Goal: Task Accomplishment & Management: Manage account settings

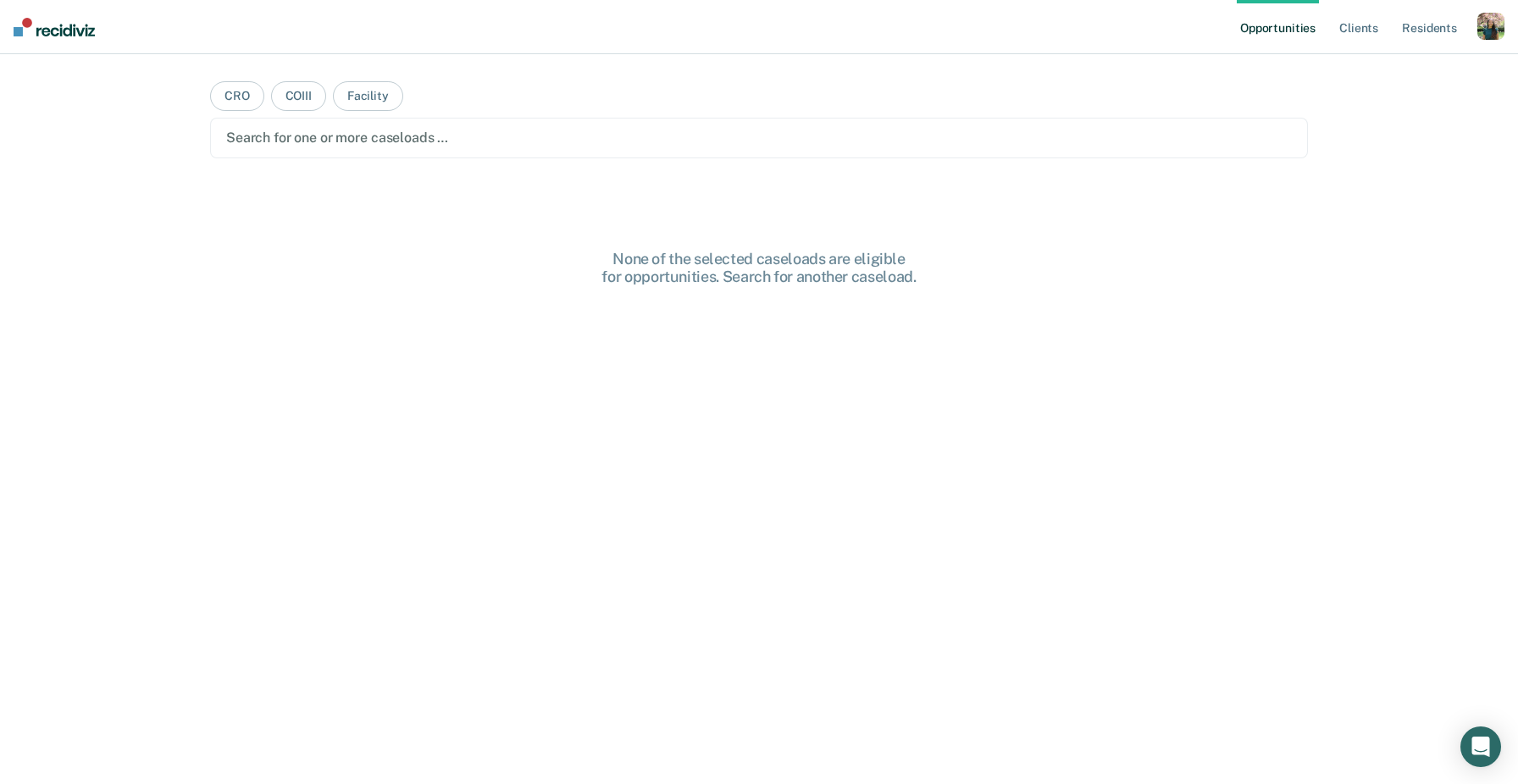
click at [1483, 27] on div "button" at bounding box center [1491, 26] width 27 height 27
click at [1379, 63] on link "Profile" at bounding box center [1423, 69] width 137 height 14
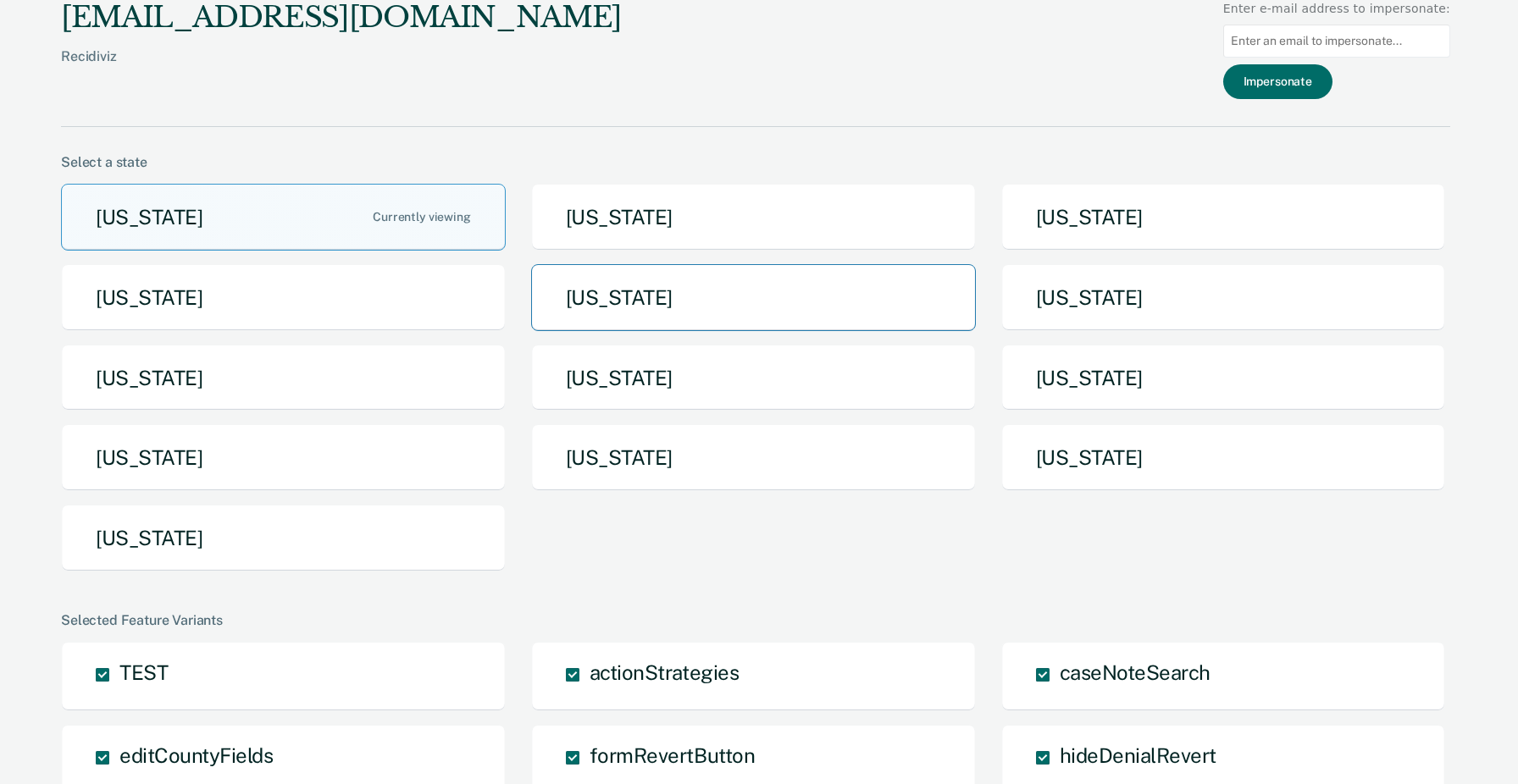
click at [779, 316] on button "[US_STATE]" at bounding box center [753, 297] width 445 height 67
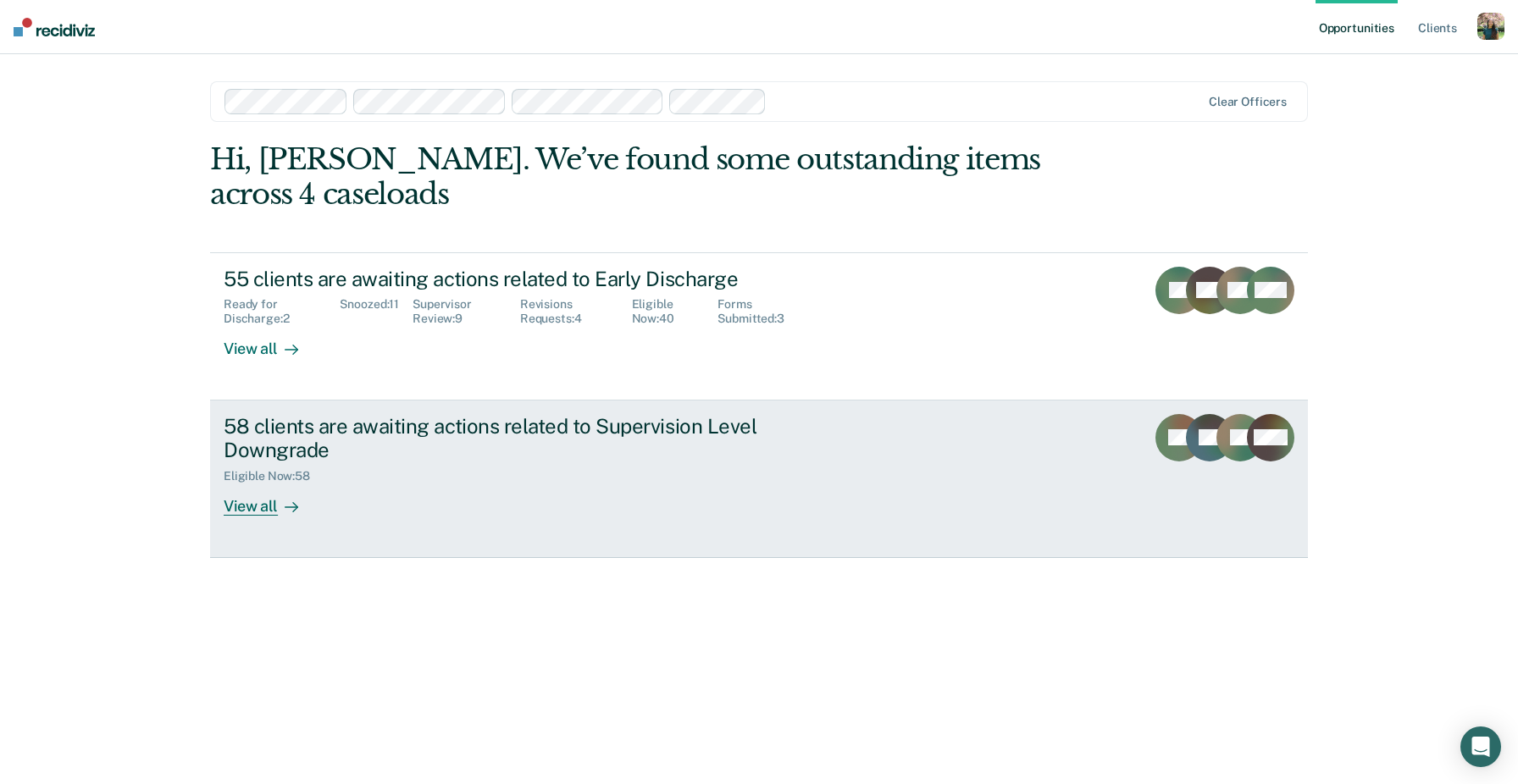
click at [586, 462] on div "Eligible Now : 58" at bounding box center [521, 473] width 595 height 22
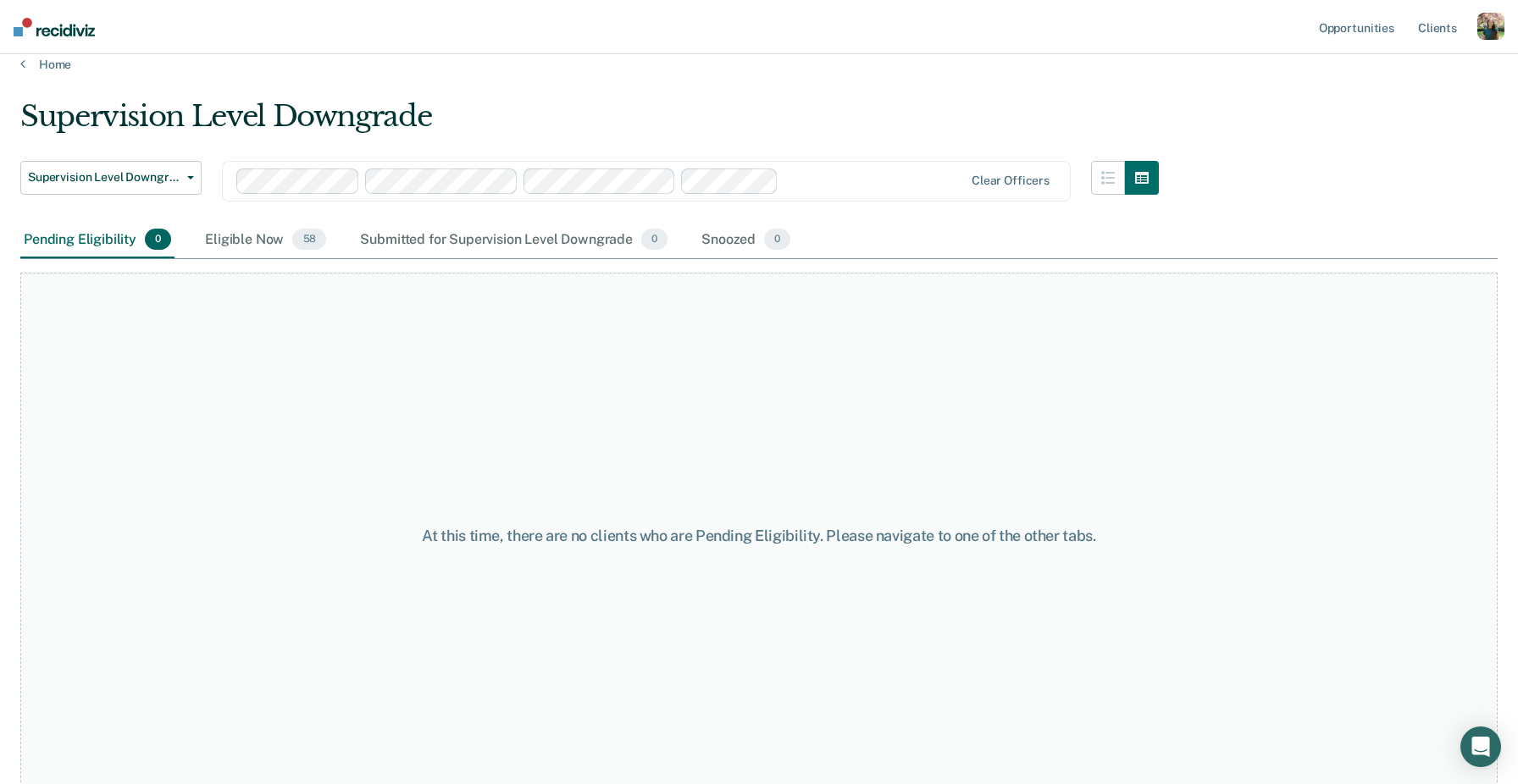
scroll to position [32, 0]
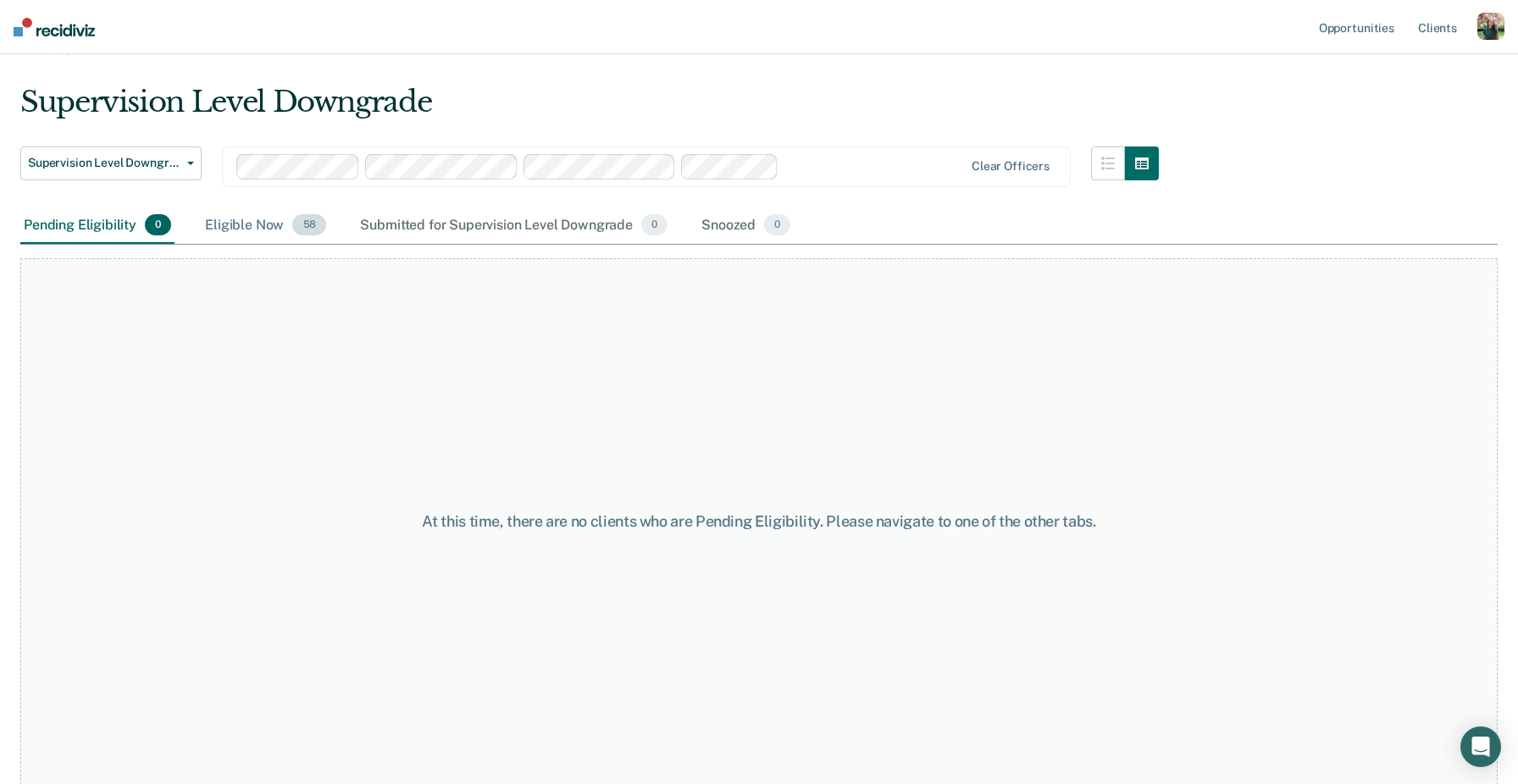
click at [268, 222] on div "Eligible Now 58" at bounding box center [265, 225] width 128 height 37
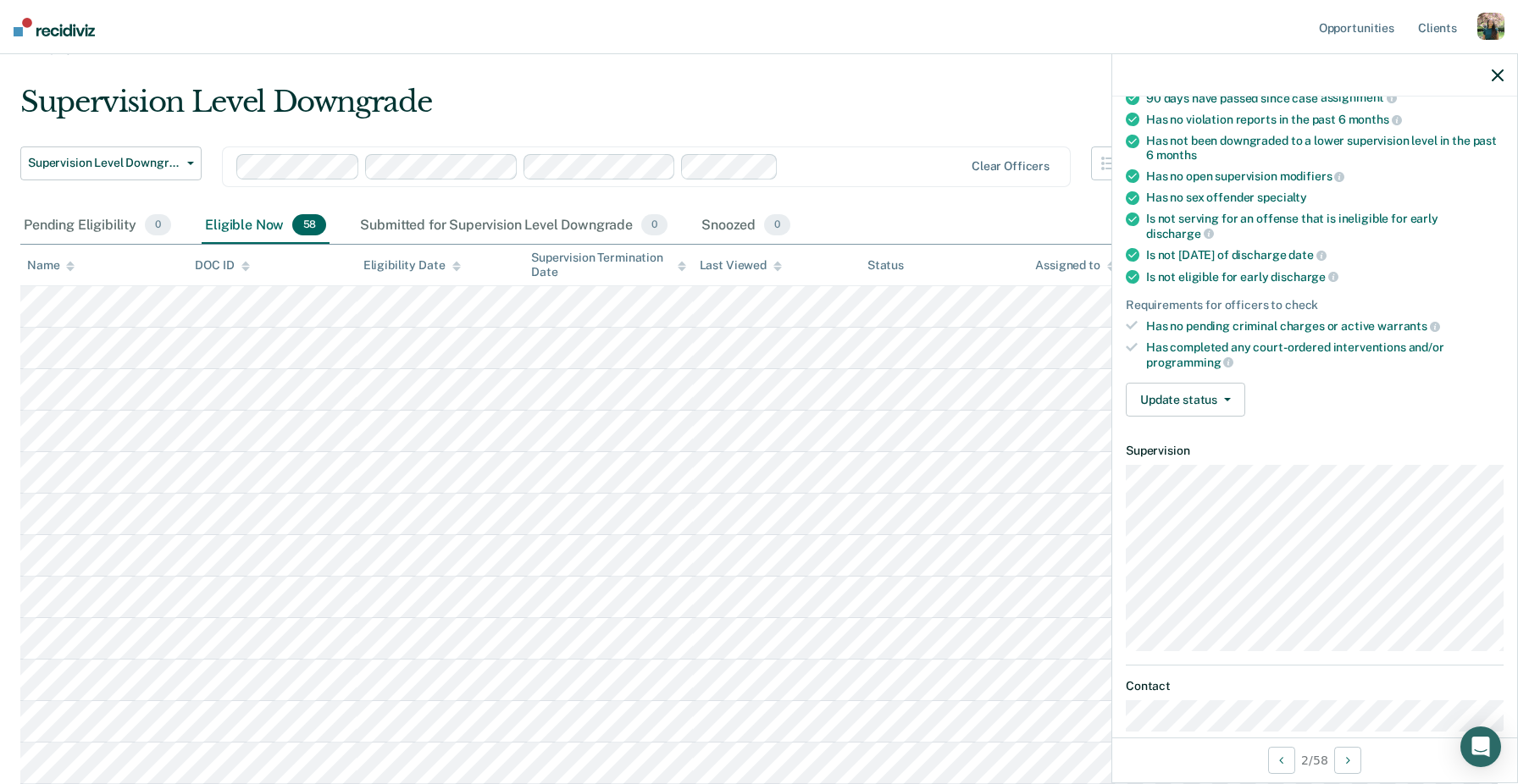
scroll to position [182, 0]
click at [1222, 380] on button "Update status" at bounding box center [1185, 397] width 119 height 34
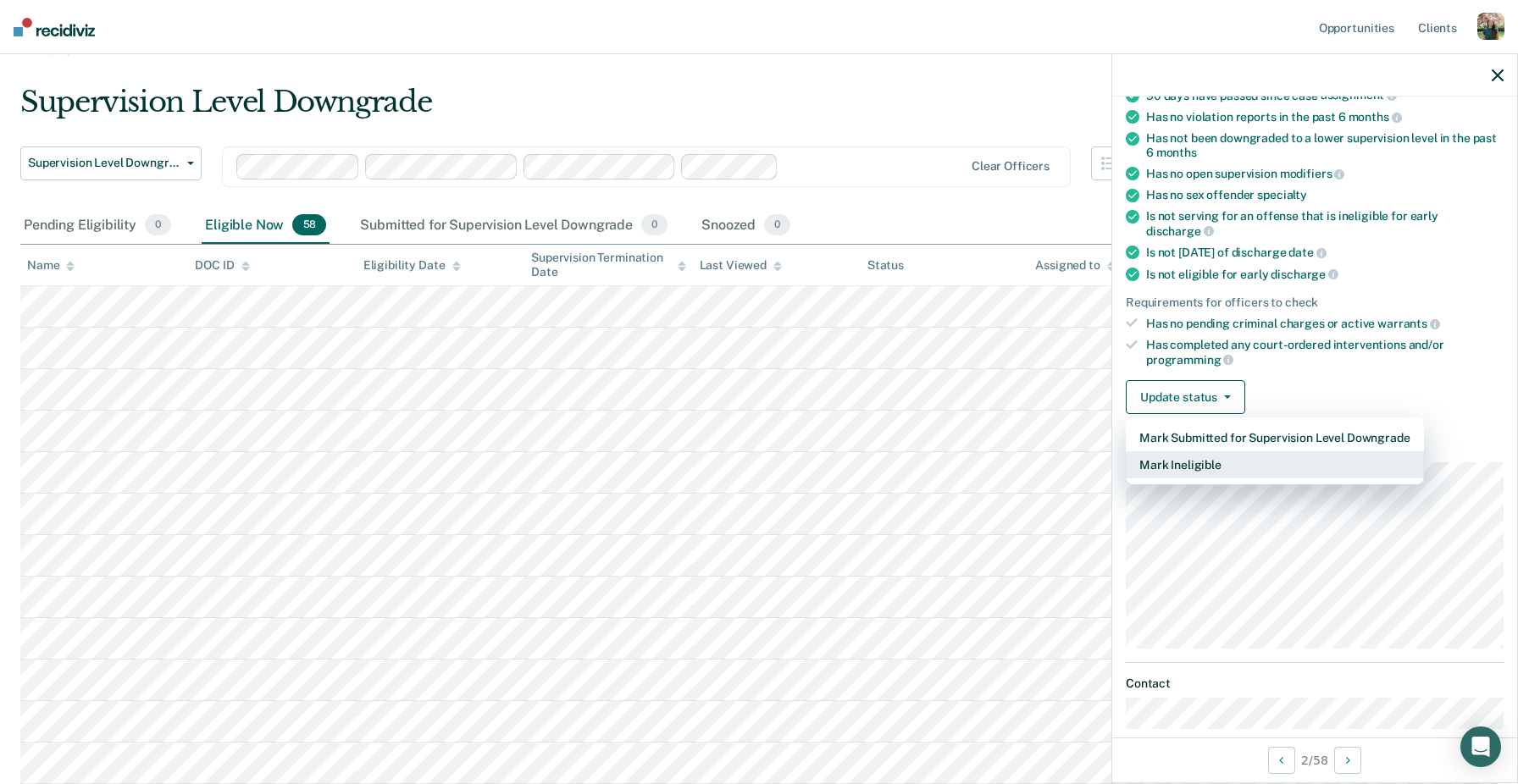
click at [1235, 452] on button "Mark Ineligible" at bounding box center [1275, 465] width 298 height 27
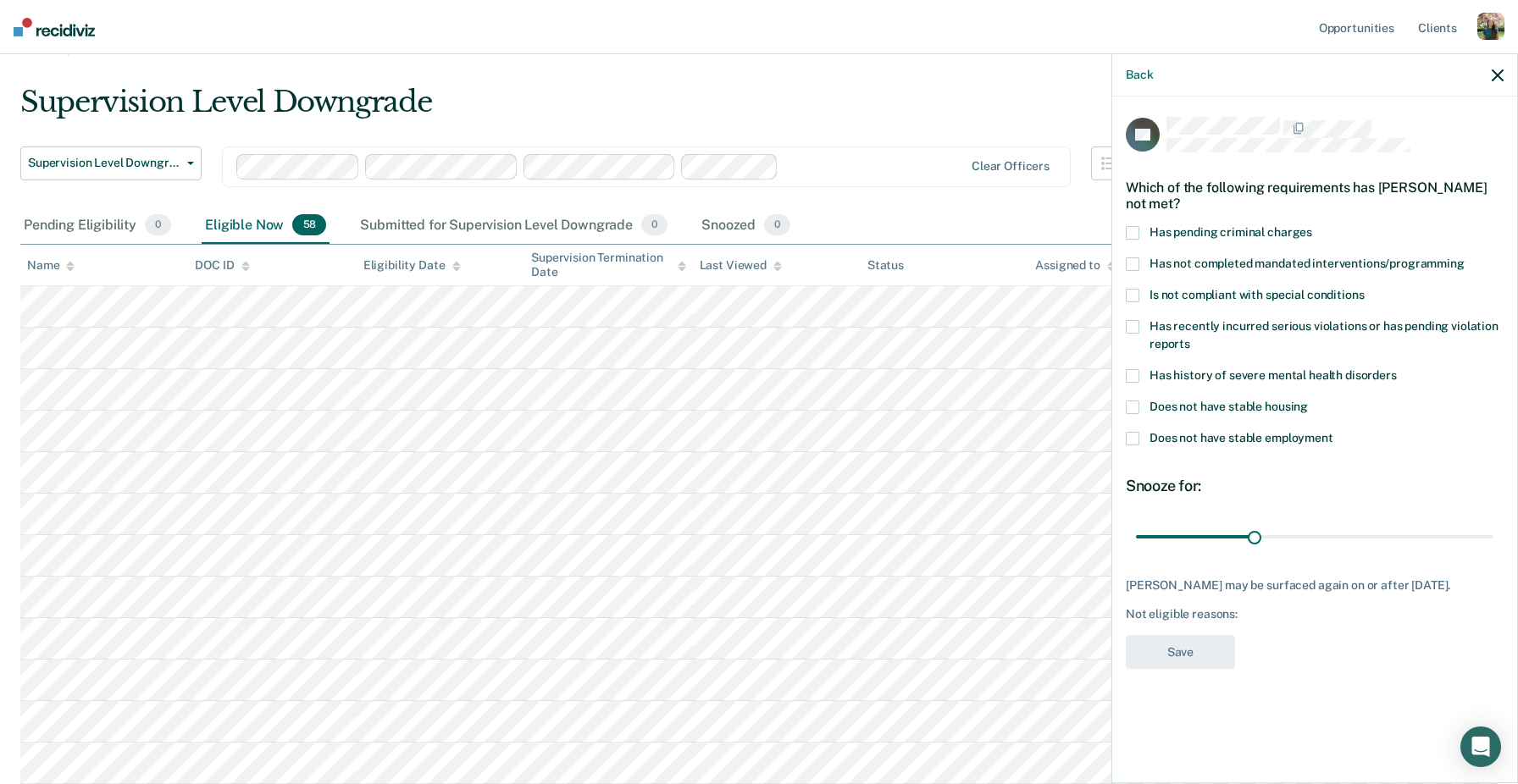
click at [1300, 269] on label "Has not completed mandated interventions/programming" at bounding box center [1314, 267] width 378 height 18
click at [1465, 258] on input "Has not completed mandated interventions/programming" at bounding box center [1465, 258] width 0 height 0
click at [1302, 257] on span "Has not completed mandated interventions/programming" at bounding box center [1307, 263] width 315 height 13
click at [1465, 258] on input "Has not completed mandated interventions/programming" at bounding box center [1465, 258] width 0 height 0
click at [1294, 369] on span "Has history of severe mental health disorders" at bounding box center [1273, 374] width 247 height 13
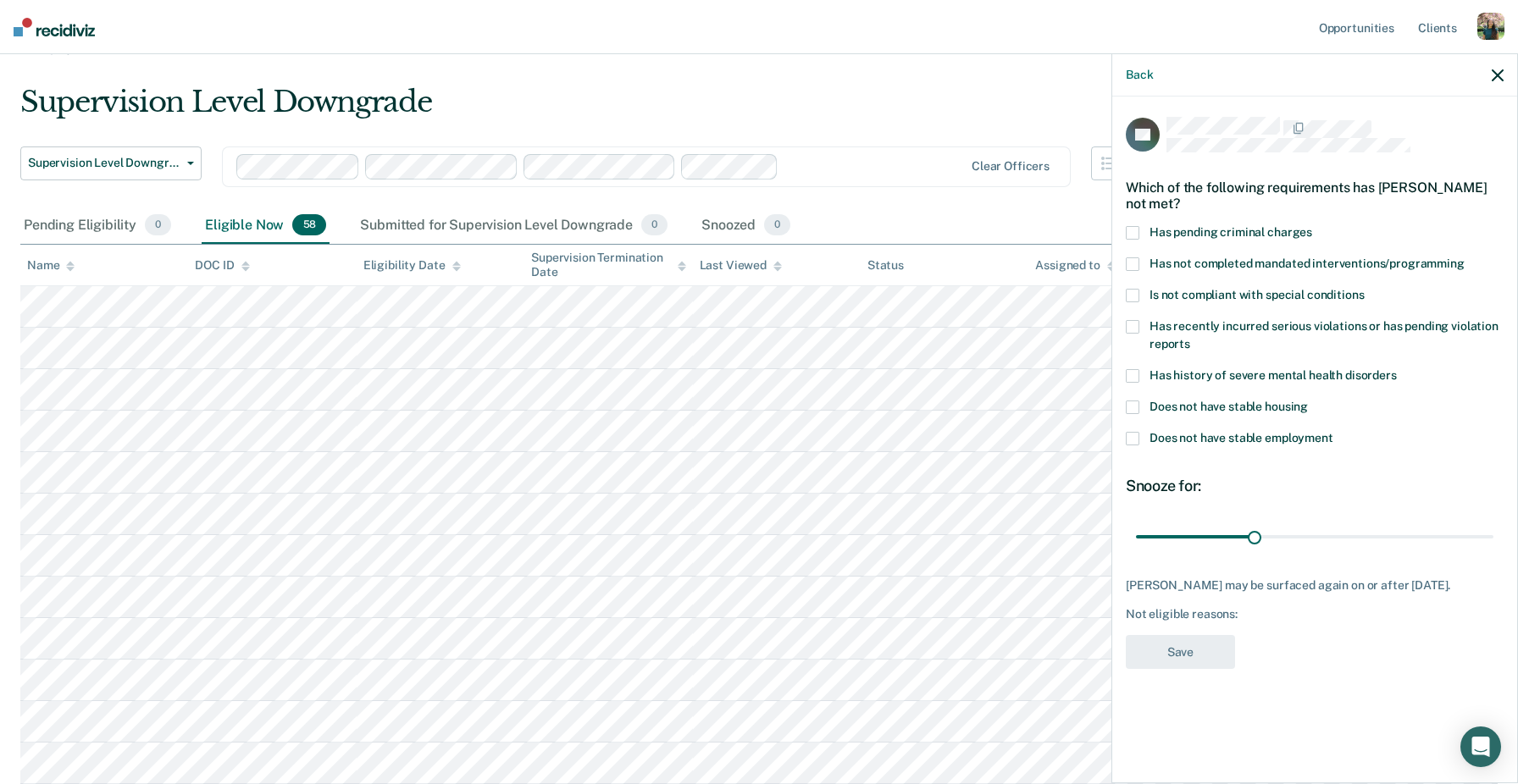
click at [1397, 369] on input "Has history of severe mental health disorders" at bounding box center [1397, 369] width 0 height 0
click at [1289, 406] on span "Does not have stable housing" at bounding box center [1229, 406] width 158 height 13
click at [1308, 401] on input "Does not have stable housing" at bounding box center [1308, 401] width 0 height 0
click at [1289, 406] on span "Does not have stable housing" at bounding box center [1229, 406] width 158 height 13
click at [1308, 401] on input "Does not have stable housing" at bounding box center [1308, 401] width 0 height 0
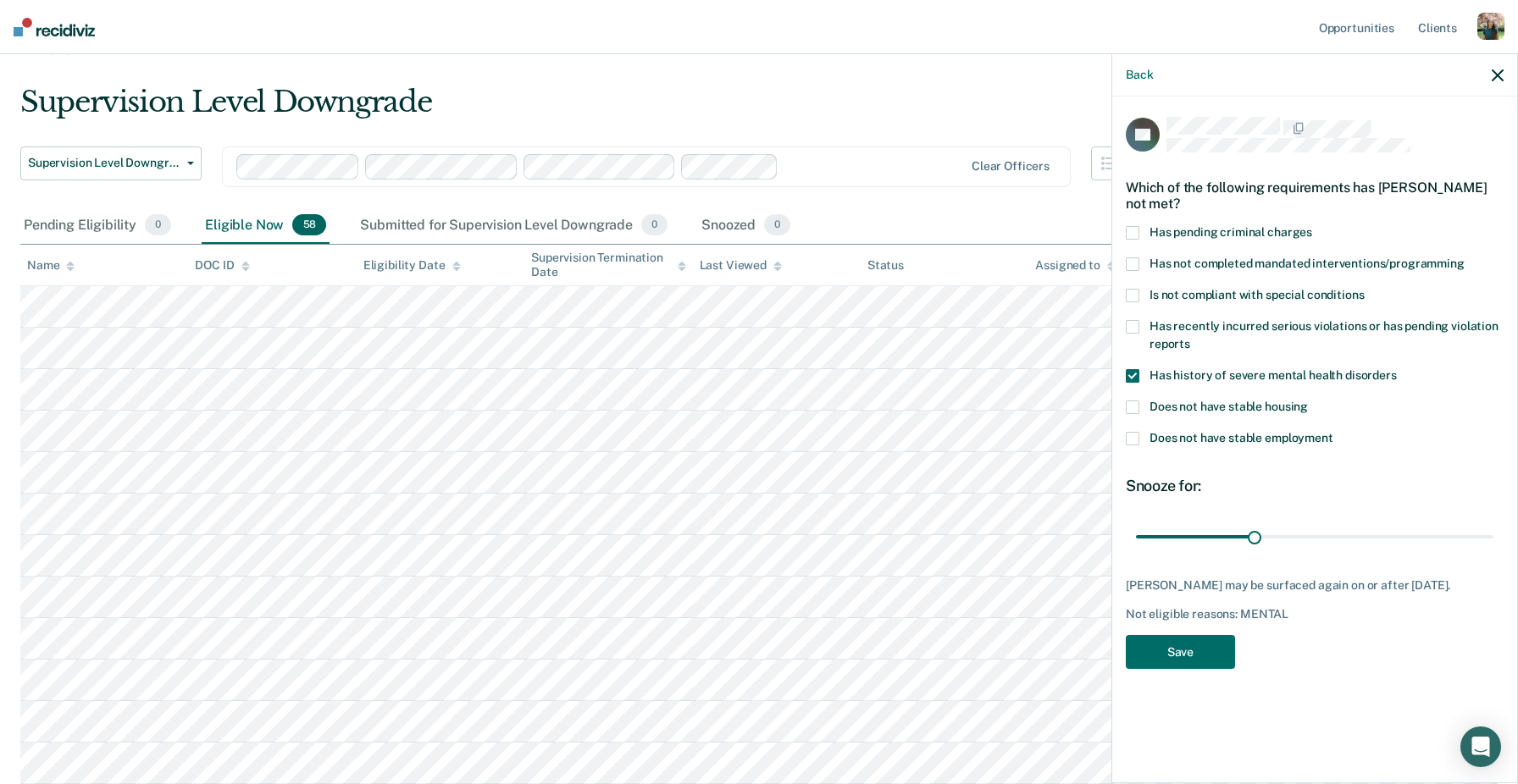
click at [1289, 382] on label "Has history of severe mental health disorders" at bounding box center [1314, 378] width 378 height 18
click at [1397, 369] on input "Has history of severe mental health disorders" at bounding box center [1397, 369] width 0 height 0
click at [1285, 441] on span "Does not have stable employment" at bounding box center [1241, 437] width 184 height 13
click at [1334, 432] on input "Does not have stable employment" at bounding box center [1334, 432] width 0 height 0
click at [1271, 406] on span "Does not have stable housing" at bounding box center [1229, 406] width 158 height 13
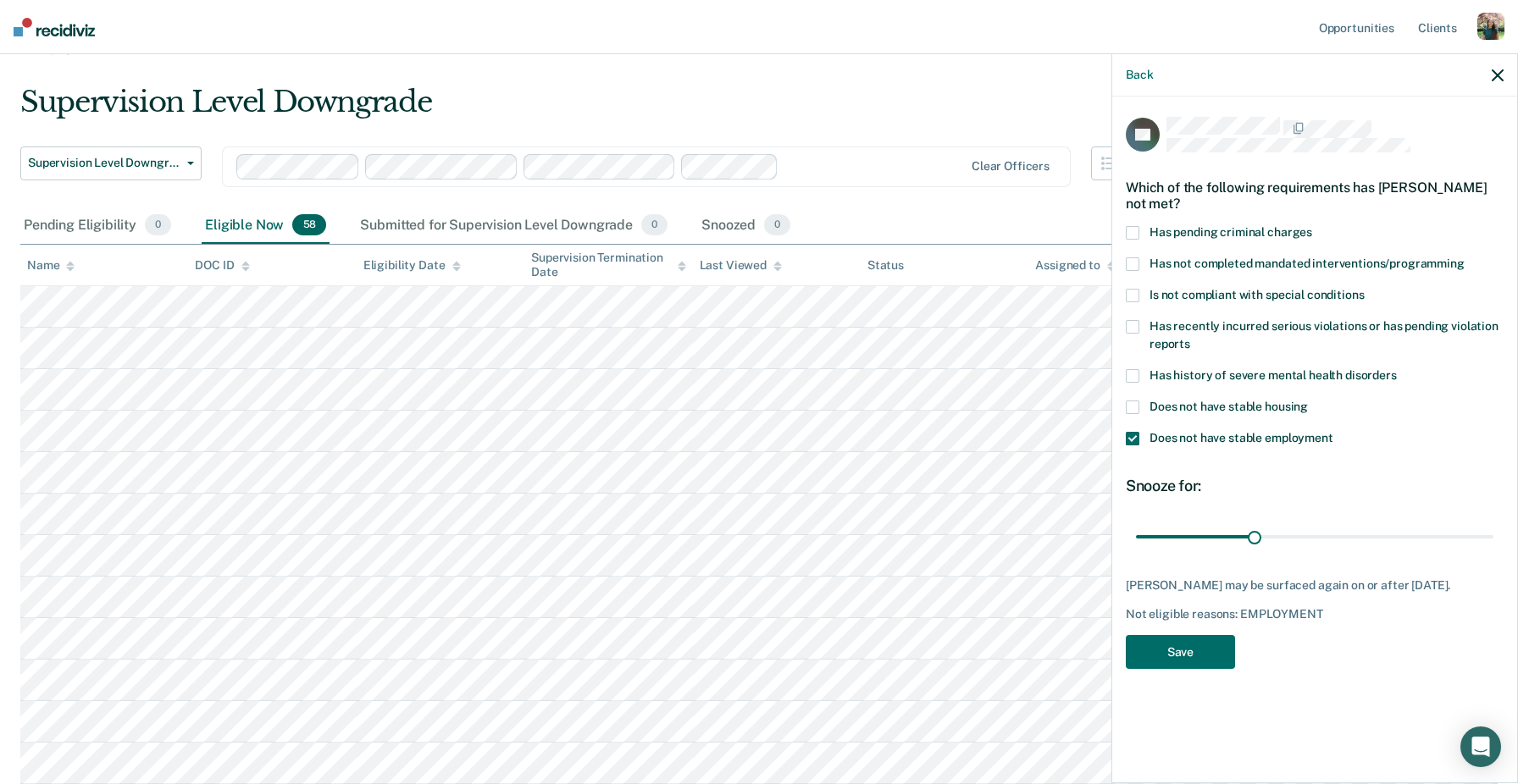
click at [1308, 401] on input "Does not have stable housing" at bounding box center [1308, 401] width 0 height 0
click at [1271, 410] on span "Does not have stable housing" at bounding box center [1229, 406] width 158 height 13
click at [1308, 401] on input "Does not have stable housing" at bounding box center [1308, 401] width 0 height 0
click at [1271, 431] on span "Does not have stable employment" at bounding box center [1241, 437] width 184 height 13
click at [1334, 432] on input "Does not have stable employment" at bounding box center [1334, 432] width 0 height 0
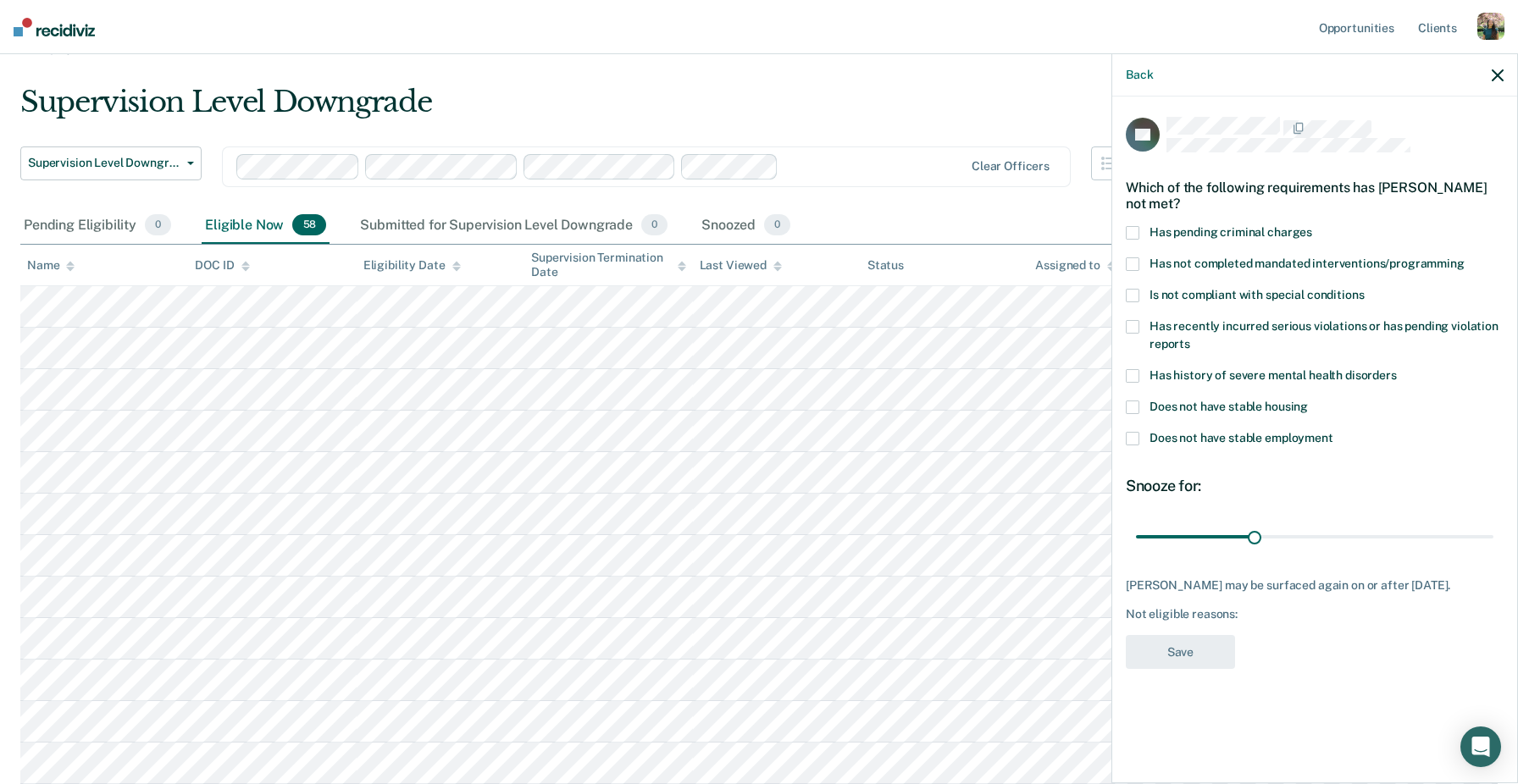
click at [1270, 329] on span "Has recently incurred serious violations or has pending violation reports" at bounding box center [1324, 335] width 349 height 31
click at [1190, 338] on input "Has recently incurred serious violations or has pending violation reports" at bounding box center [1190, 338] width 0 height 0
click at [1270, 327] on span "Has recently incurred serious violations or has pending violation reports" at bounding box center [1324, 335] width 349 height 31
click at [1190, 338] on input "Has recently incurred serious violations or has pending violation reports" at bounding box center [1190, 338] width 0 height 0
click at [1266, 288] on span "Is not compliant with special conditions" at bounding box center [1257, 295] width 215 height 13
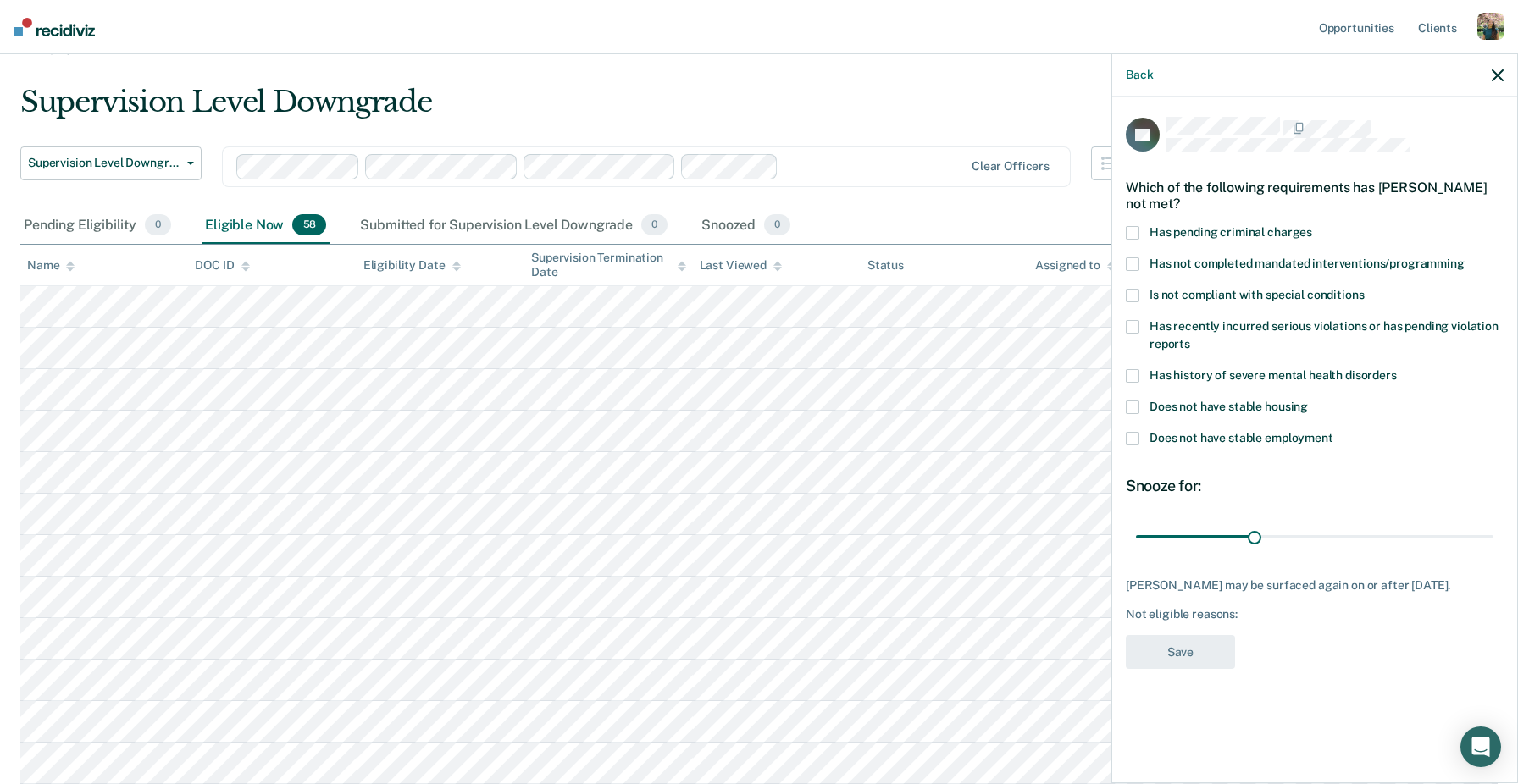
click at [1364, 289] on input "Is not compliant with special conditions" at bounding box center [1364, 289] width 0 height 0
click at [1266, 283] on div "Has not completed mandated interventions/programming" at bounding box center [1314, 273] width 378 height 31
click at [1266, 296] on span "Is not compliant with special conditions" at bounding box center [1257, 295] width 215 height 13
click at [1364, 289] on input "Is not compliant with special conditions" at bounding box center [1364, 289] width 0 height 0
click at [1266, 266] on span "Has not completed mandated interventions/programming" at bounding box center [1307, 263] width 315 height 13
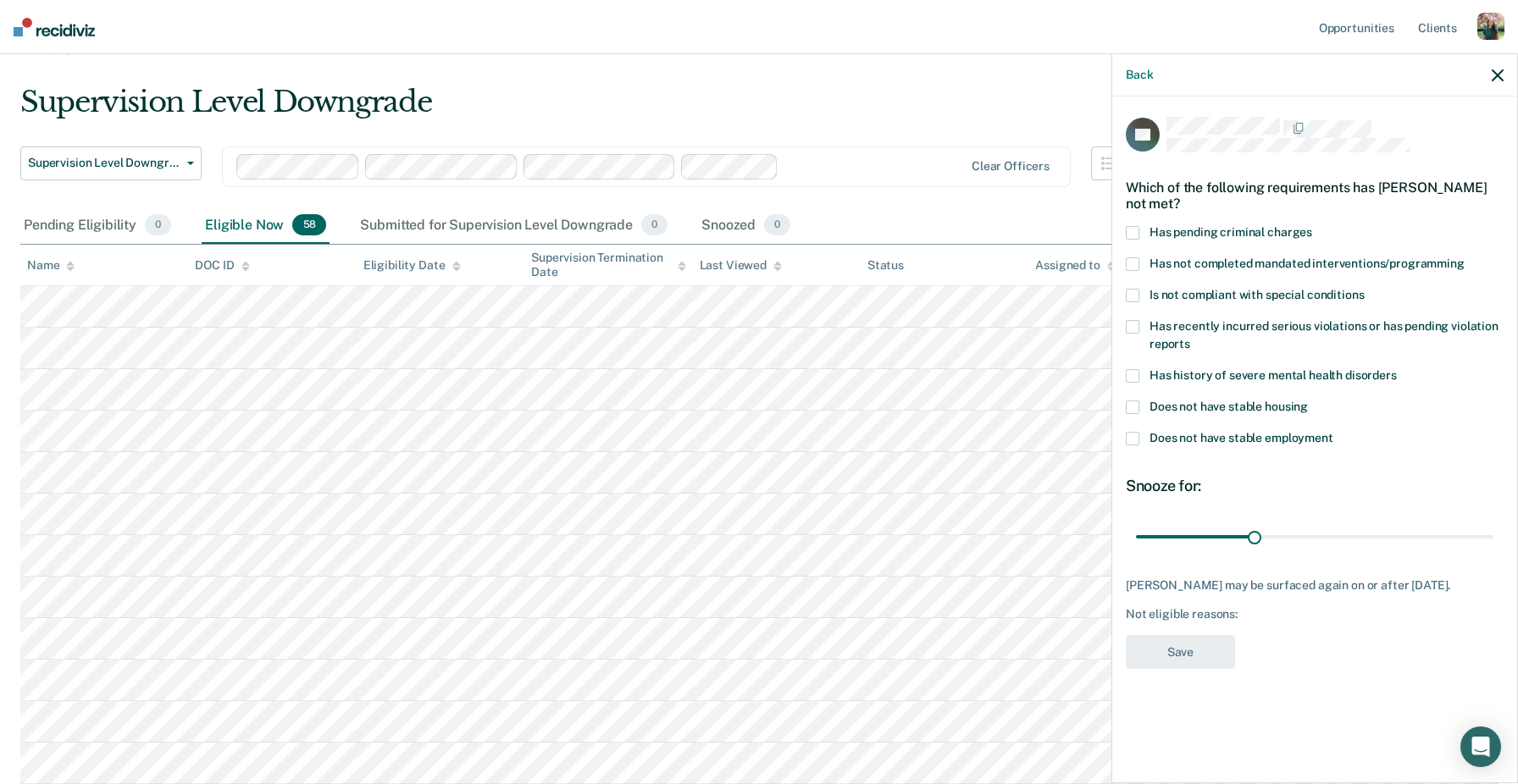
click at [1465, 258] on input "Has not completed mandated interventions/programming" at bounding box center [1465, 258] width 0 height 0
click at [1260, 299] on span "Is not compliant with special conditions" at bounding box center [1257, 295] width 215 height 13
click at [1364, 289] on input "Is not compliant with special conditions" at bounding box center [1364, 289] width 0 height 0
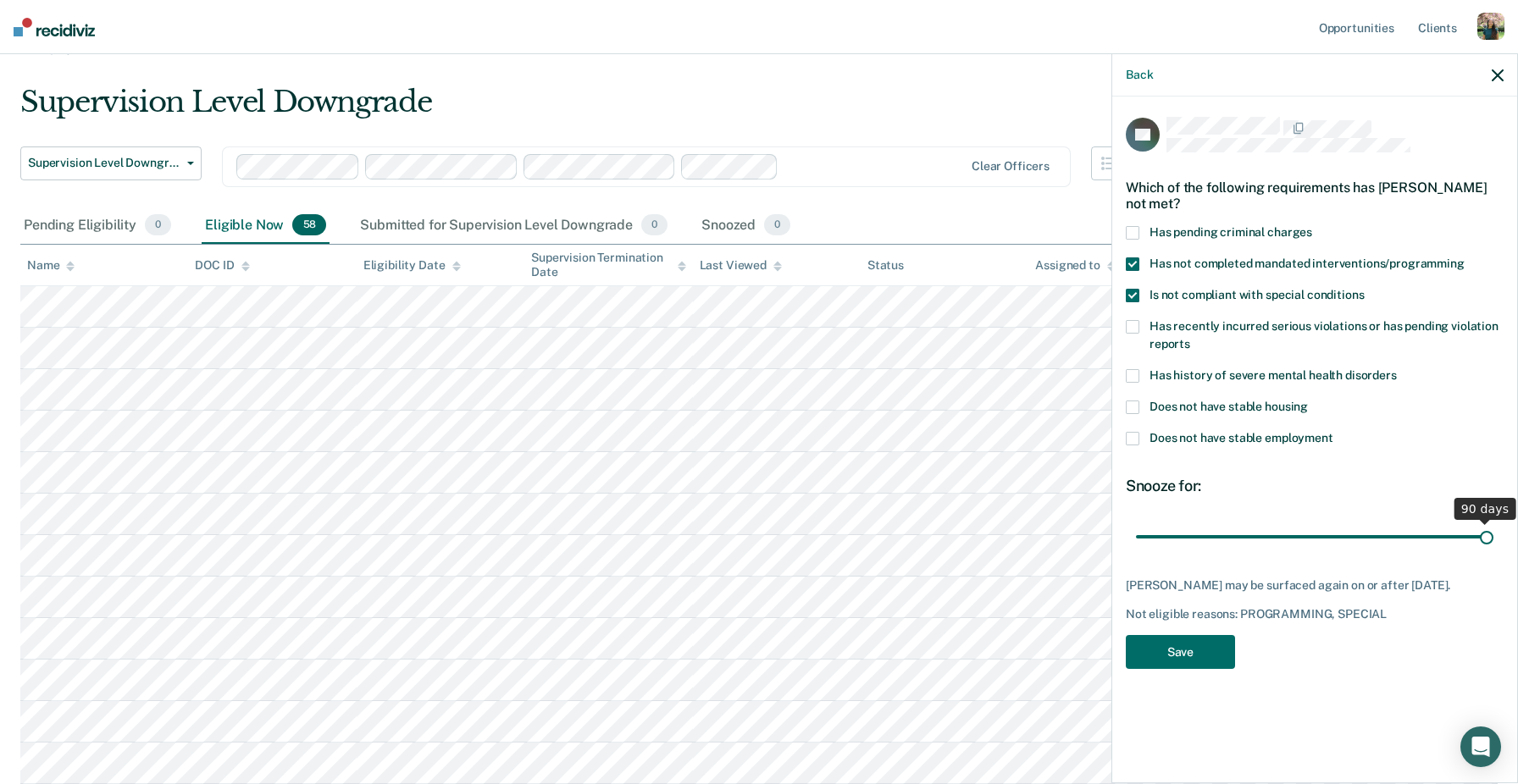
drag, startPoint x: 1253, startPoint y: 534, endPoint x: 1517, endPoint y: 554, distance: 264.8
type input "90"
click at [1494, 551] on input "range" at bounding box center [1315, 536] width 357 height 30
click at [1213, 656] on button "Save" at bounding box center [1180, 652] width 110 height 35
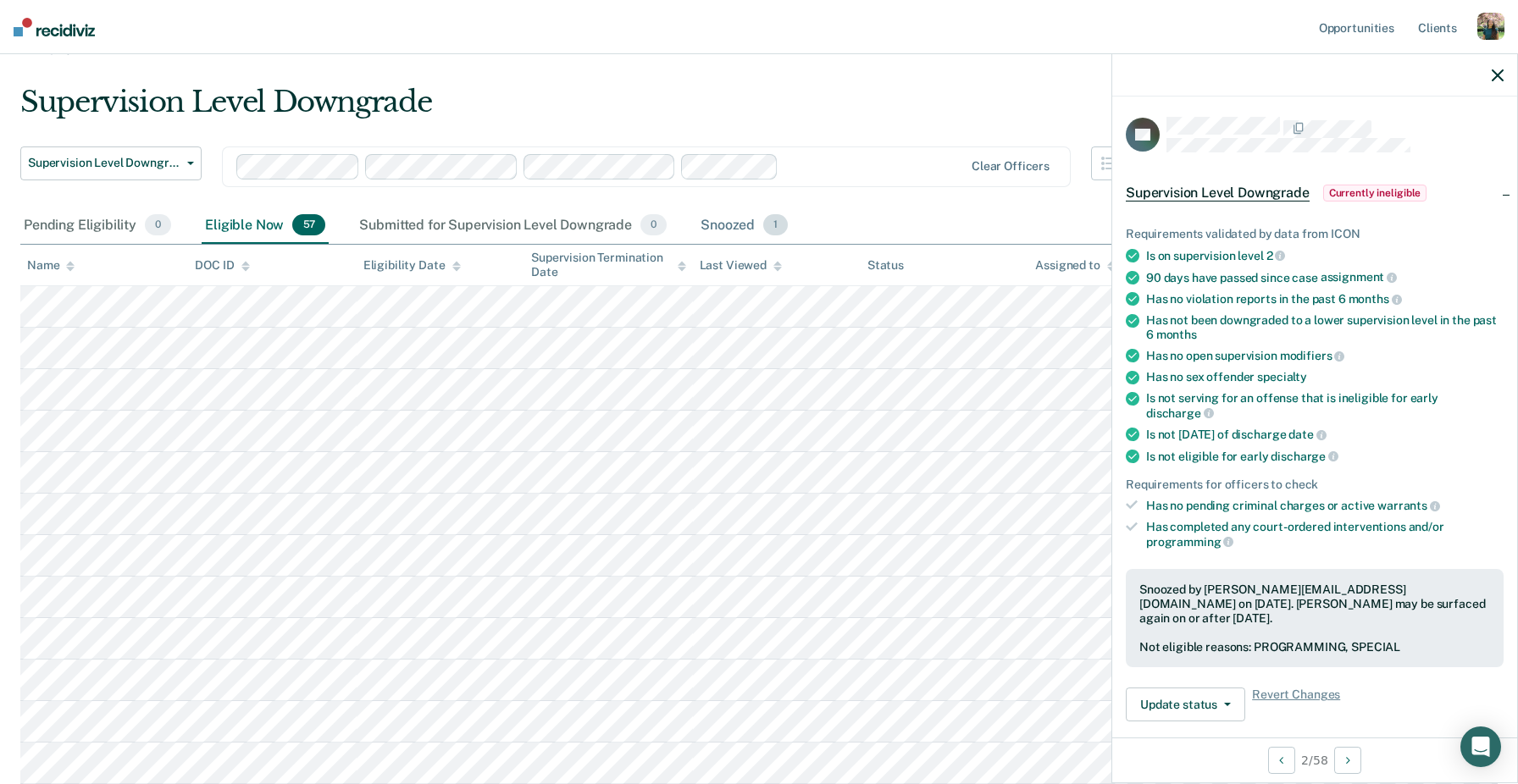
click at [734, 216] on div "Snoozed 1" at bounding box center [744, 225] width 94 height 37
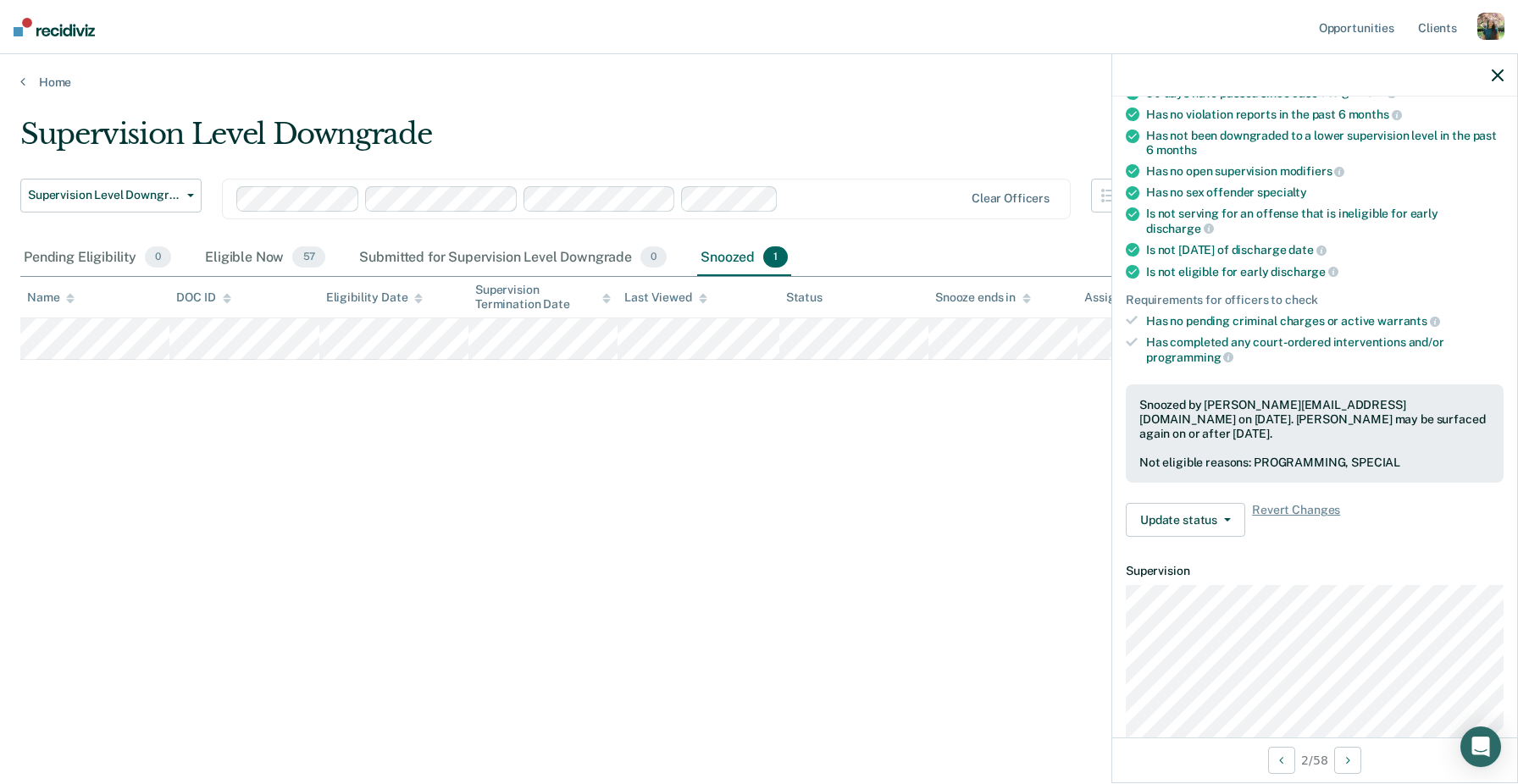
scroll to position [192, 0]
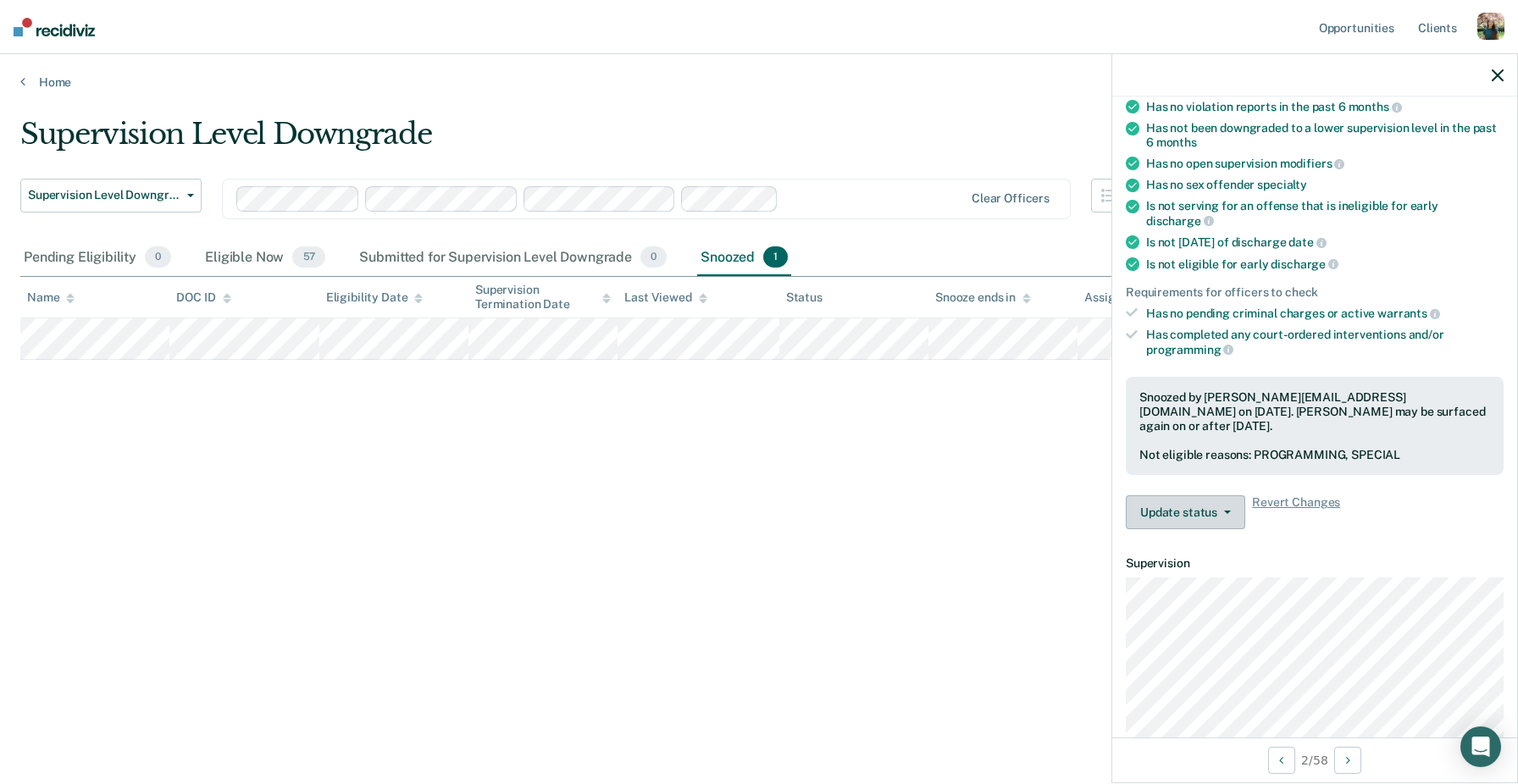
click at [1222, 496] on button "Update status" at bounding box center [1185, 513] width 119 height 34
click at [1425, 496] on div "Update status [PERSON_NAME] Submitted for Supervision Level Downgrade Update In…" at bounding box center [1314, 513] width 378 height 34
click at [1266, 496] on span "Revert Changes" at bounding box center [1296, 513] width 88 height 34
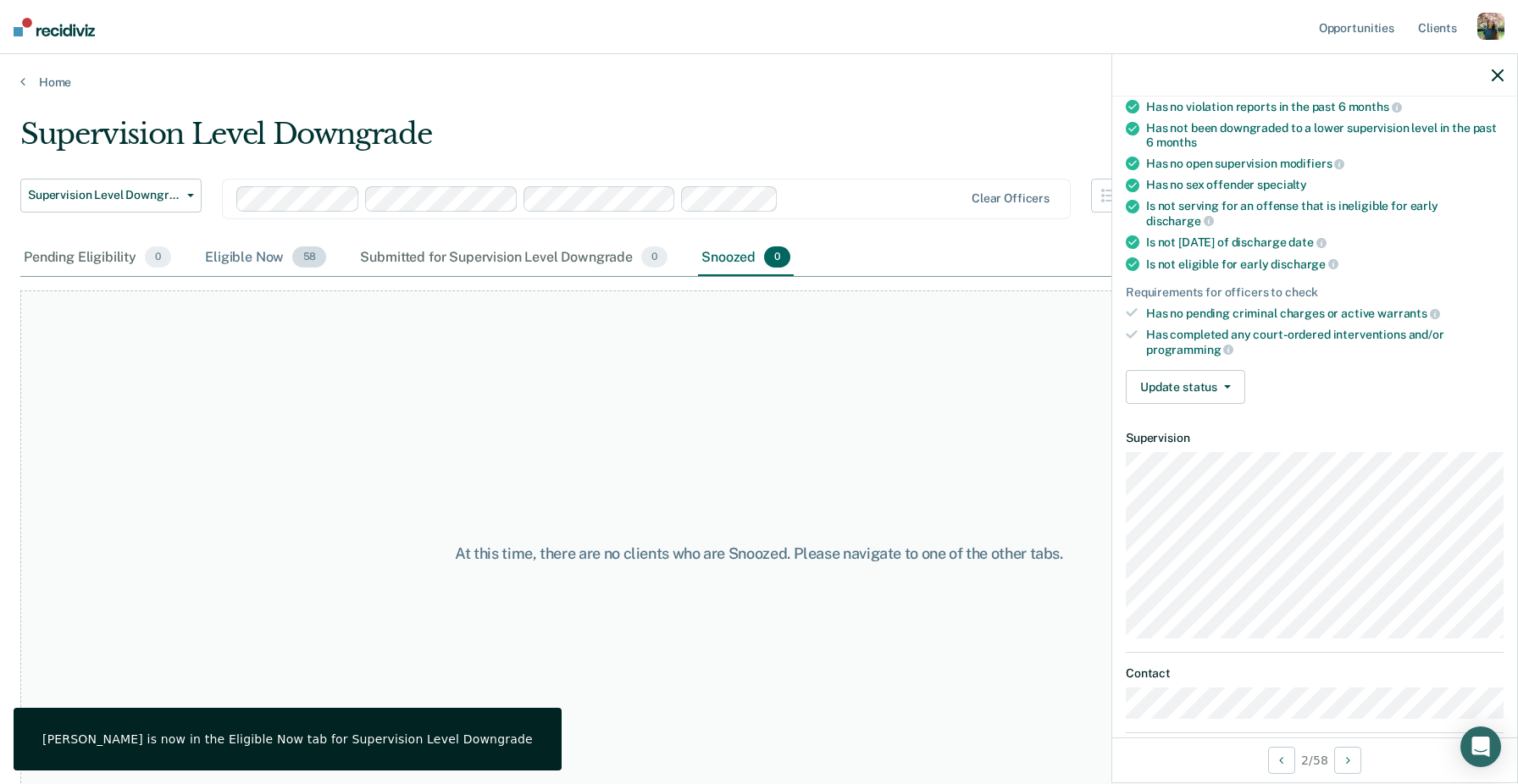
click at [209, 246] on div "Eligible Now 58" at bounding box center [265, 258] width 128 height 37
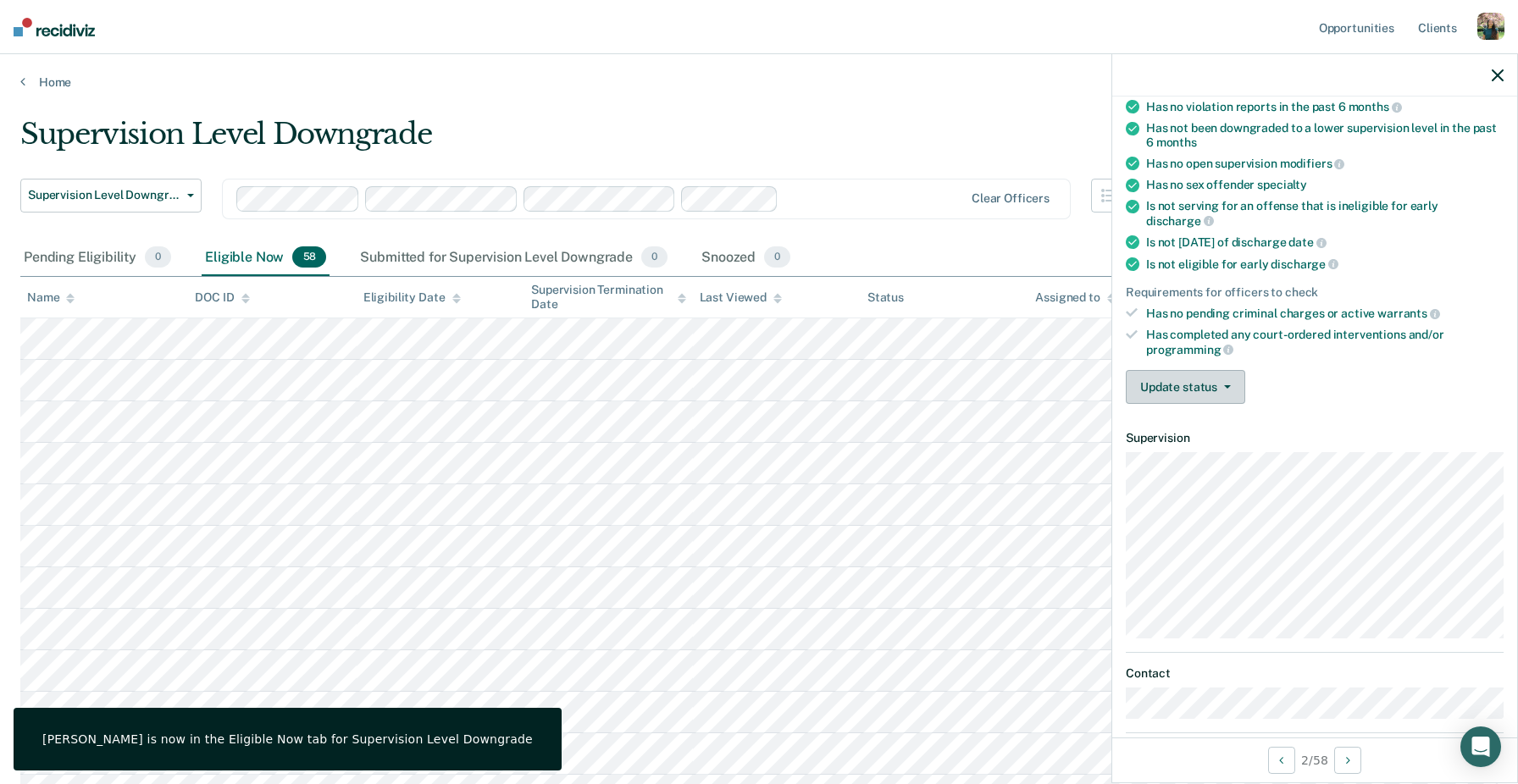
click at [1188, 370] on button "Update status" at bounding box center [1185, 387] width 119 height 34
click at [1334, 328] on div "Has completed any court-ordered interventions and/or programming" at bounding box center [1325, 342] width 357 height 29
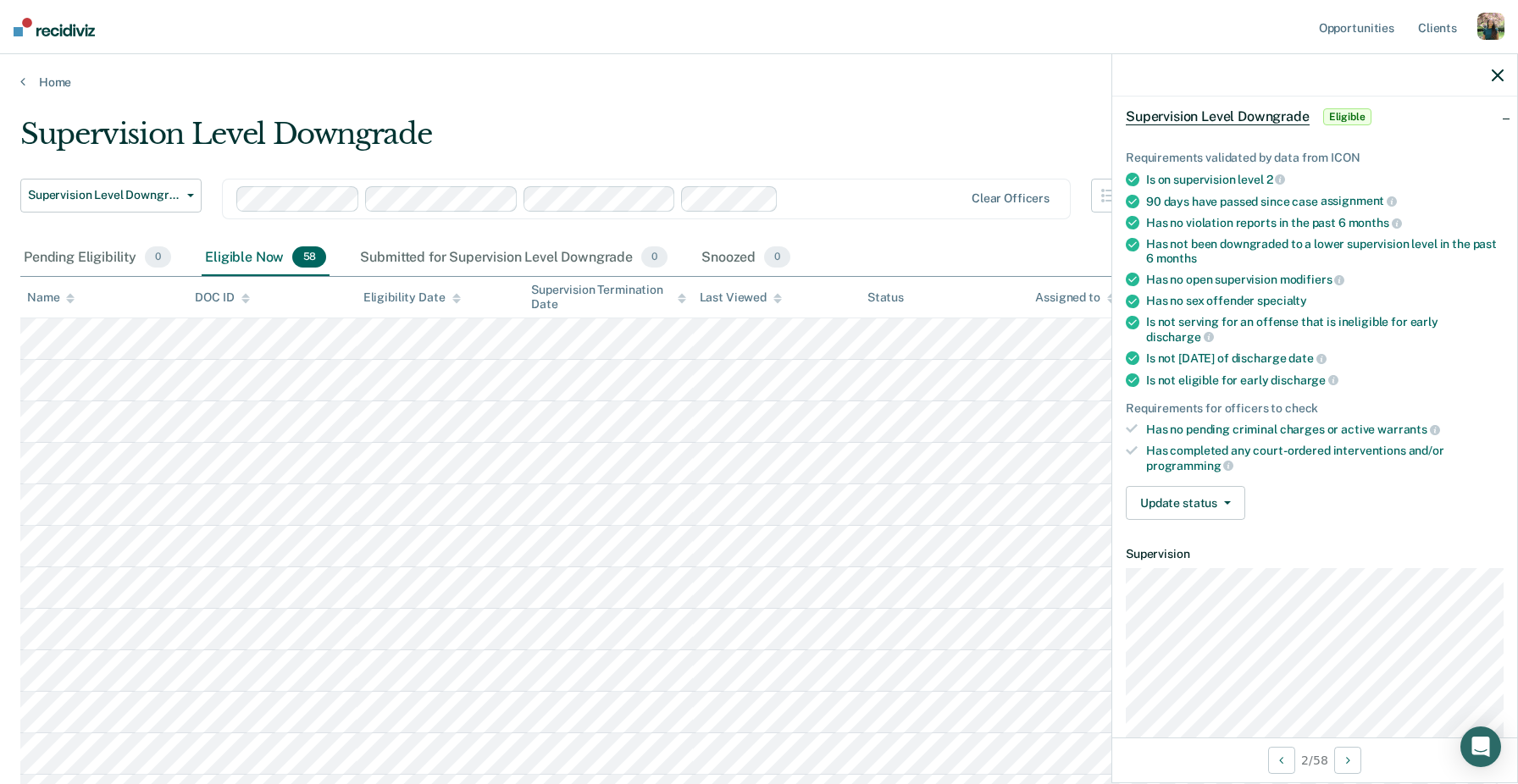
scroll to position [77, 0]
click at [1300, 443] on div "Has completed any court-ordered interventions and/or programming" at bounding box center [1325, 457] width 357 height 29
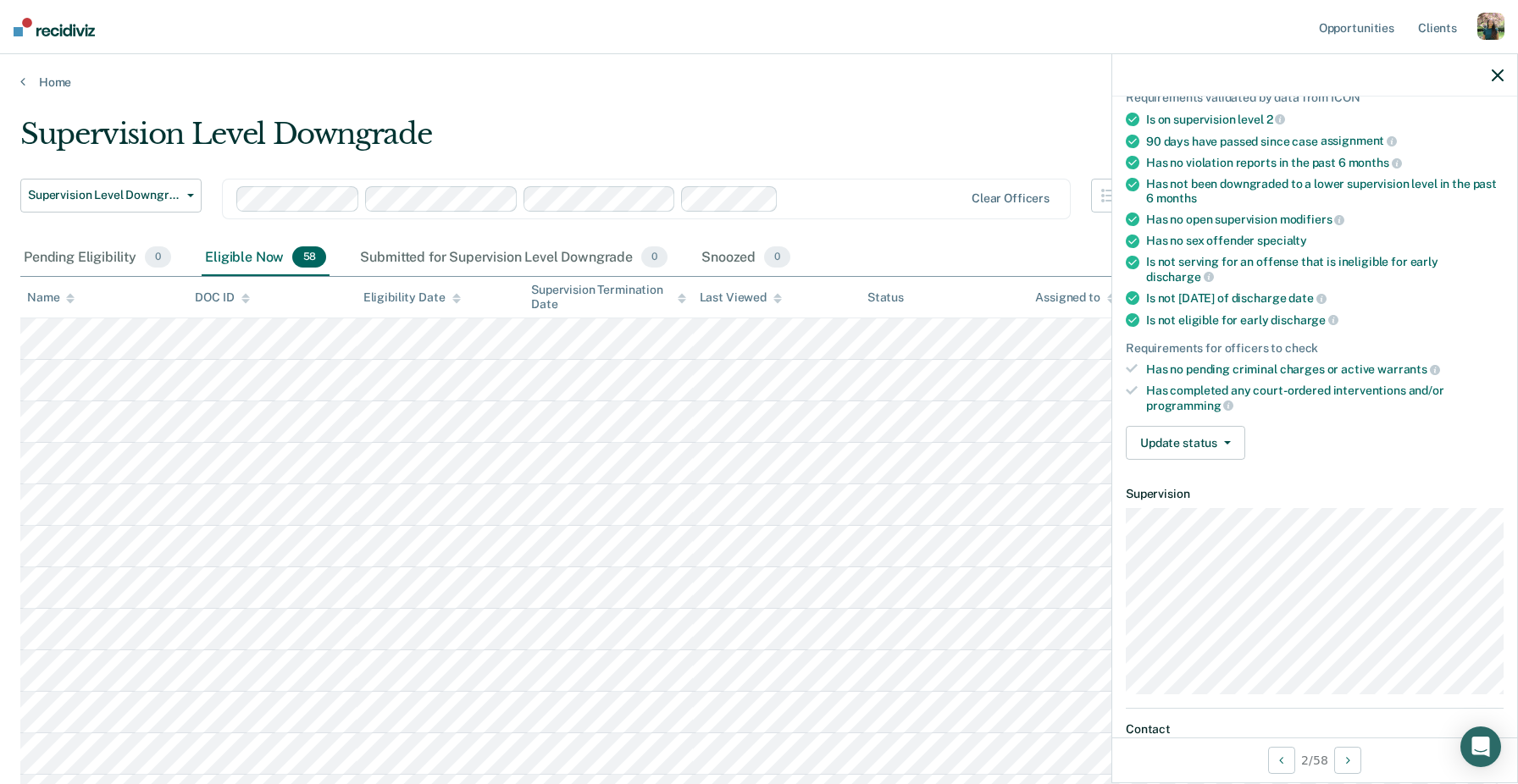
scroll to position [142, 0]
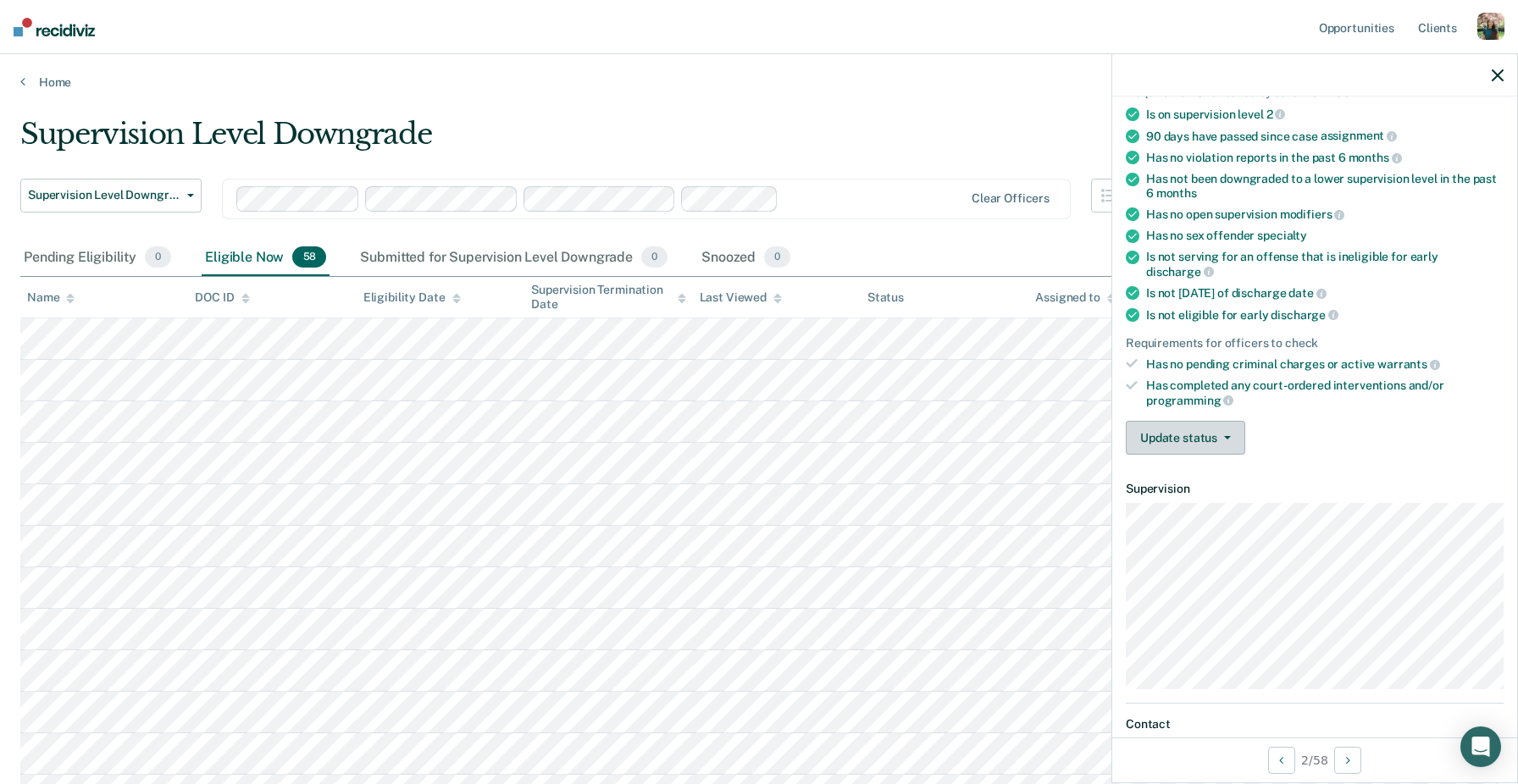
click at [1208, 421] on button "Update status" at bounding box center [1185, 438] width 119 height 34
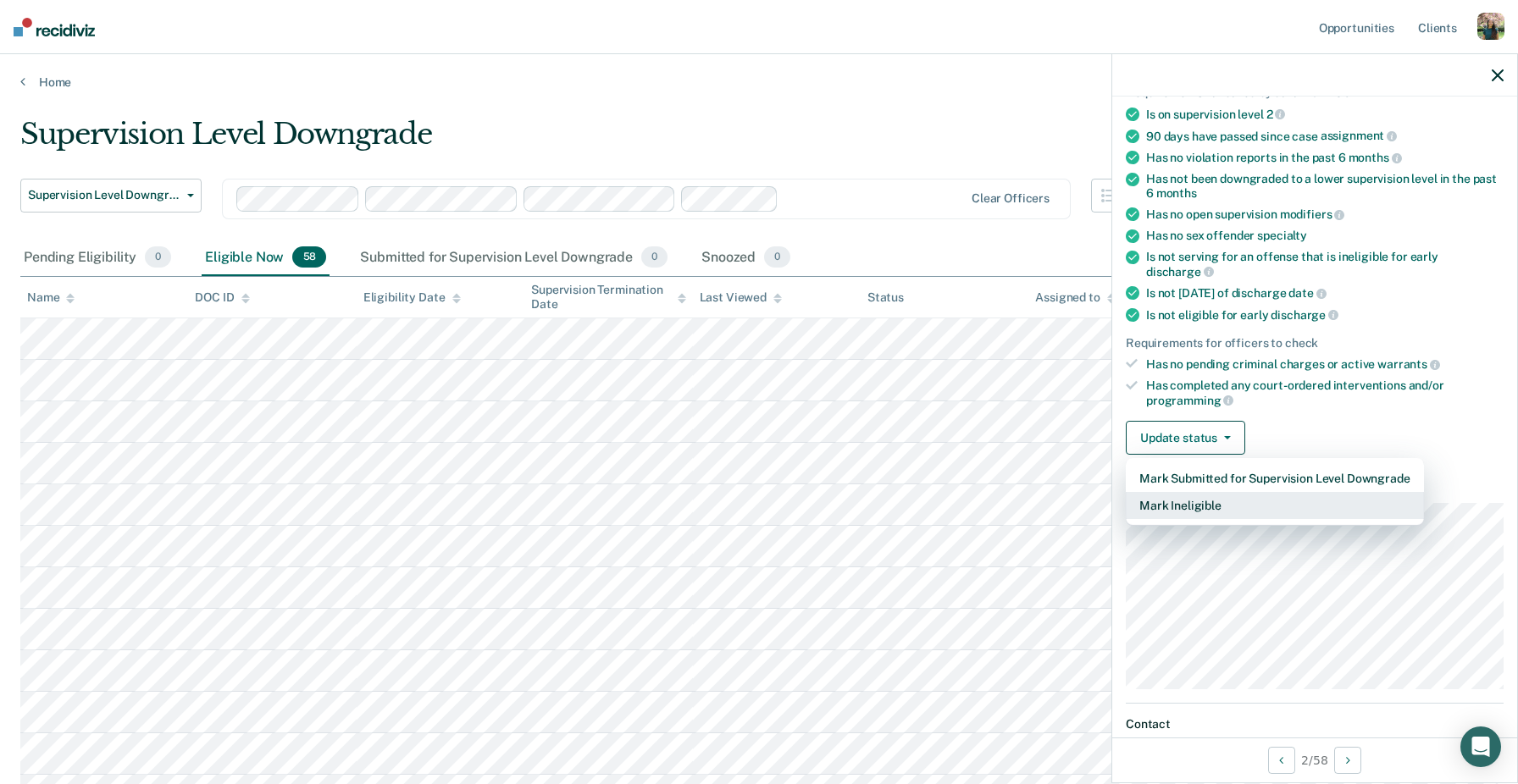
click at [1235, 492] on button "Mark Ineligible" at bounding box center [1275, 506] width 298 height 27
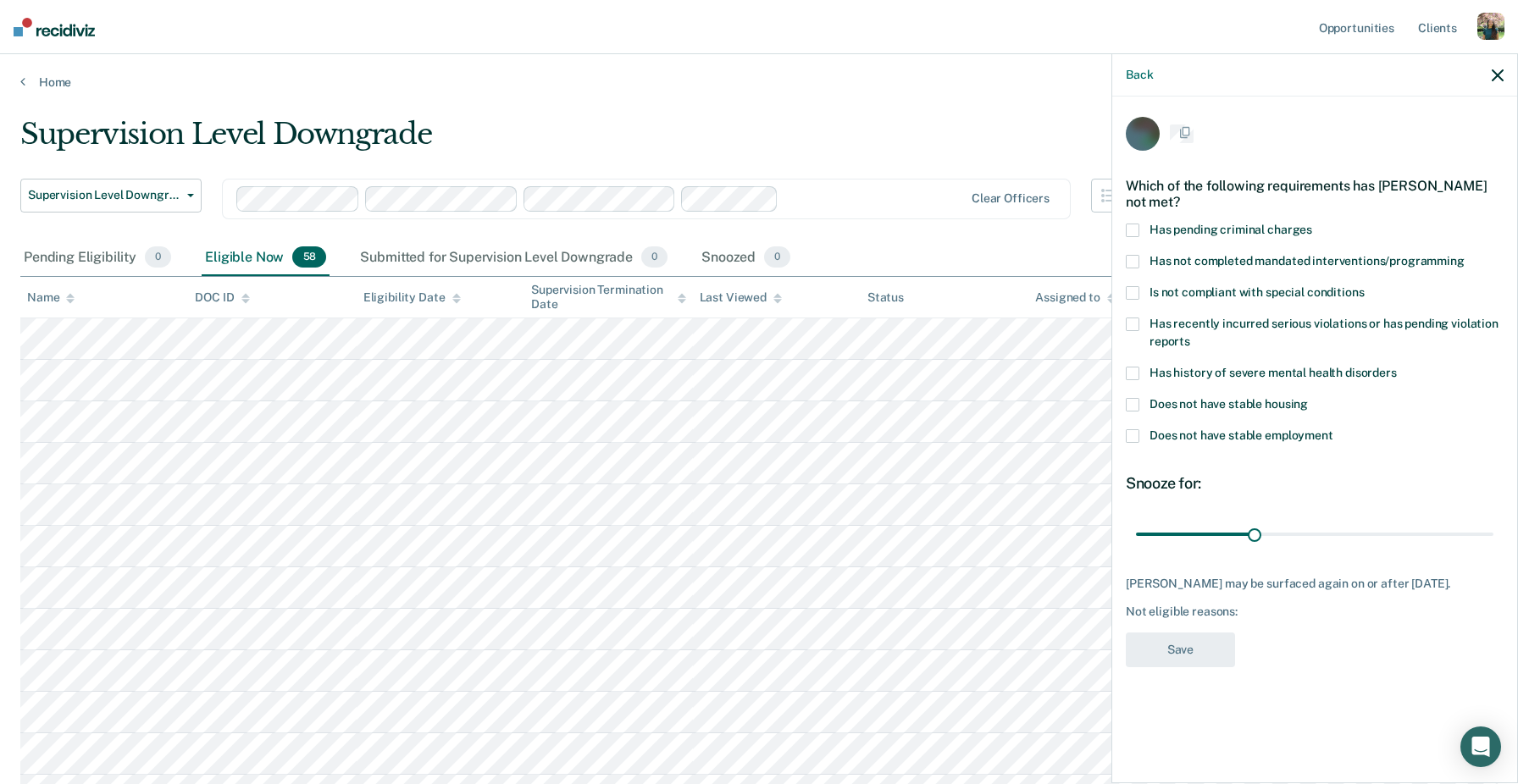
scroll to position [0, 0]
click at [1226, 376] on span "Has history of severe mental health disorders" at bounding box center [1273, 374] width 247 height 13
click at [1397, 369] on input "Has history of severe mental health disorders" at bounding box center [1397, 369] width 0 height 0
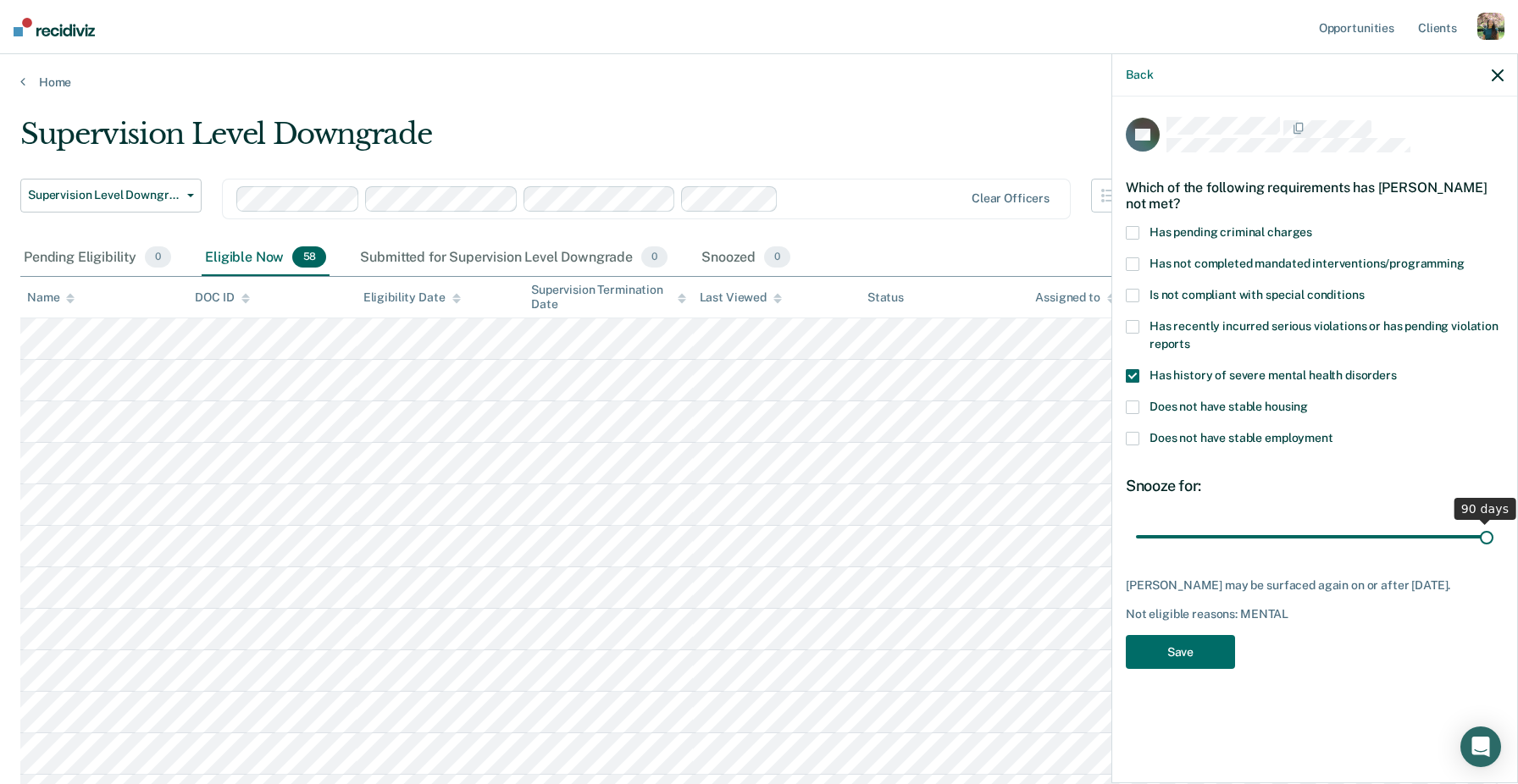
drag, startPoint x: 1264, startPoint y: 539, endPoint x: 1517, endPoint y: 543, distance: 253.0
type input "90"
click at [1494, 543] on input "range" at bounding box center [1315, 536] width 357 height 30
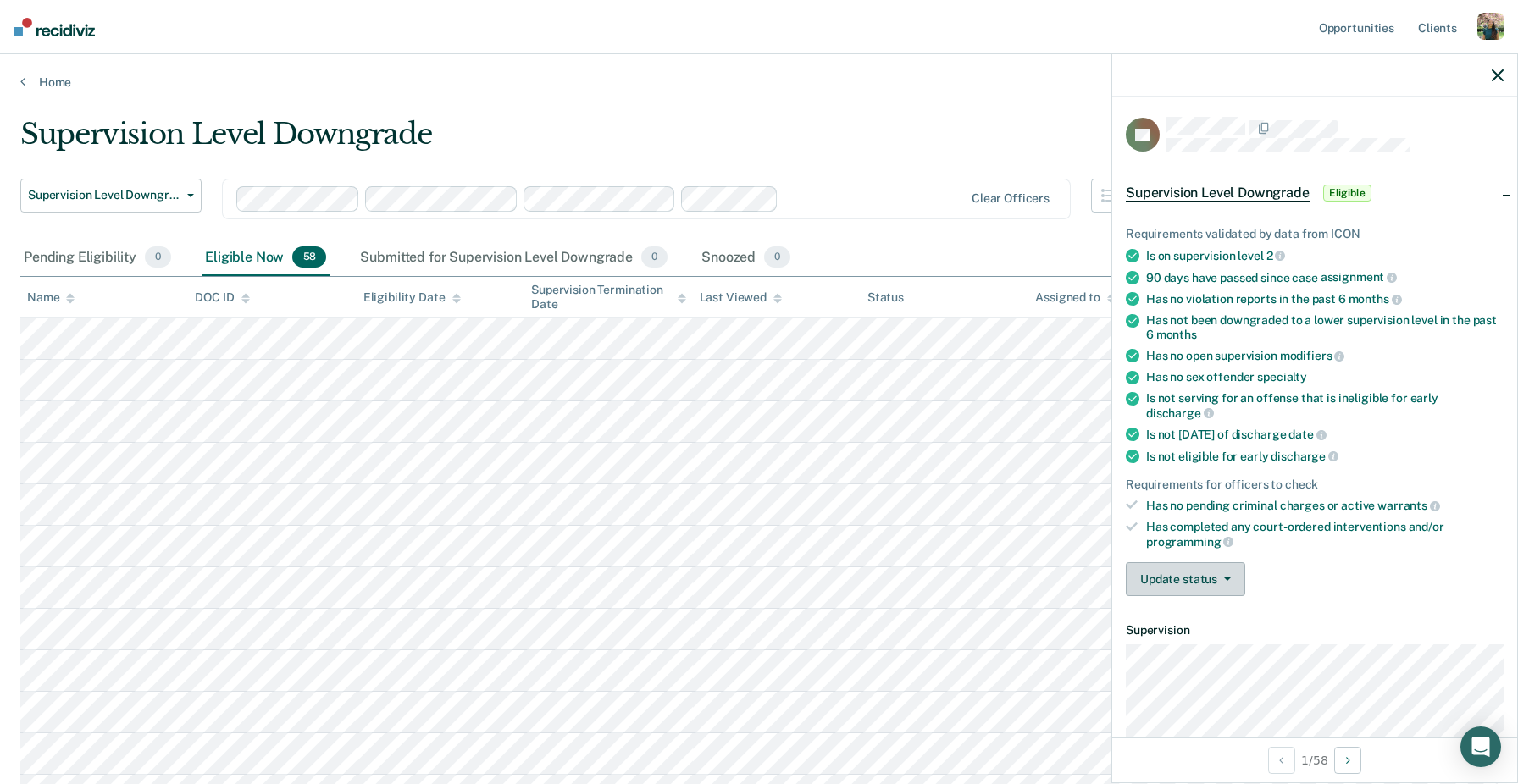
click at [1192, 562] on button "Update status" at bounding box center [1185, 579] width 119 height 34
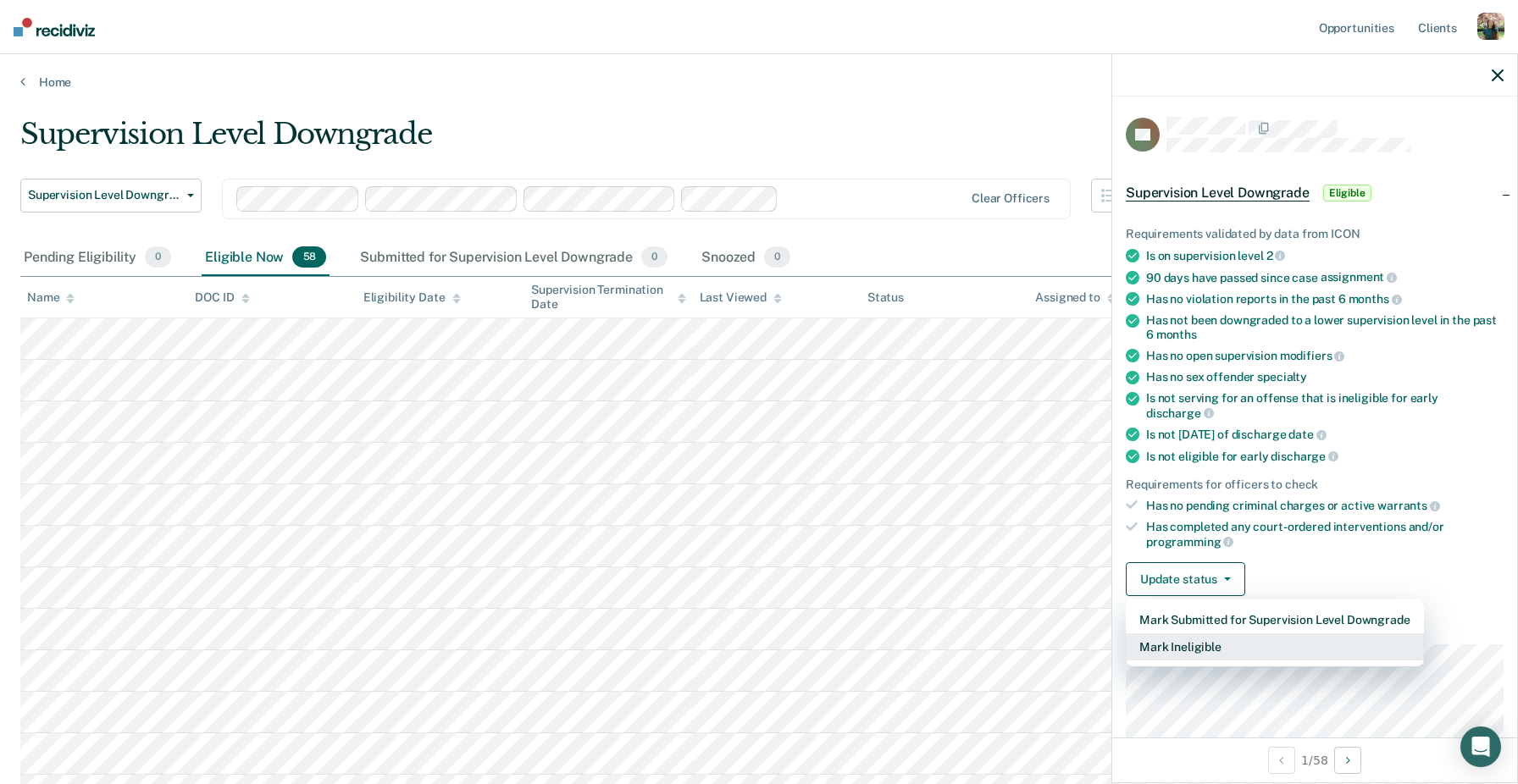
click at [1233, 633] on button "Mark Ineligible" at bounding box center [1275, 647] width 298 height 27
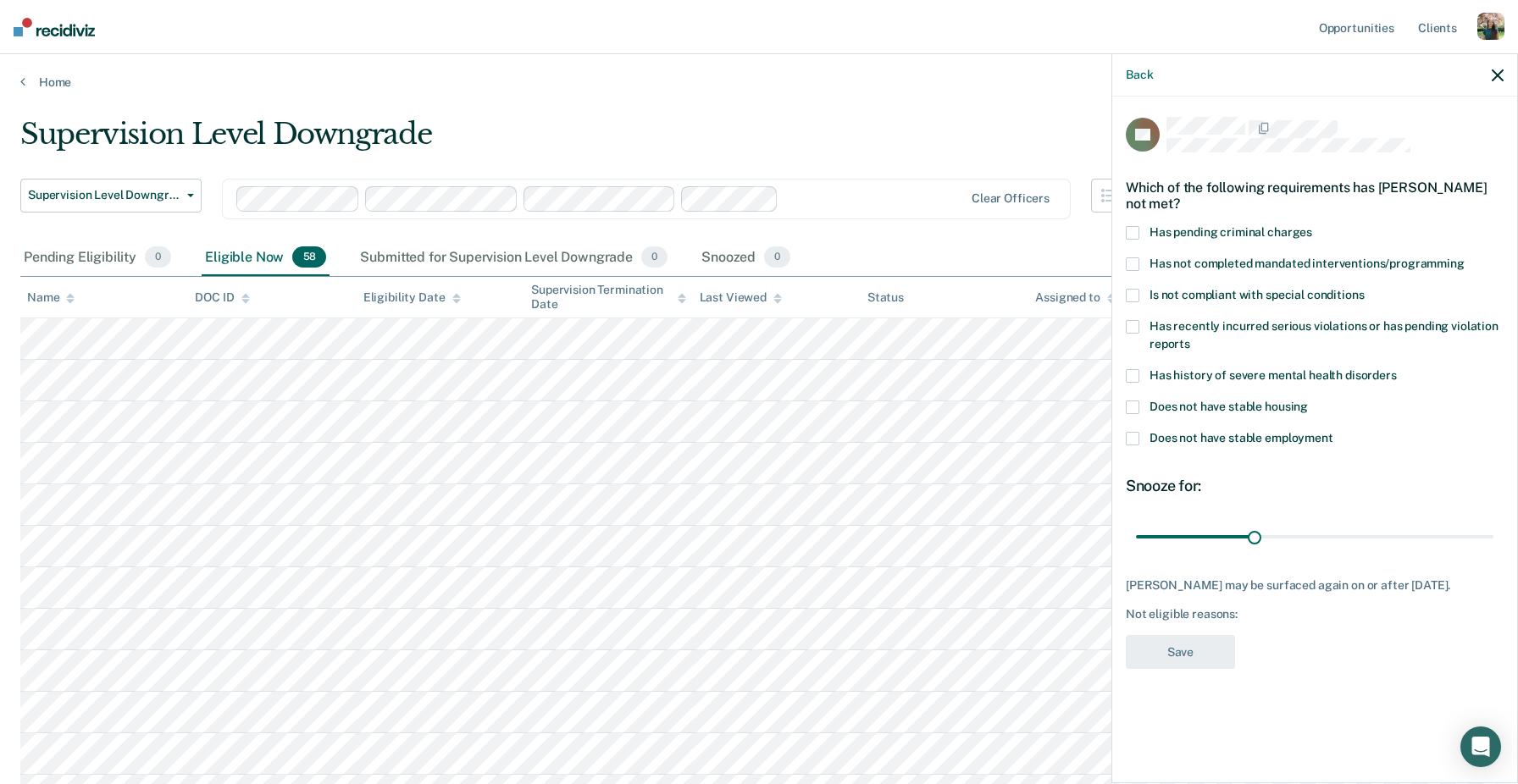
click at [1234, 374] on span "Has history of severe mental health disorders" at bounding box center [1273, 374] width 247 height 13
click at [1397, 369] on input "Has history of severe mental health disorders" at bounding box center [1397, 369] width 0 height 0
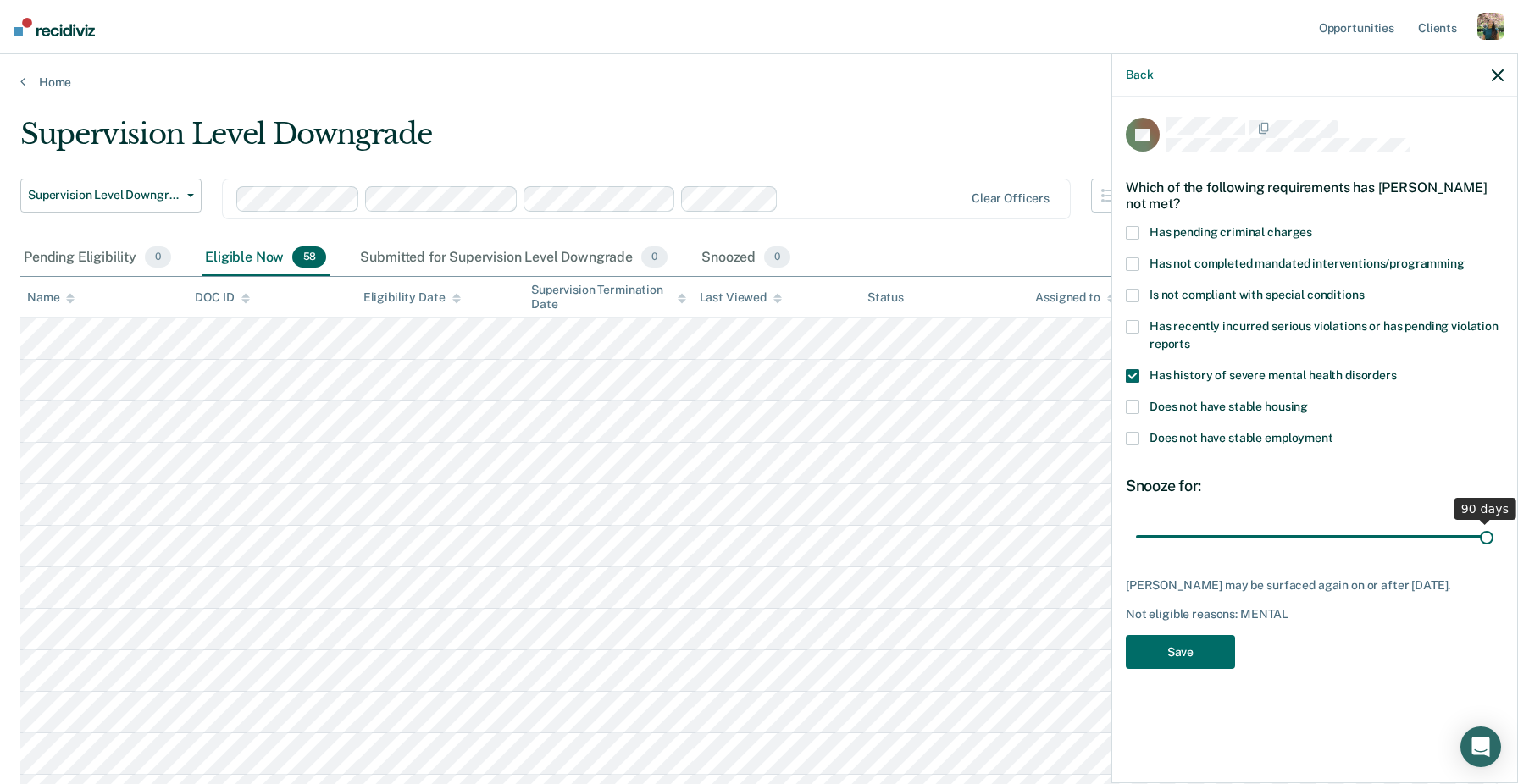
drag, startPoint x: 1258, startPoint y: 532, endPoint x: 1516, endPoint y: 530, distance: 258.0
type input "90"
click at [1494, 530] on input "range" at bounding box center [1315, 536] width 357 height 30
click at [1201, 653] on button "Save" at bounding box center [1180, 652] width 110 height 35
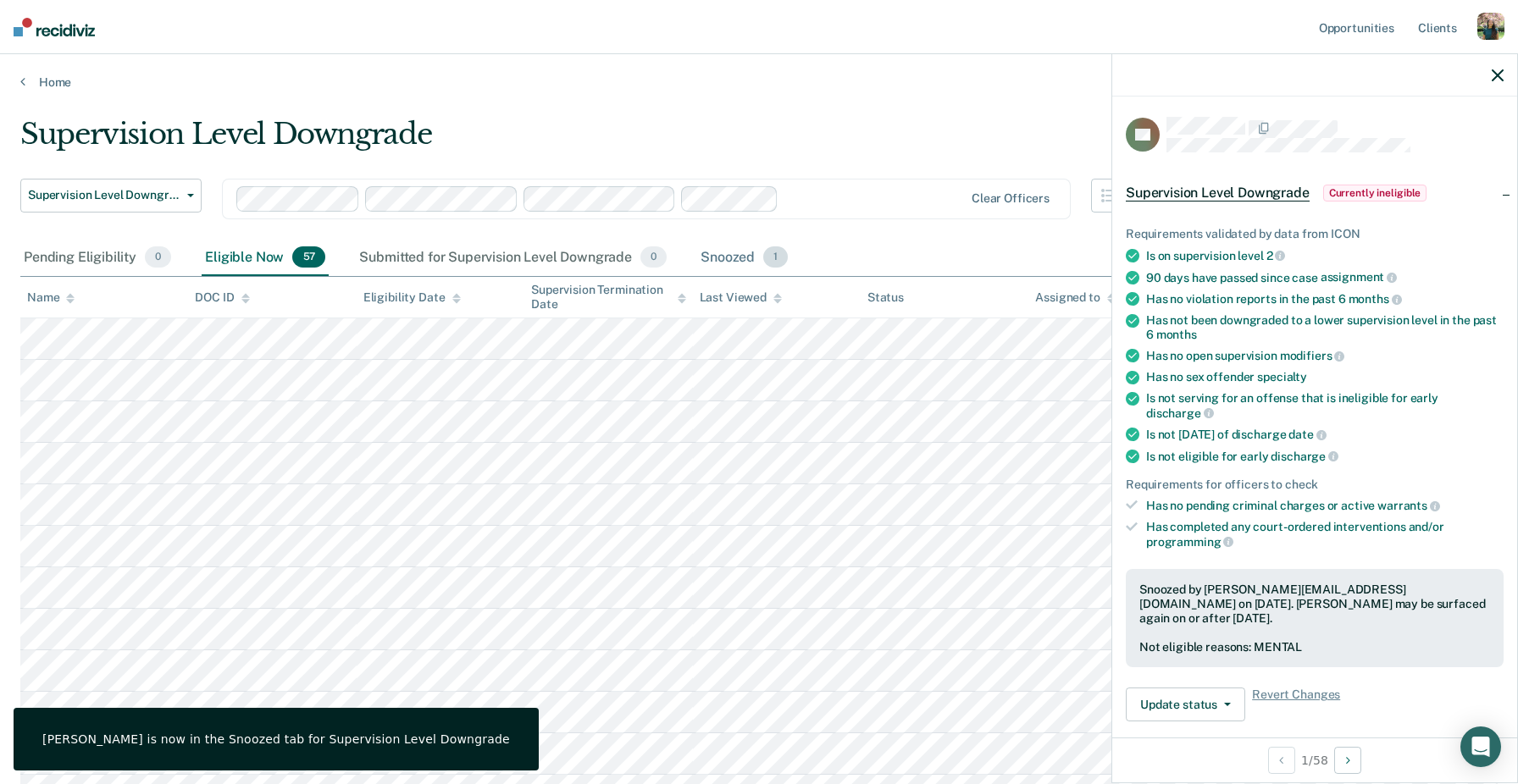
click at [751, 255] on div "Snoozed 1" at bounding box center [744, 258] width 94 height 37
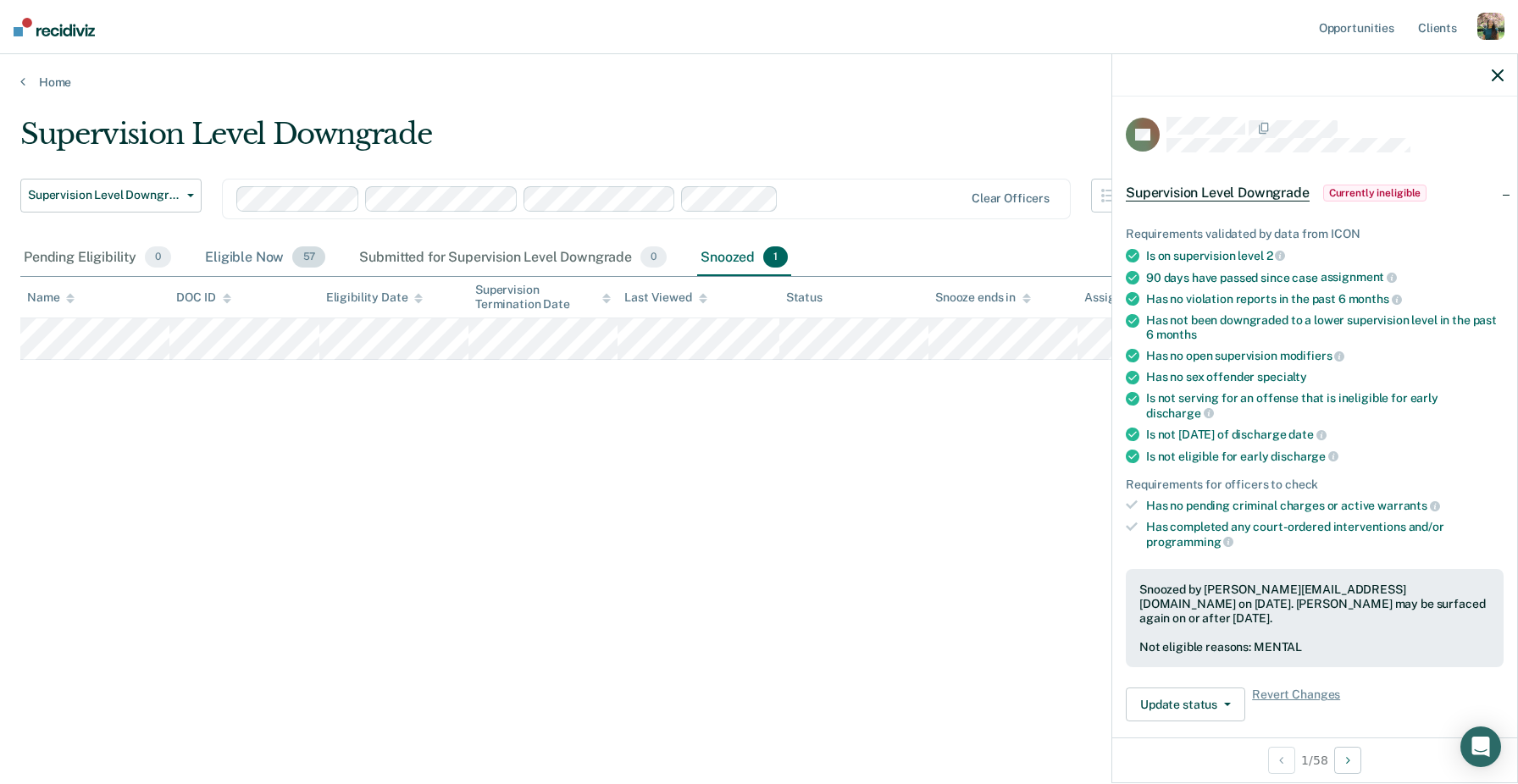
click at [259, 246] on div "Eligible Now 57" at bounding box center [264, 258] width 127 height 37
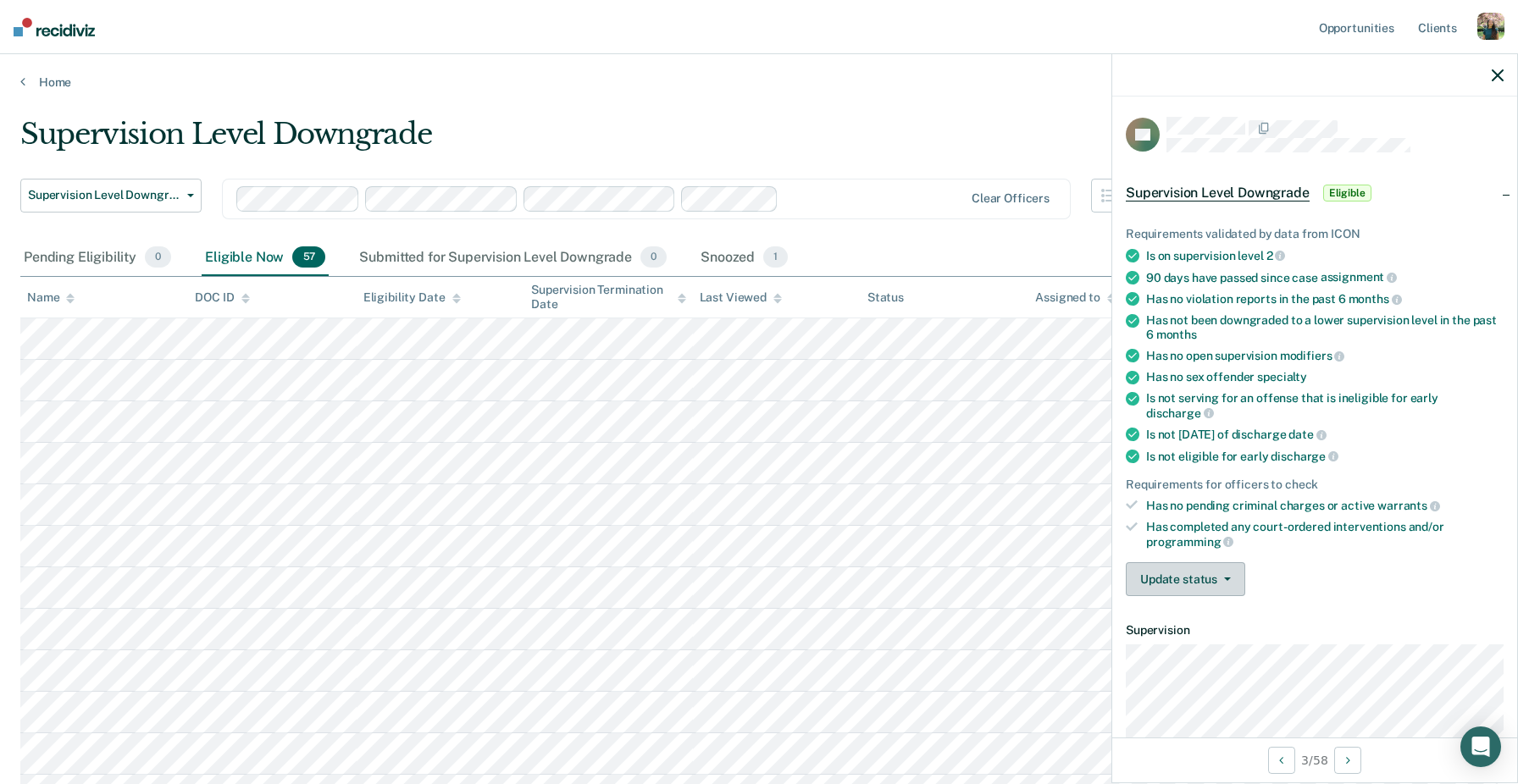
click at [1222, 564] on button "Update status" at bounding box center [1185, 579] width 119 height 34
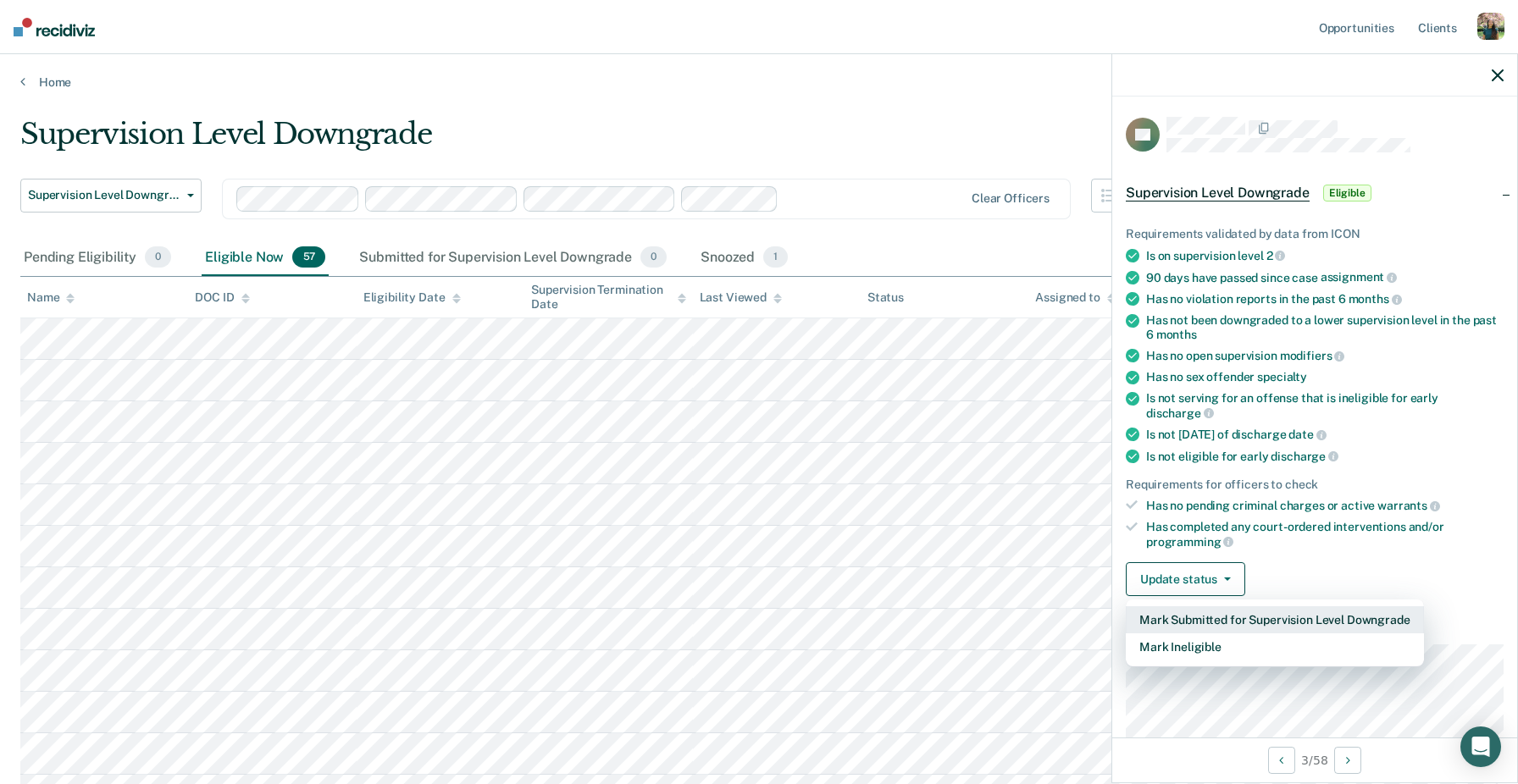
click at [1249, 606] on button "Mark Submitted for Supervision Level Downgrade" at bounding box center [1275, 620] width 298 height 27
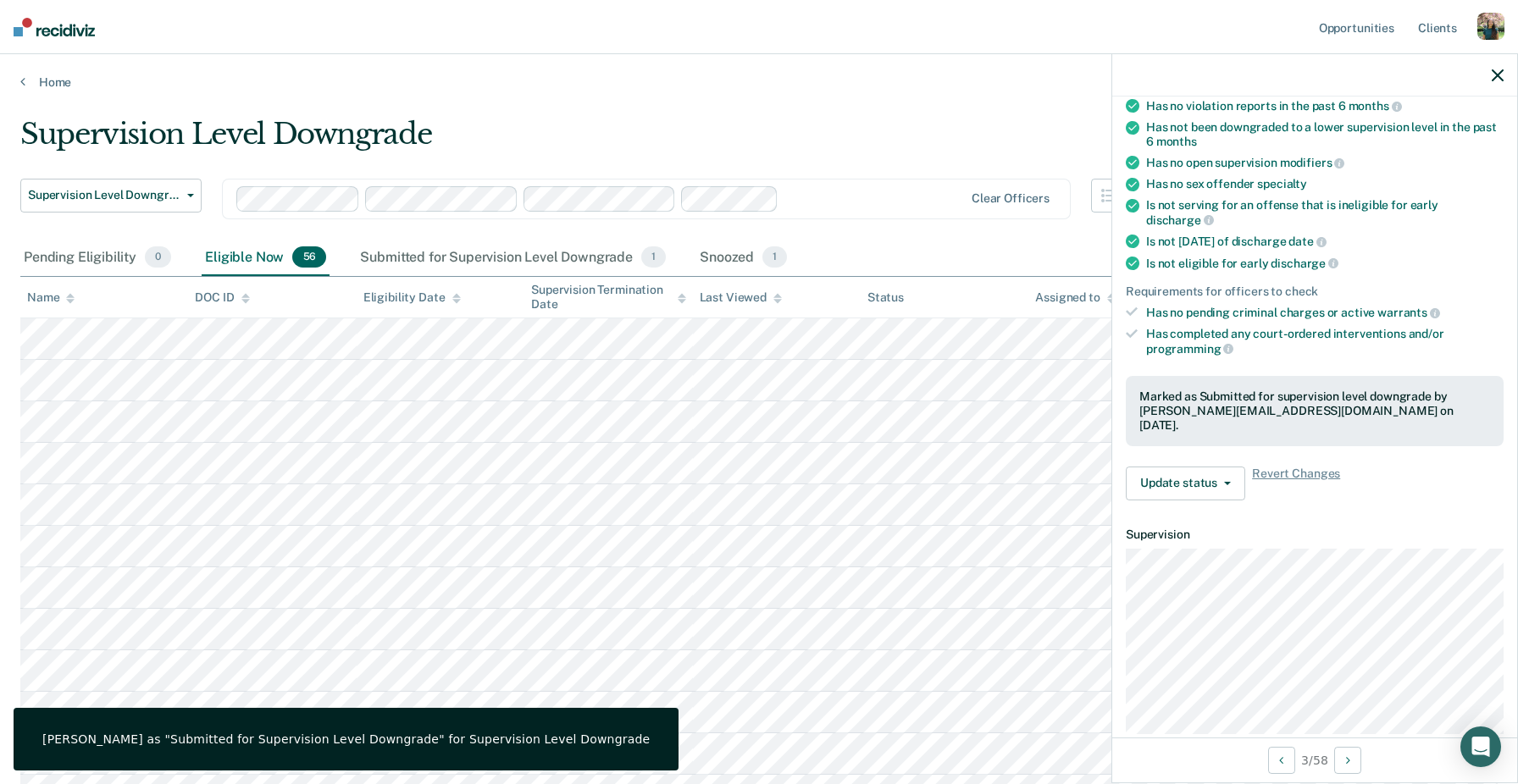
scroll to position [219, 0]
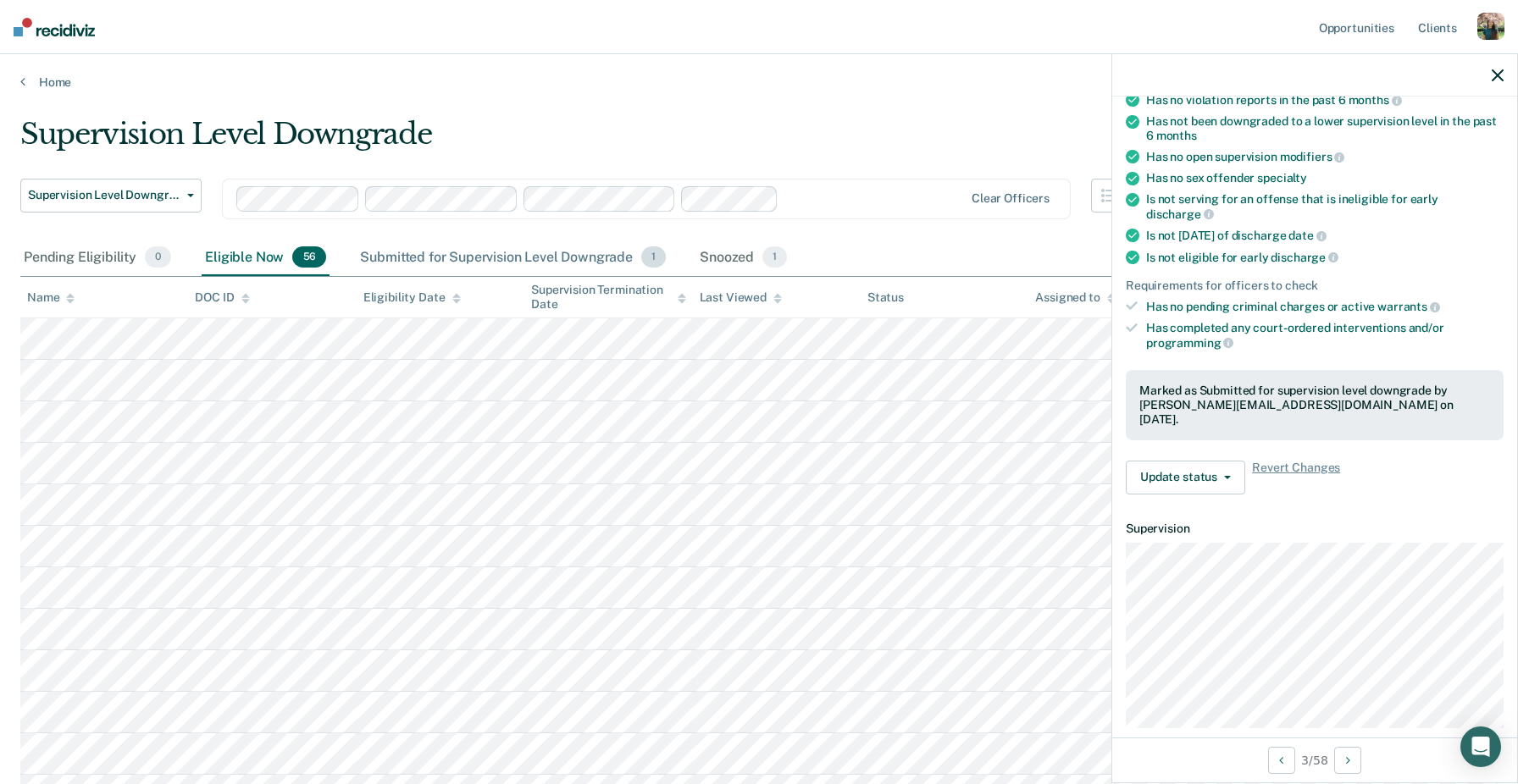
click at [431, 253] on div "Submitted for Supervision Level Downgrade 1" at bounding box center [513, 258] width 313 height 37
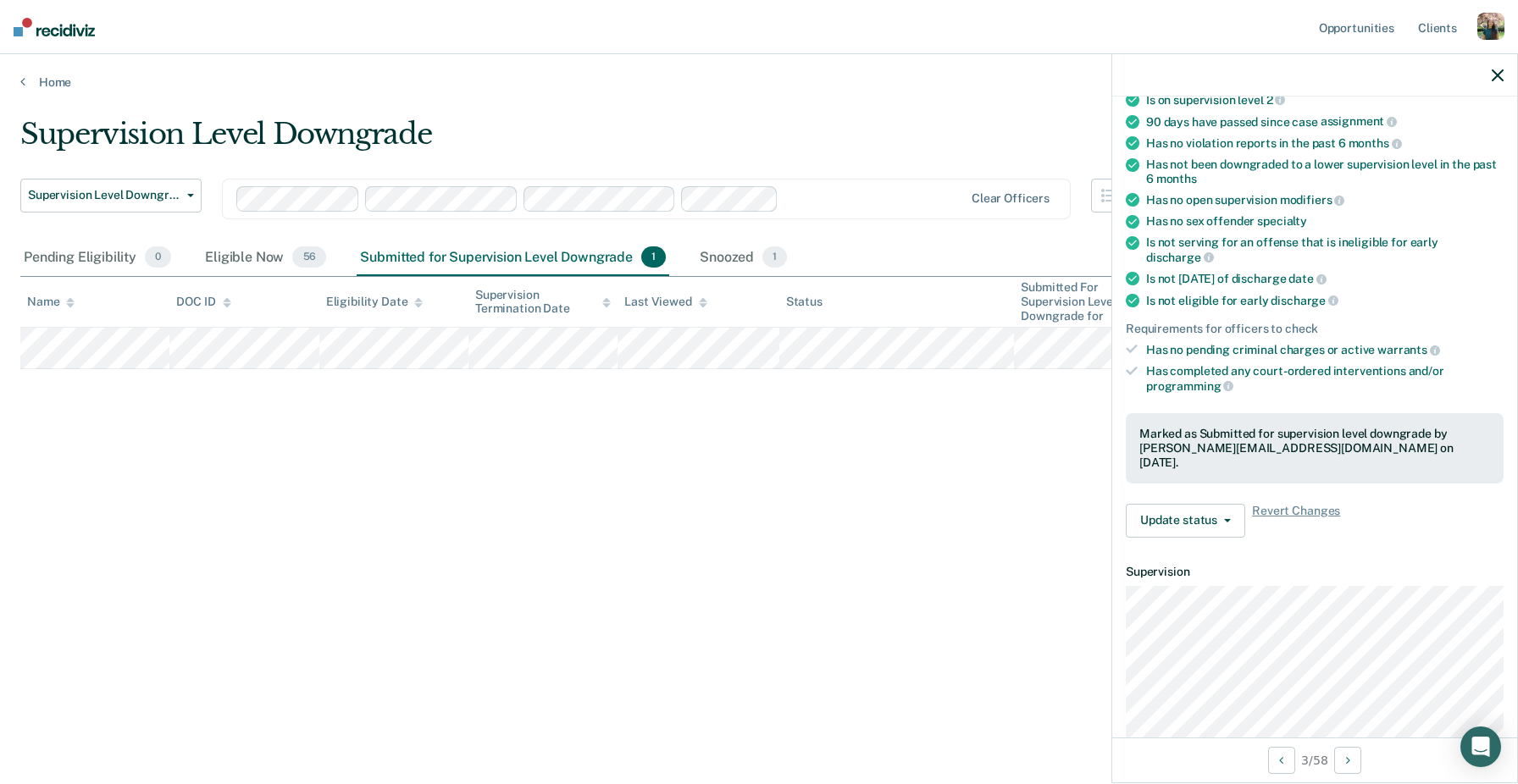
scroll to position [174, 0]
click at [1187, 506] on button "Update status" at bounding box center [1185, 523] width 119 height 34
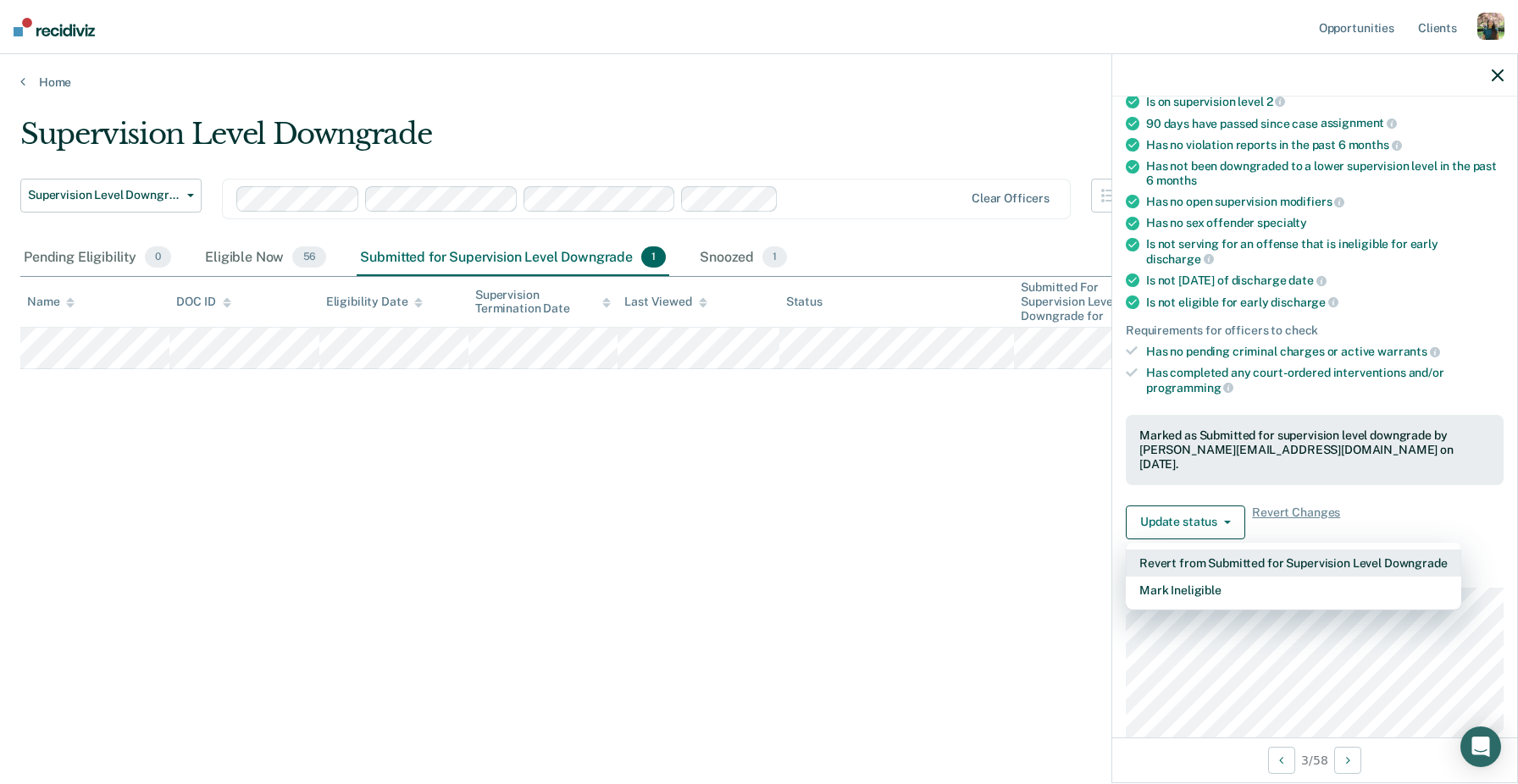
click at [1220, 550] on button "Revert from Submitted for Supervision Level Downgrade" at bounding box center [1293, 563] width 335 height 27
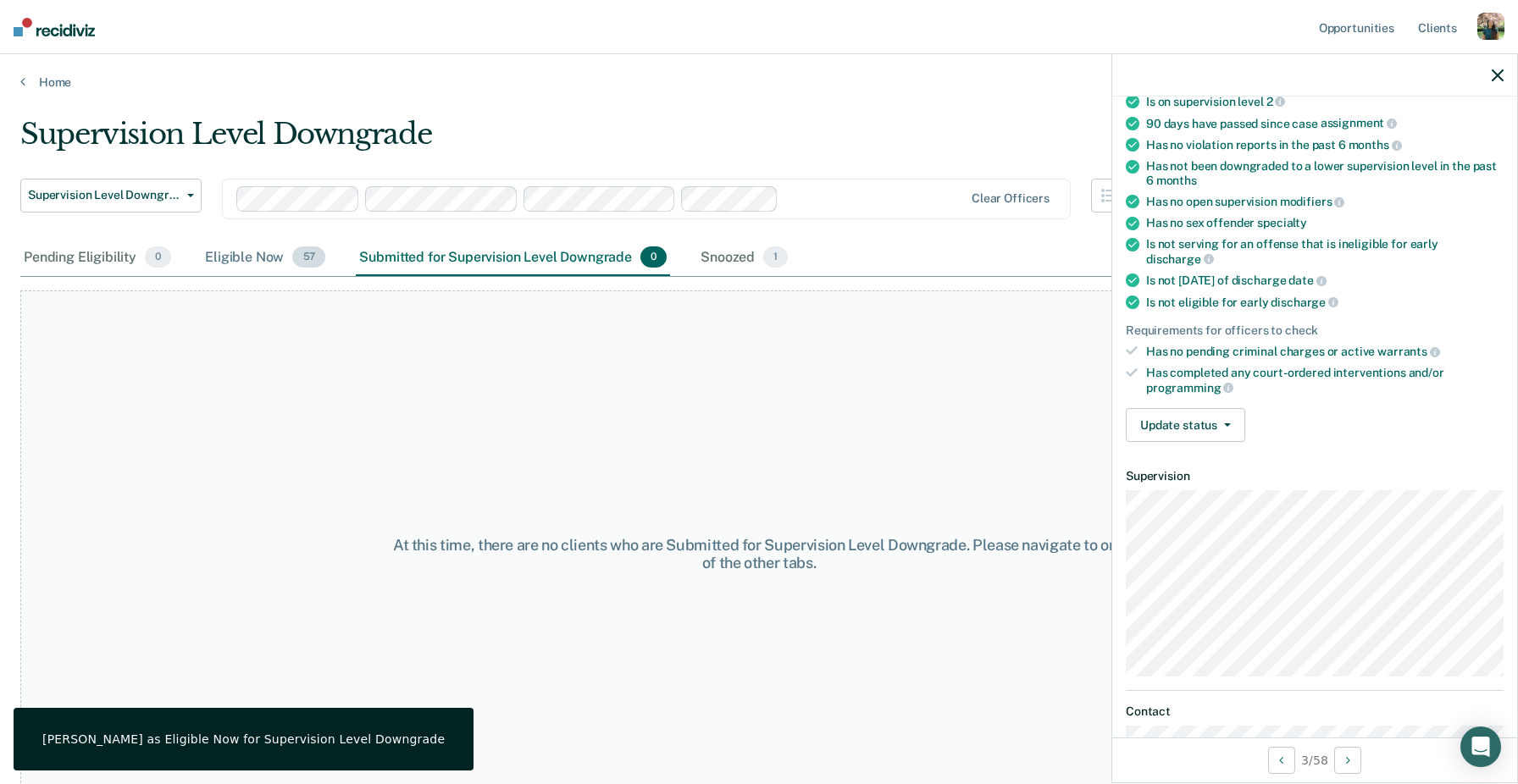
click at [276, 254] on div "Eligible Now 57" at bounding box center [264, 258] width 127 height 37
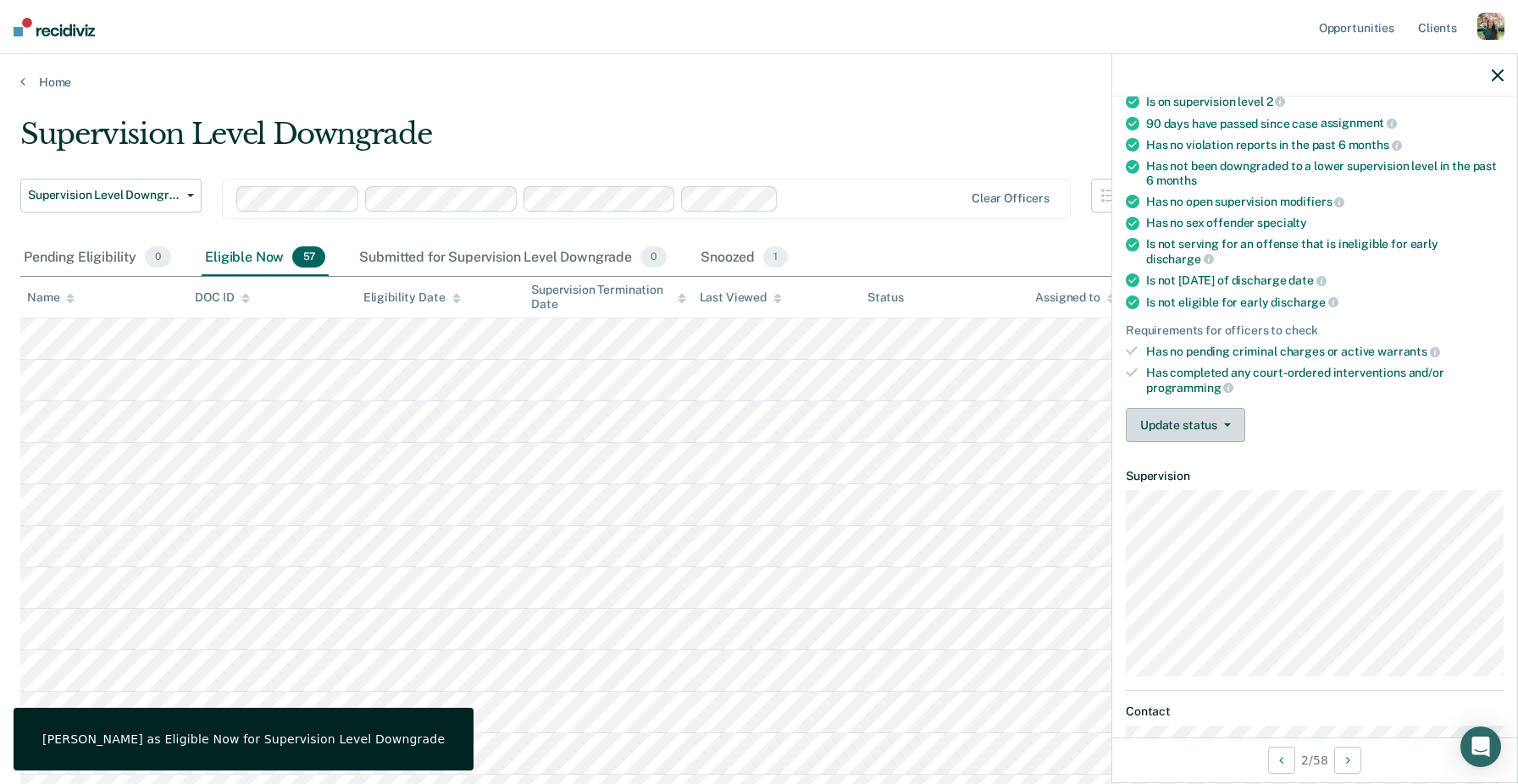
click at [1152, 409] on button "Update status" at bounding box center [1185, 426] width 119 height 34
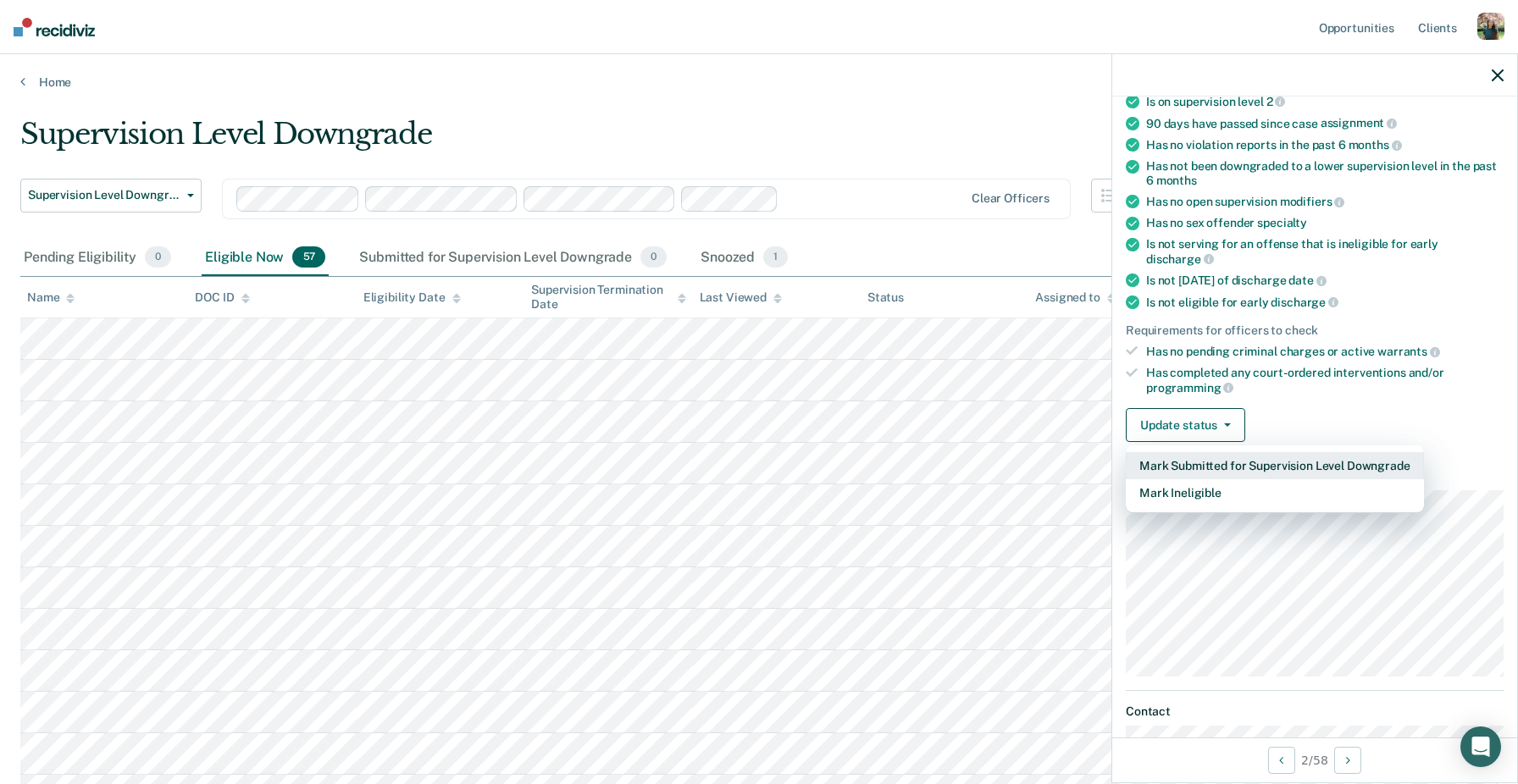
click at [1195, 453] on button "Mark Submitted for Supervision Level Downgrade" at bounding box center [1275, 466] width 298 height 27
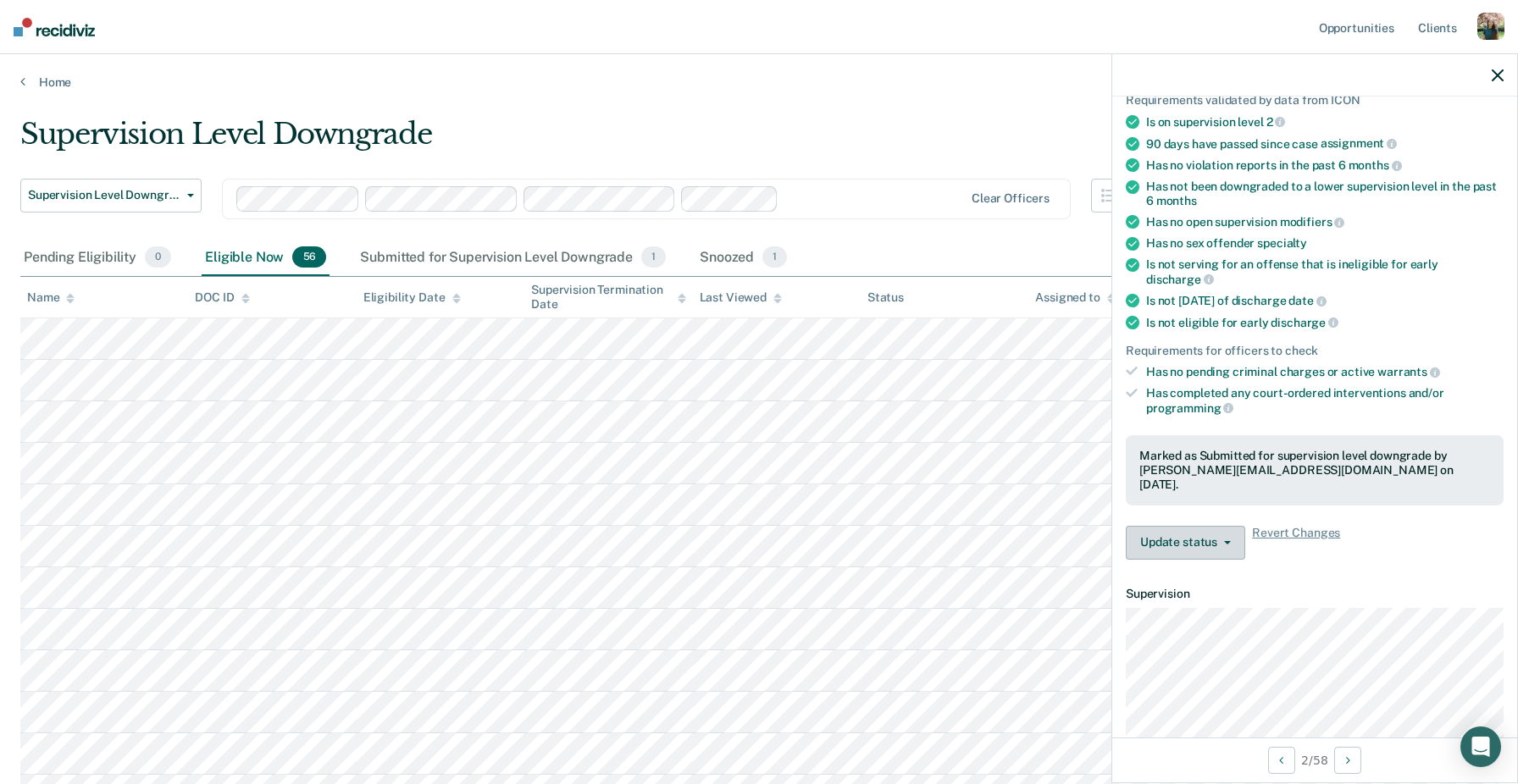
scroll to position [174, 0]
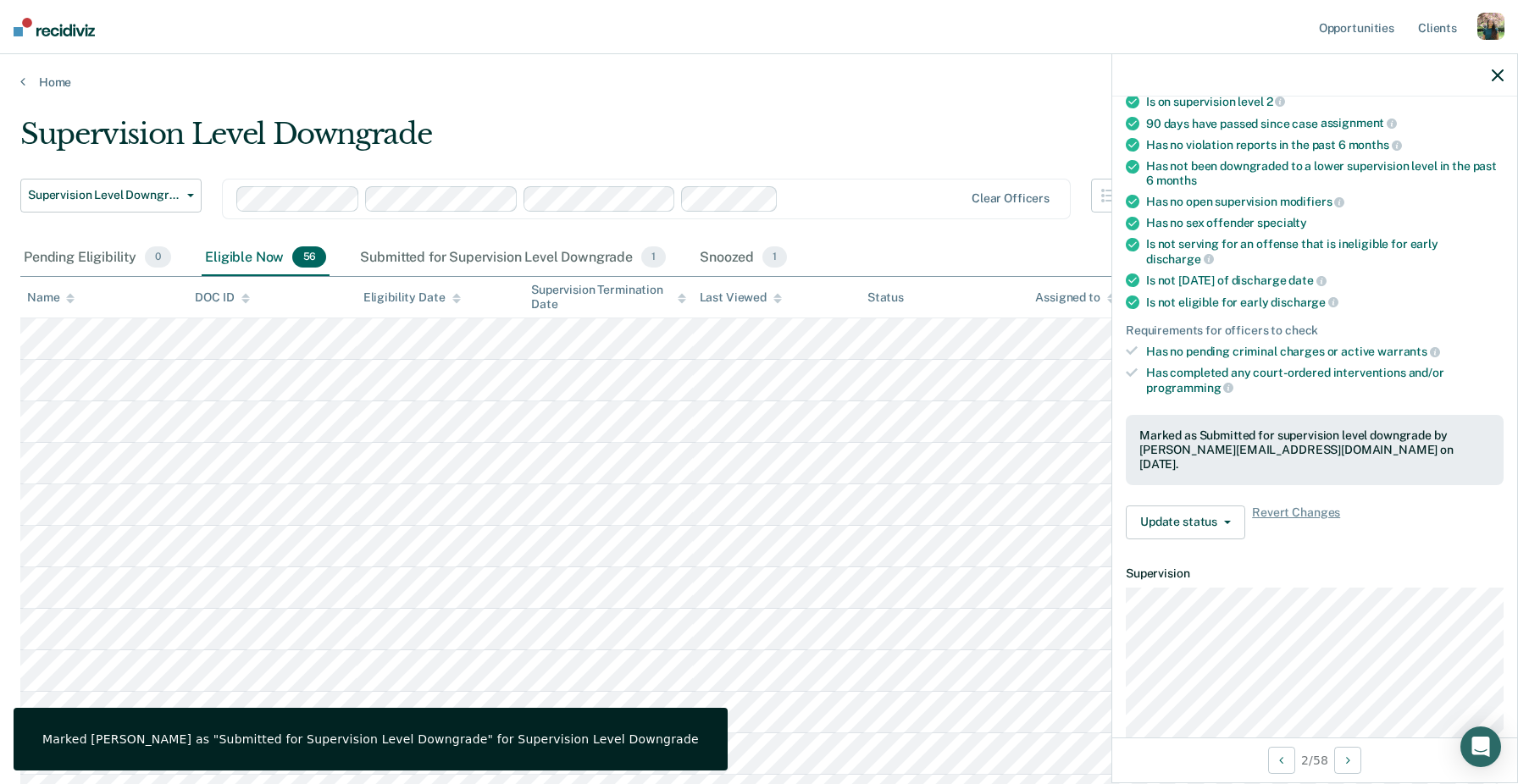
click at [1196, 441] on div "Marked as Submitted for supervision level downgrade by [PERSON_NAME][EMAIL_ADDR…" at bounding box center [1314, 449] width 378 height 69
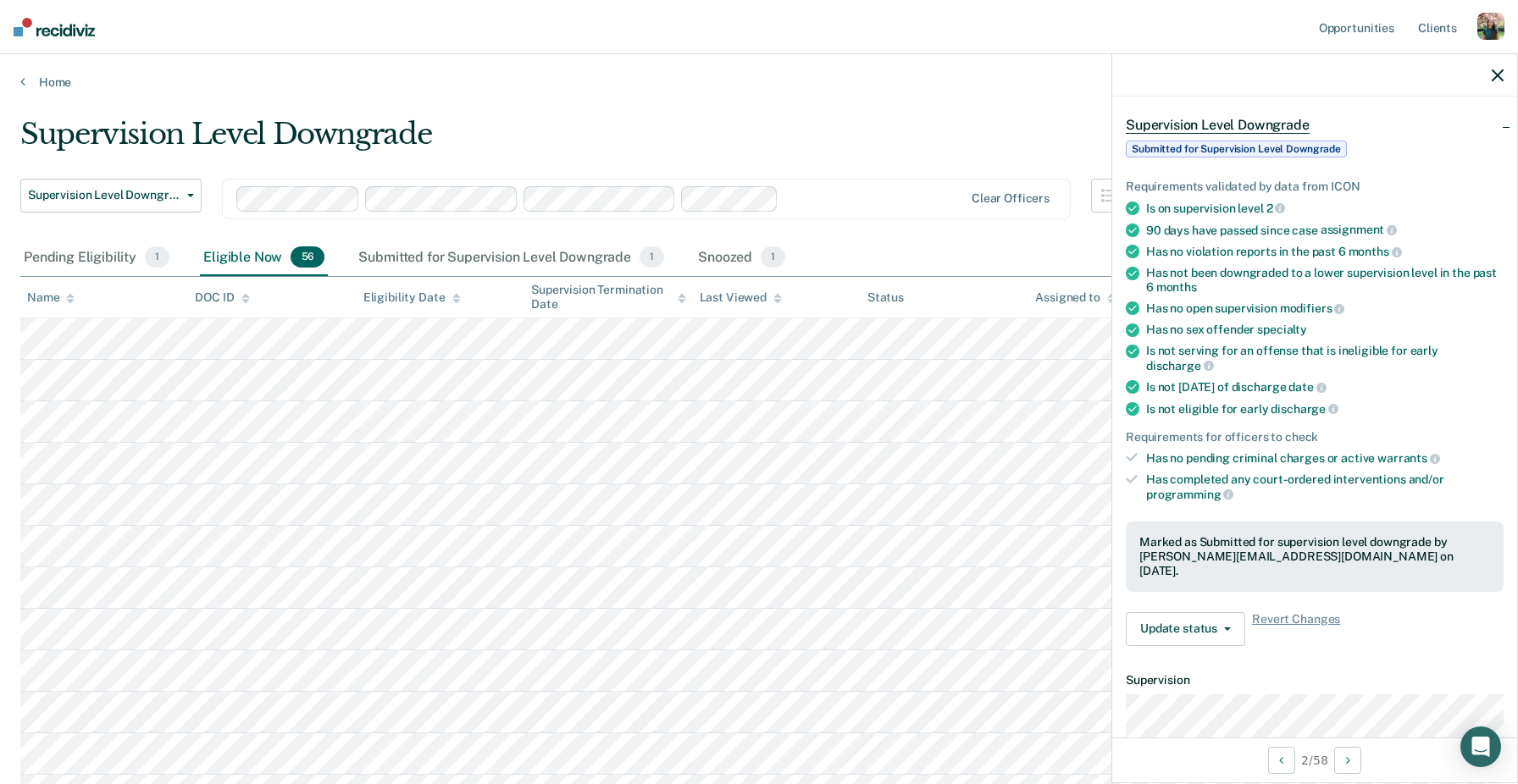
scroll to position [0, 0]
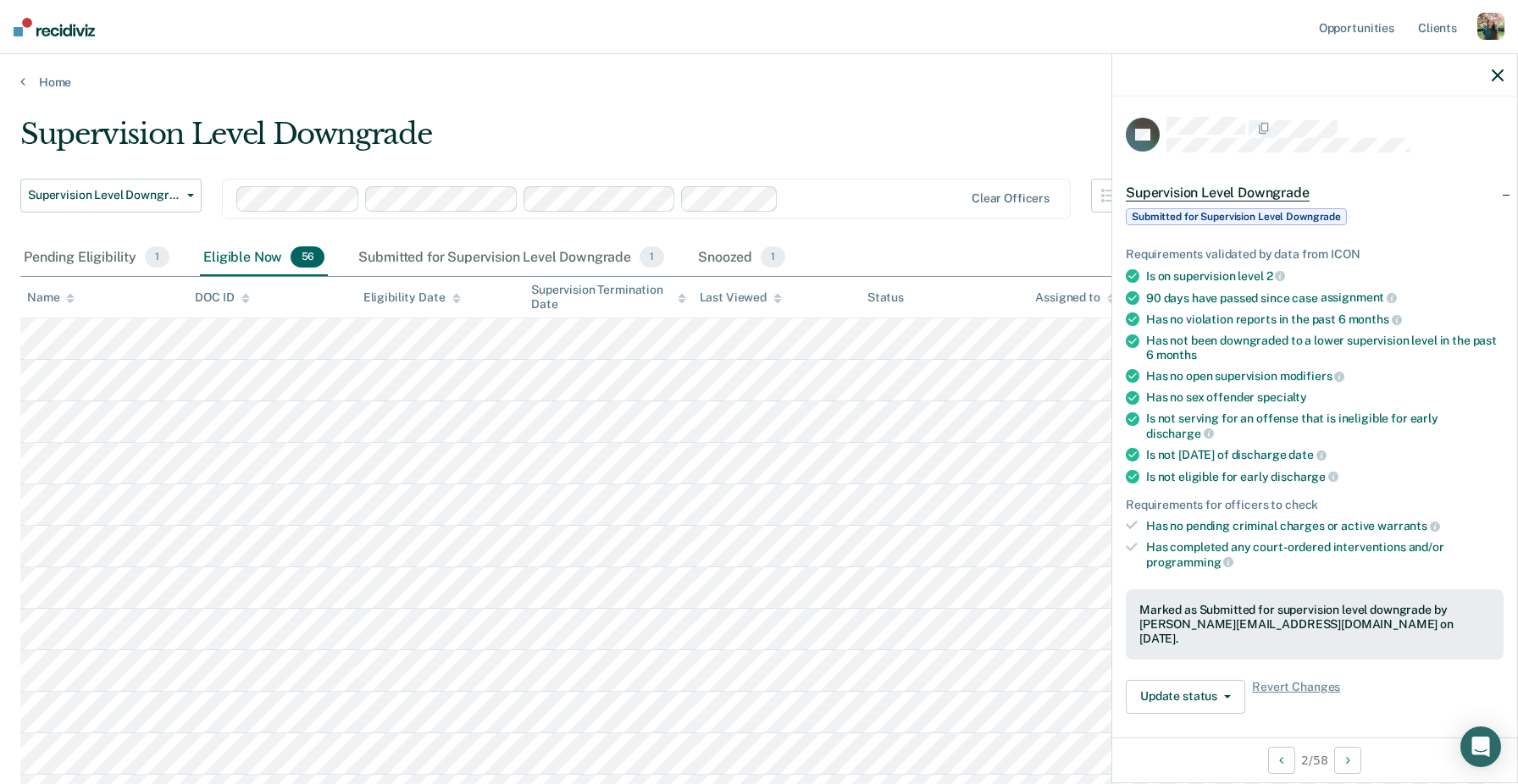
click at [850, 117] on div "Supervision Level Downgrade" at bounding box center [590, 141] width 1139 height 48
click at [37, 77] on link "Home" at bounding box center [759, 82] width 1478 height 15
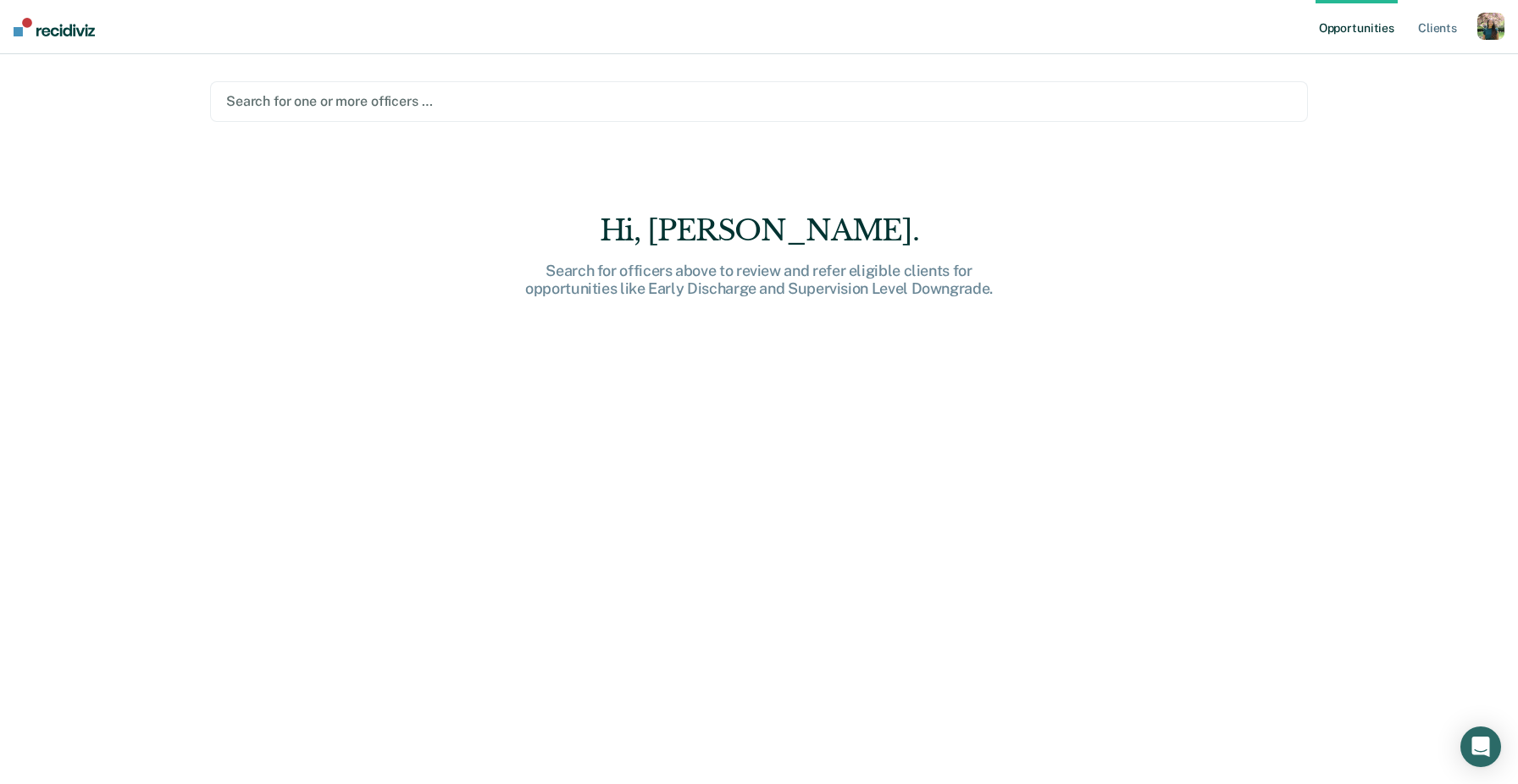
paste input "[PERSON_NAME]"
type input "[PERSON_NAME]"
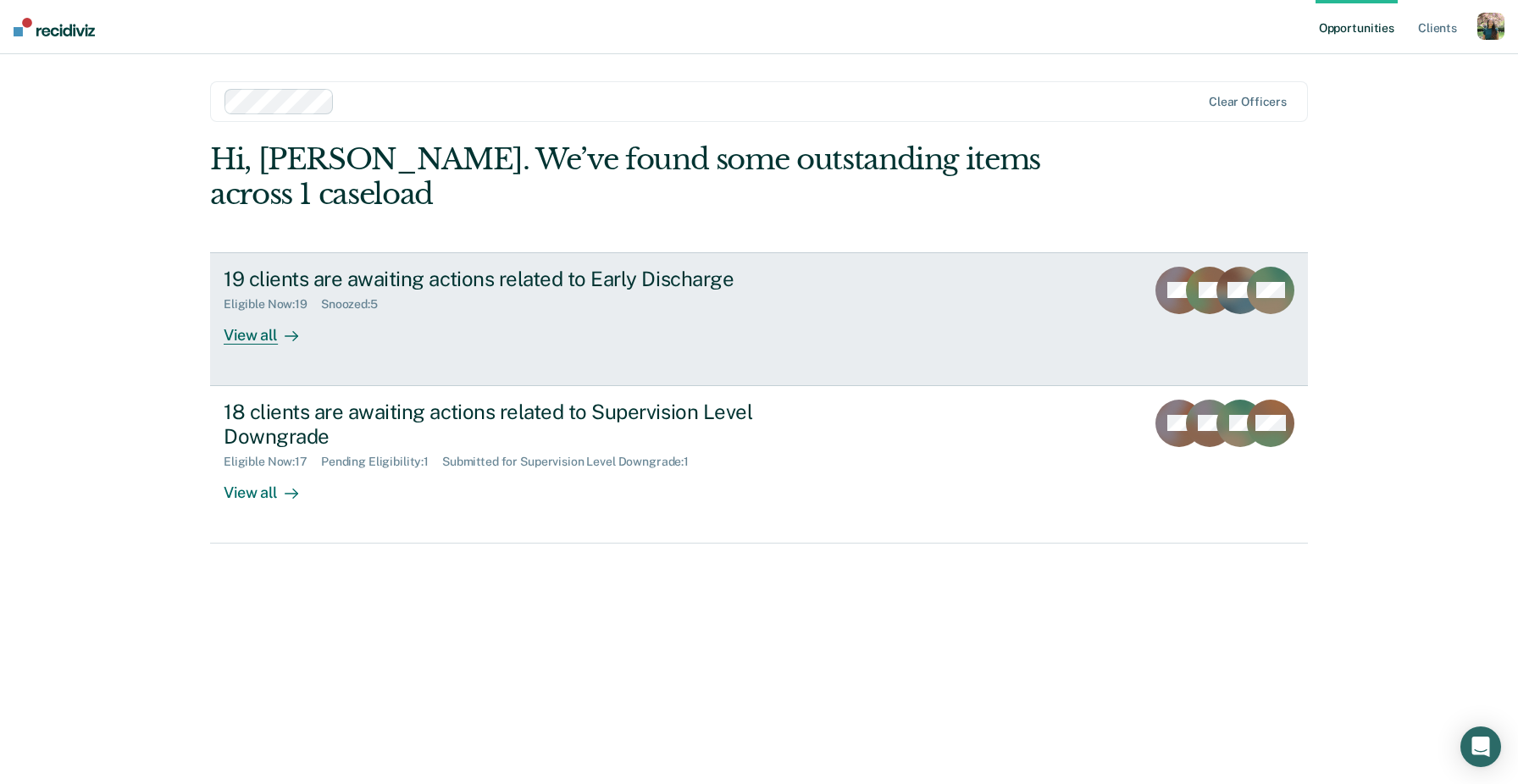
click at [502, 319] on link "19 clients are awaiting actions related to Early Discharge Eligible Now : 19 Sn…" at bounding box center [759, 319] width 1098 height 134
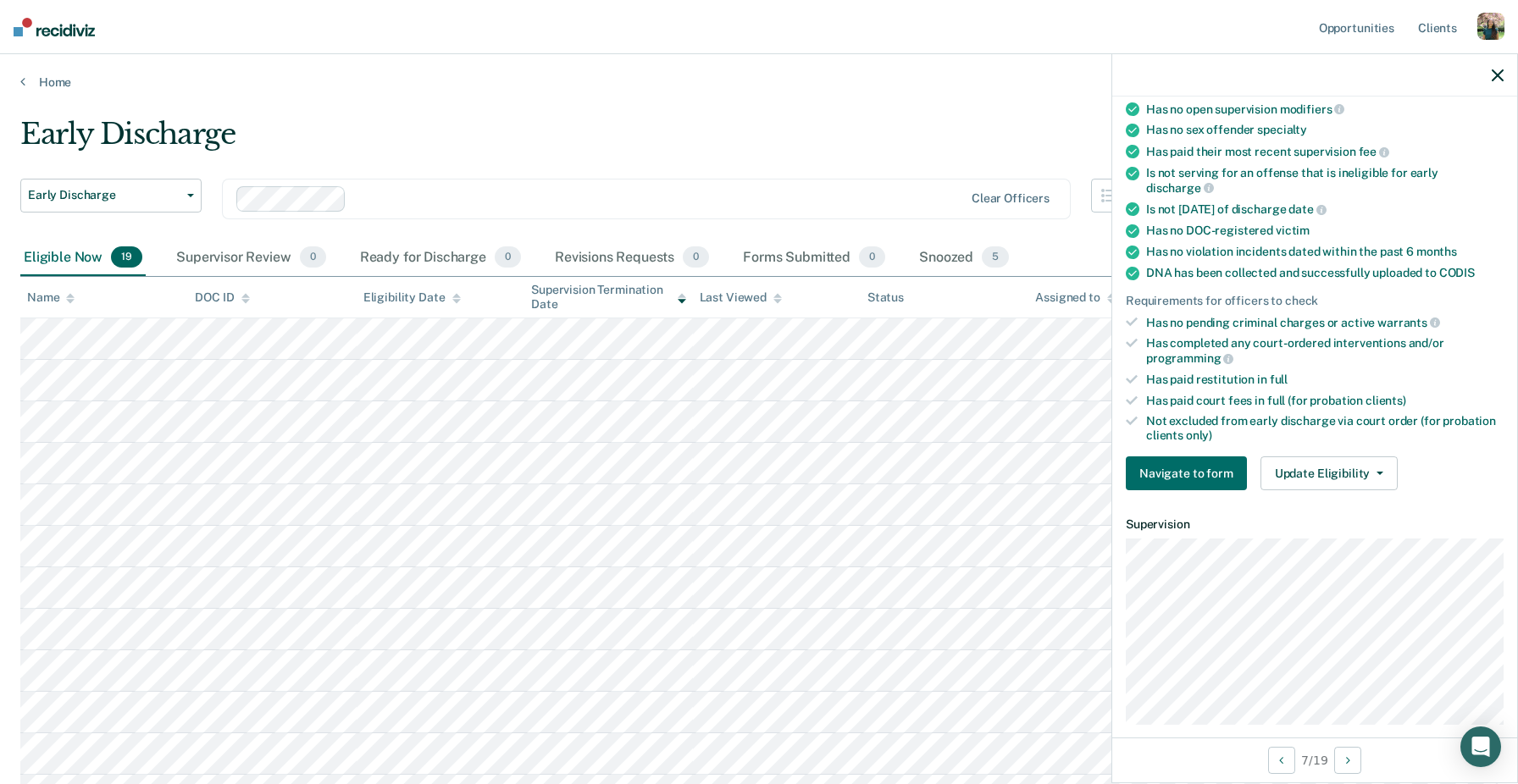
scroll to position [216, 0]
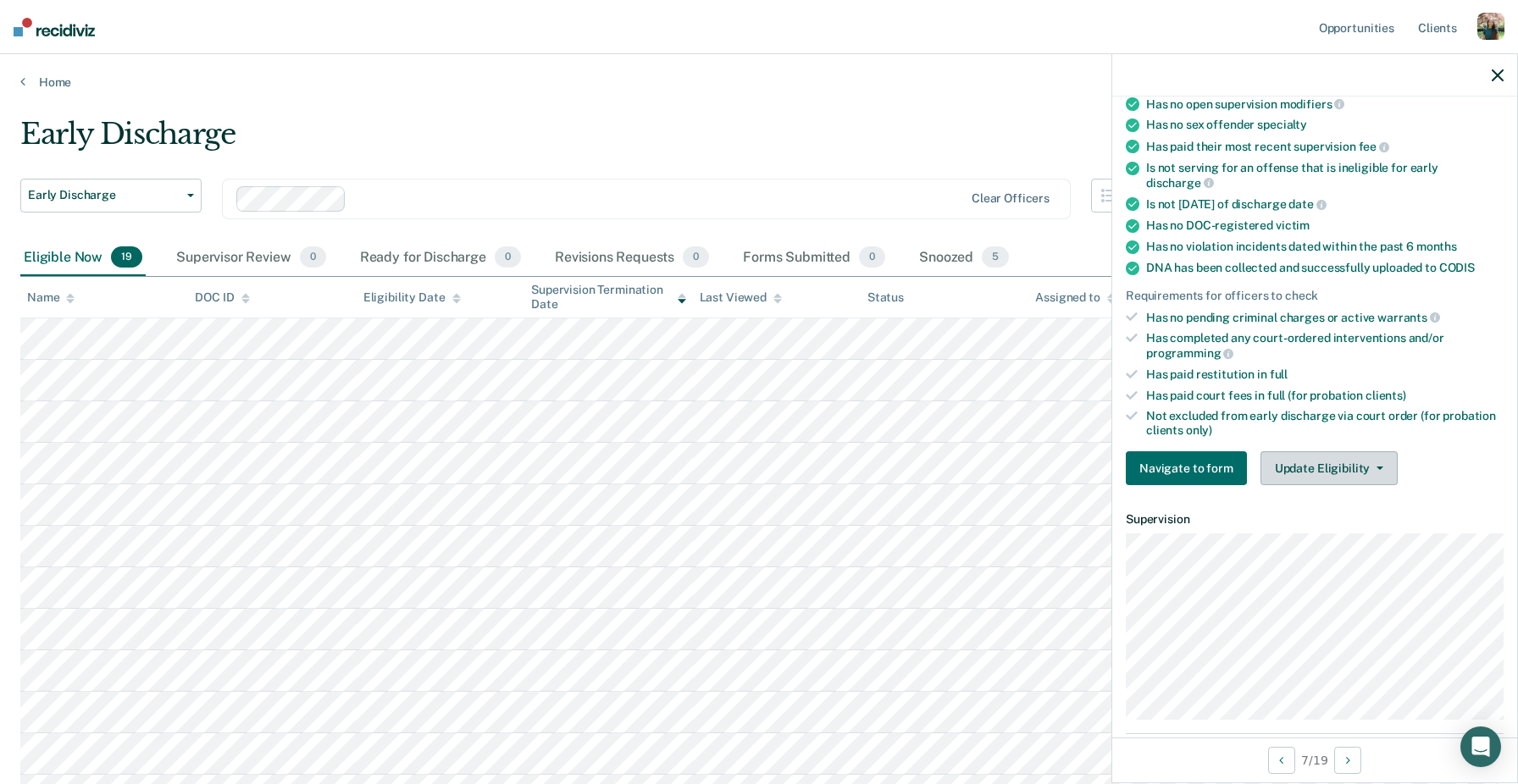
click at [1324, 454] on button "Update Eligibility" at bounding box center [1328, 469] width 137 height 34
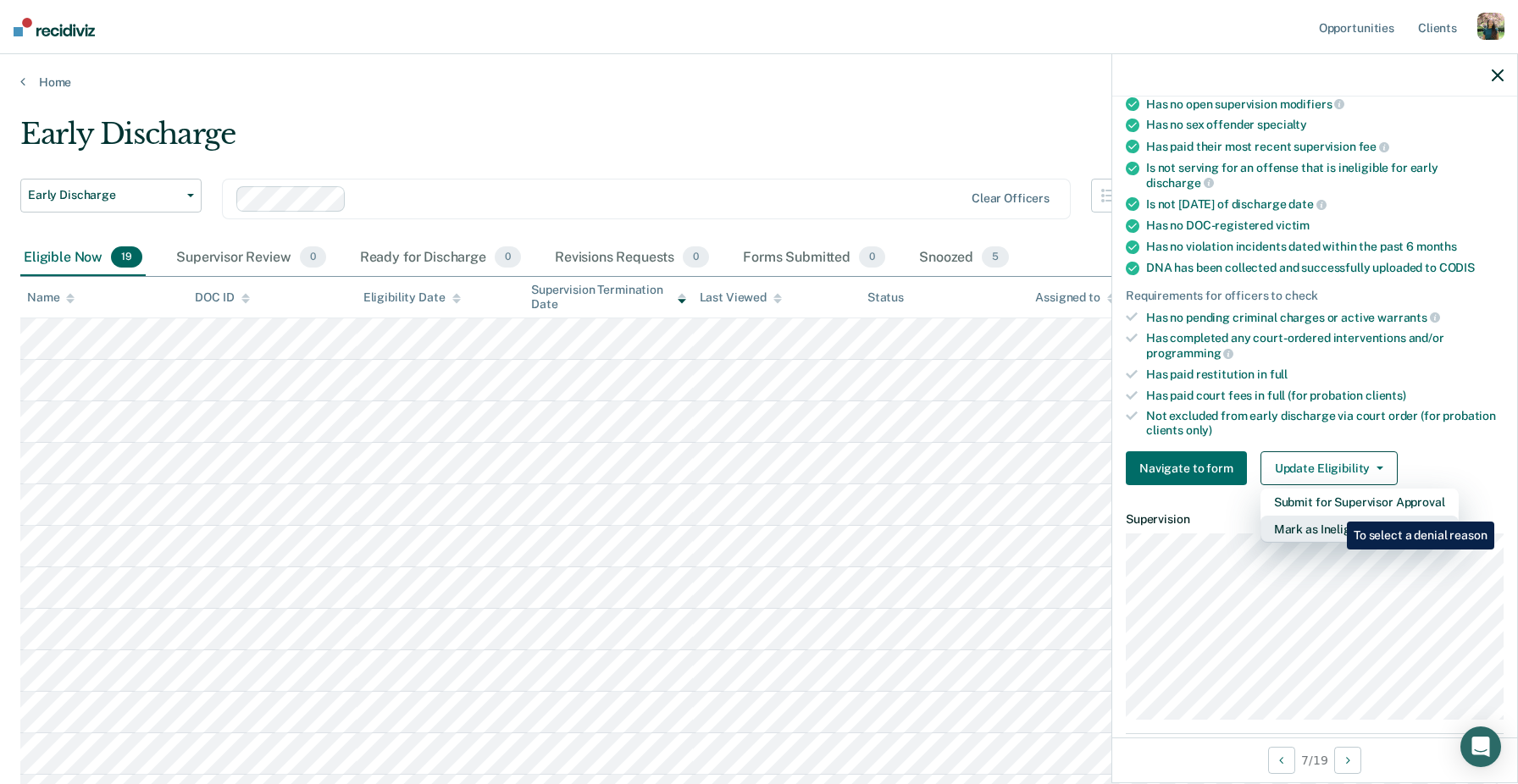
click at [1334, 515] on button "Mark as Ineligible" at bounding box center [1359, 529] width 199 height 27
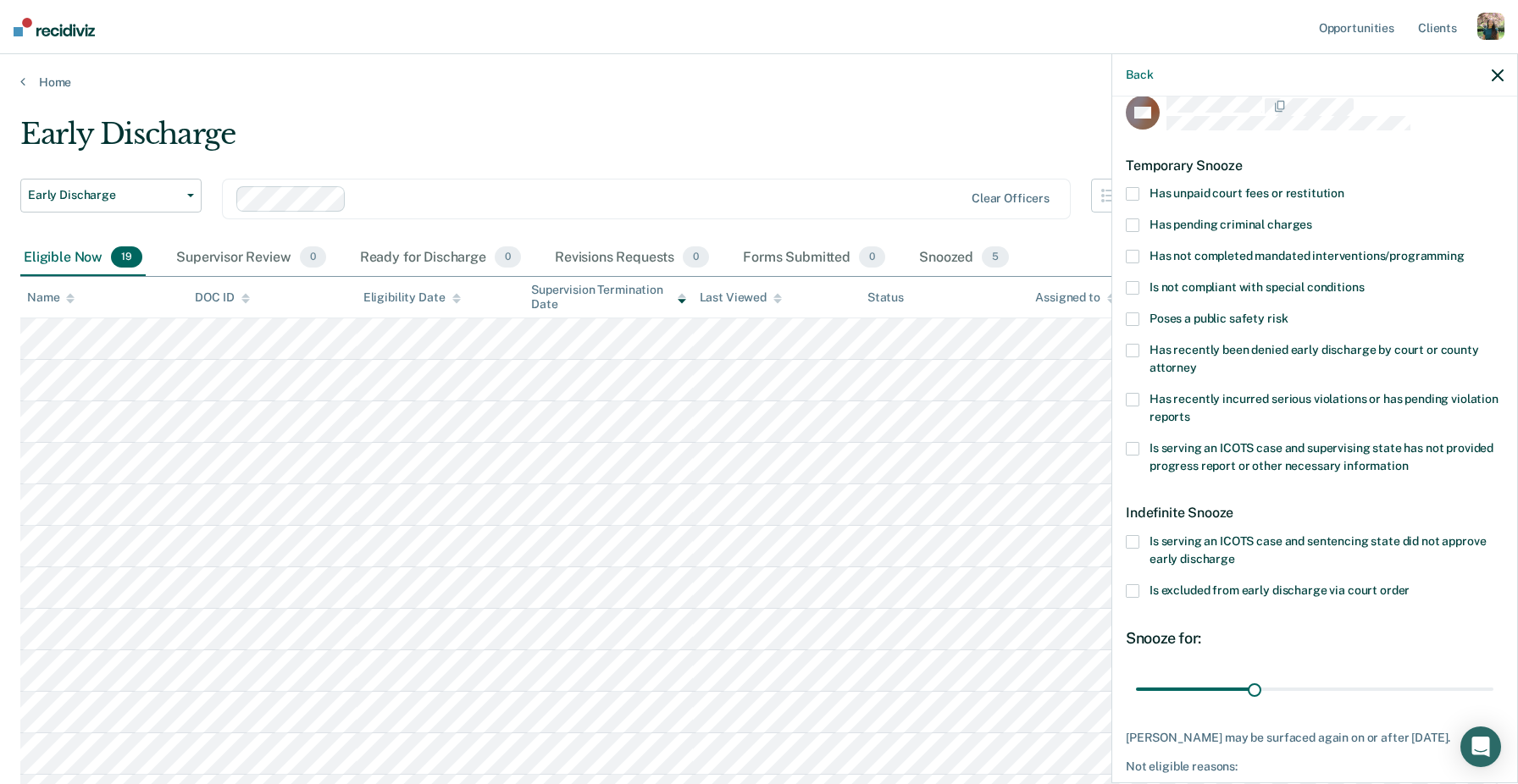
scroll to position [0, 0]
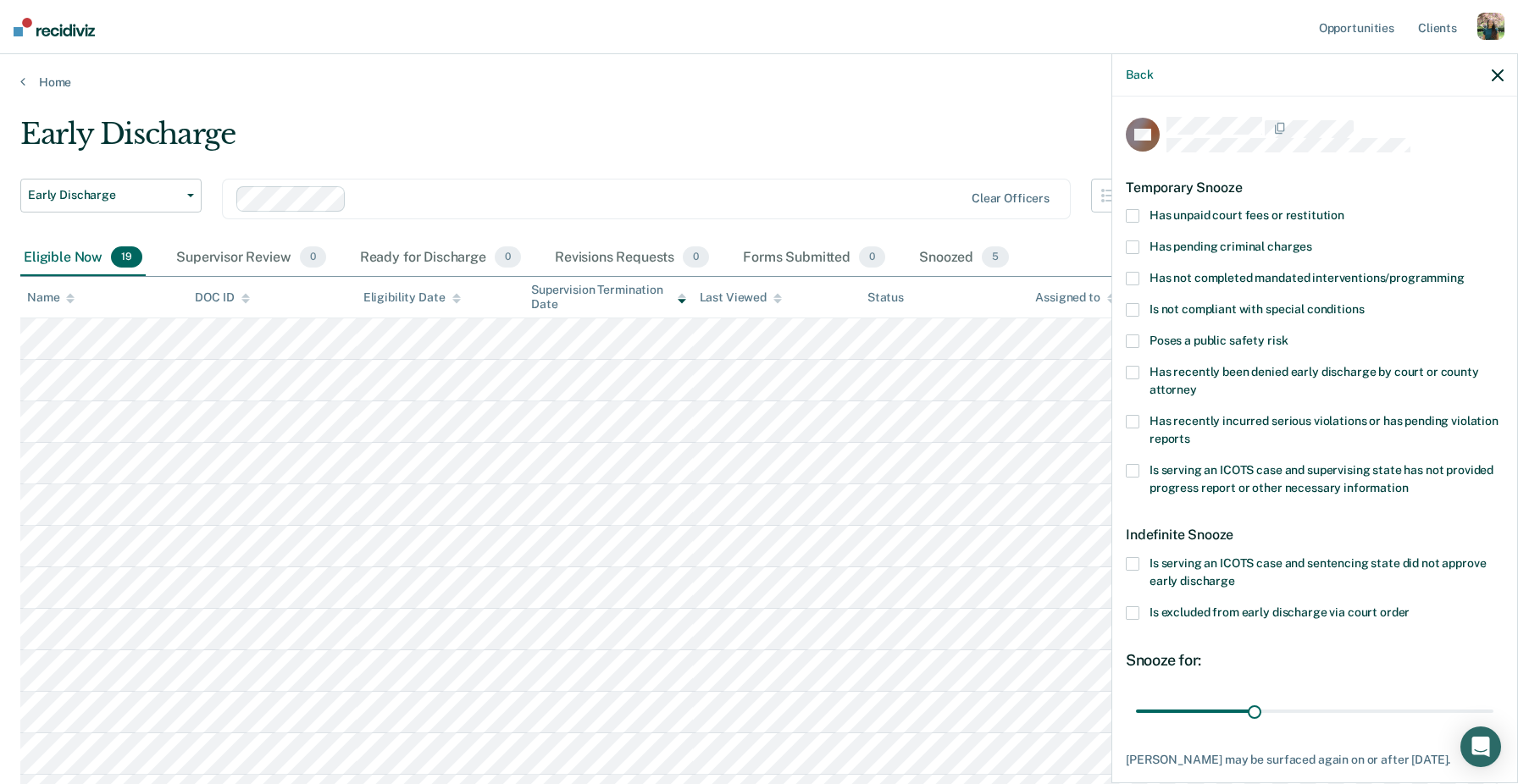
click at [1304, 215] on span "Has unpaid court fees or restitution" at bounding box center [1247, 215] width 195 height 13
click at [1345, 209] on input "Has unpaid court fees or restitution" at bounding box center [1345, 209] width 0 height 0
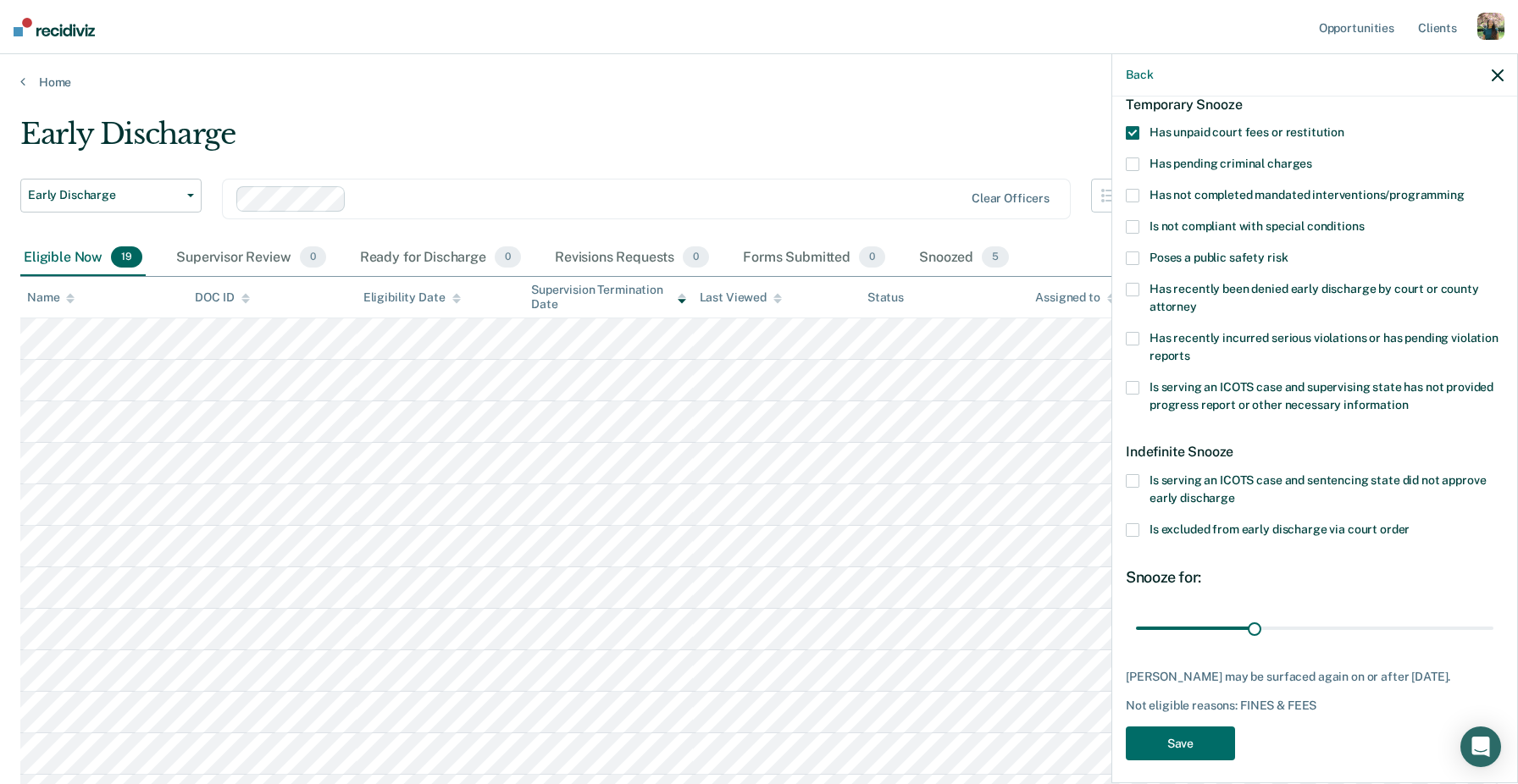
scroll to position [92, 0]
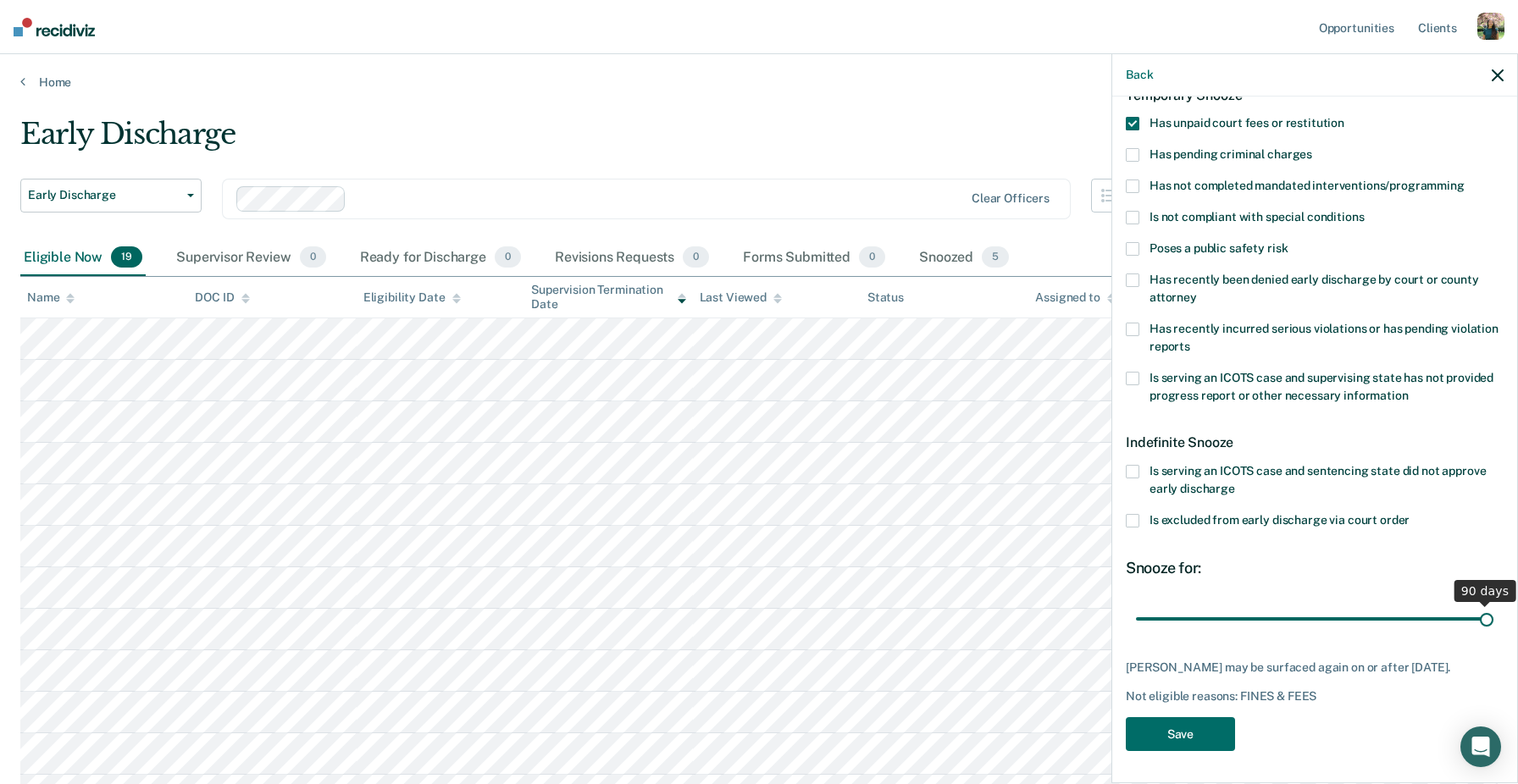
drag, startPoint x: 1253, startPoint y: 618, endPoint x: 1517, endPoint y: 642, distance: 265.1
type input "90"
click at [1494, 633] on input "range" at bounding box center [1315, 618] width 357 height 30
click at [1204, 720] on button "Save" at bounding box center [1180, 735] width 110 height 35
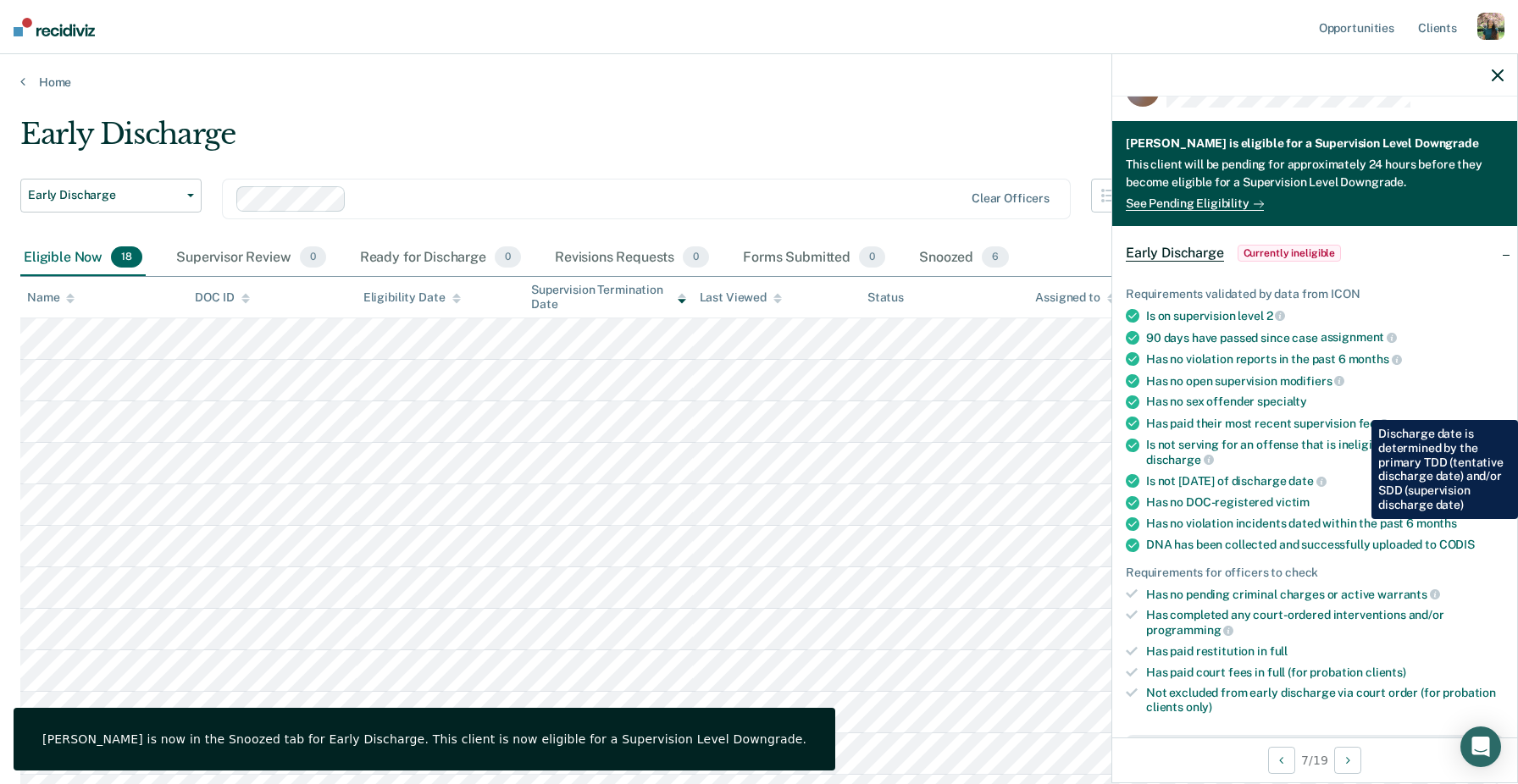
scroll to position [0, 0]
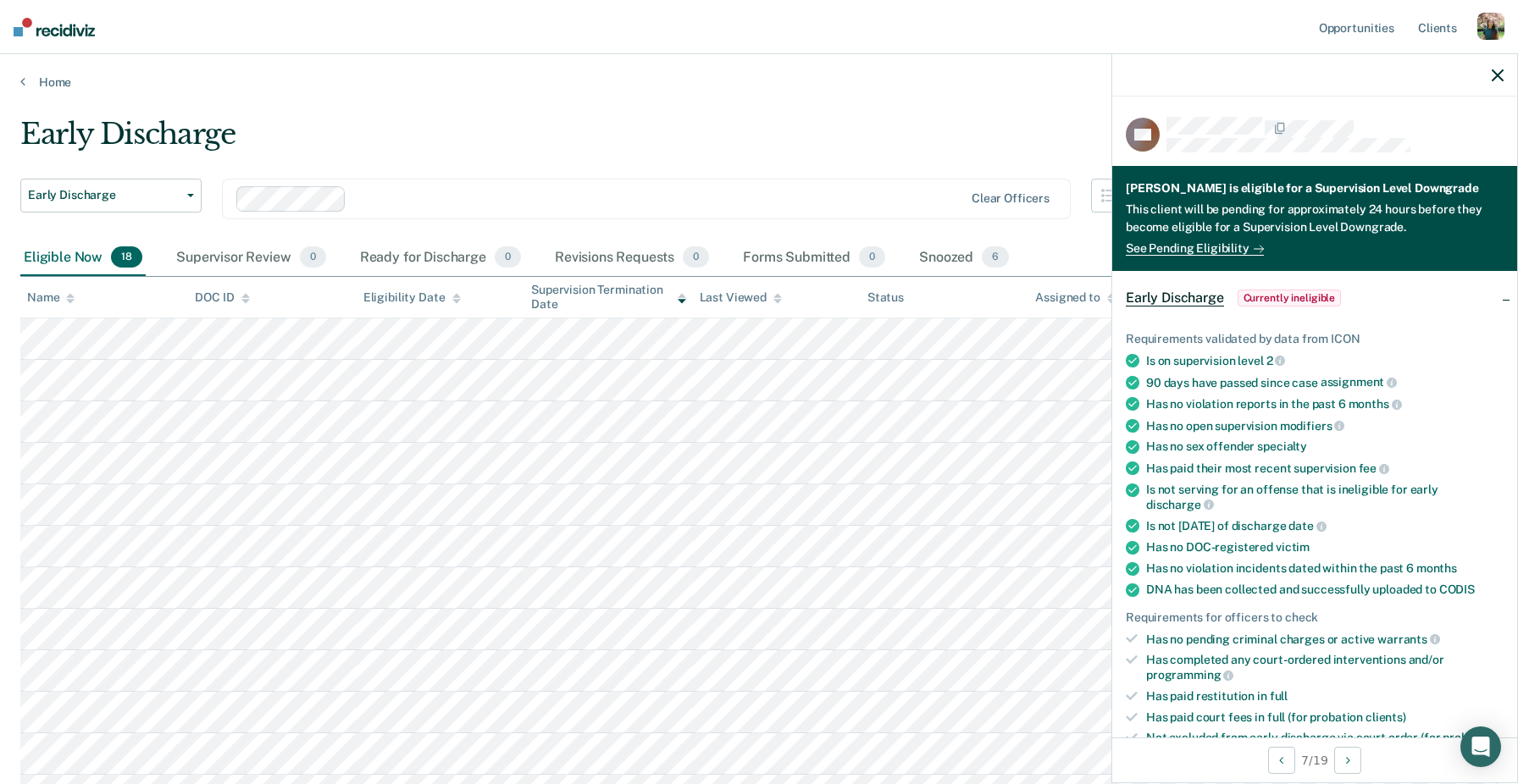
click at [1338, 225] on div "This client will be pending for approximately 24 hours before they become eligi…" at bounding box center [1314, 220] width 378 height 39
click at [1228, 245] on link "See Pending Eligibility" at bounding box center [1195, 249] width 138 height 14
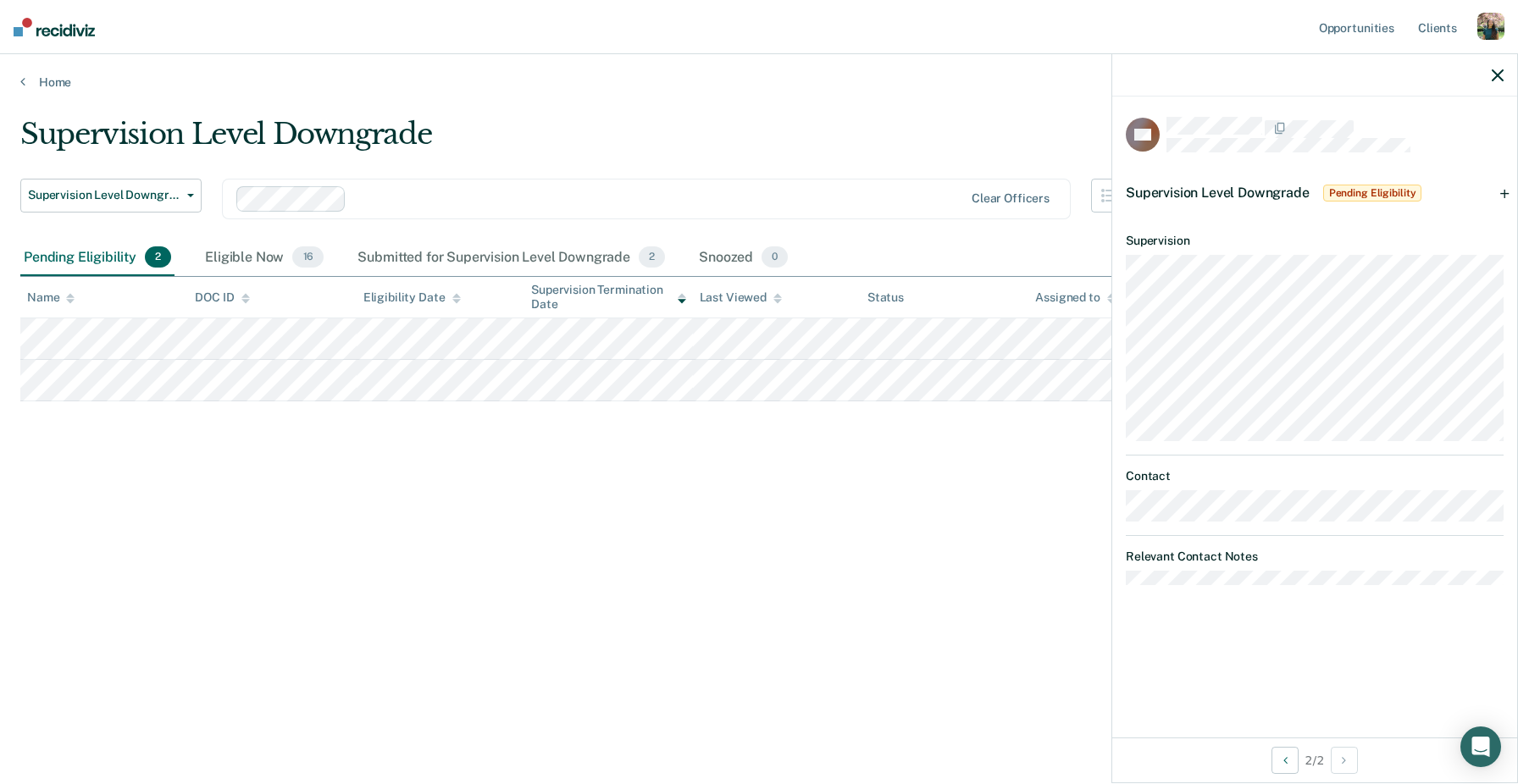
click at [958, 447] on div "Supervision Level Downgrade Supervision Level Downgrade Early Discharge Supervi…" at bounding box center [759, 387] width 1478 height 541
click at [1498, 83] on div at bounding box center [1314, 75] width 405 height 42
click at [1494, 75] on icon "button" at bounding box center [1497, 75] width 12 height 12
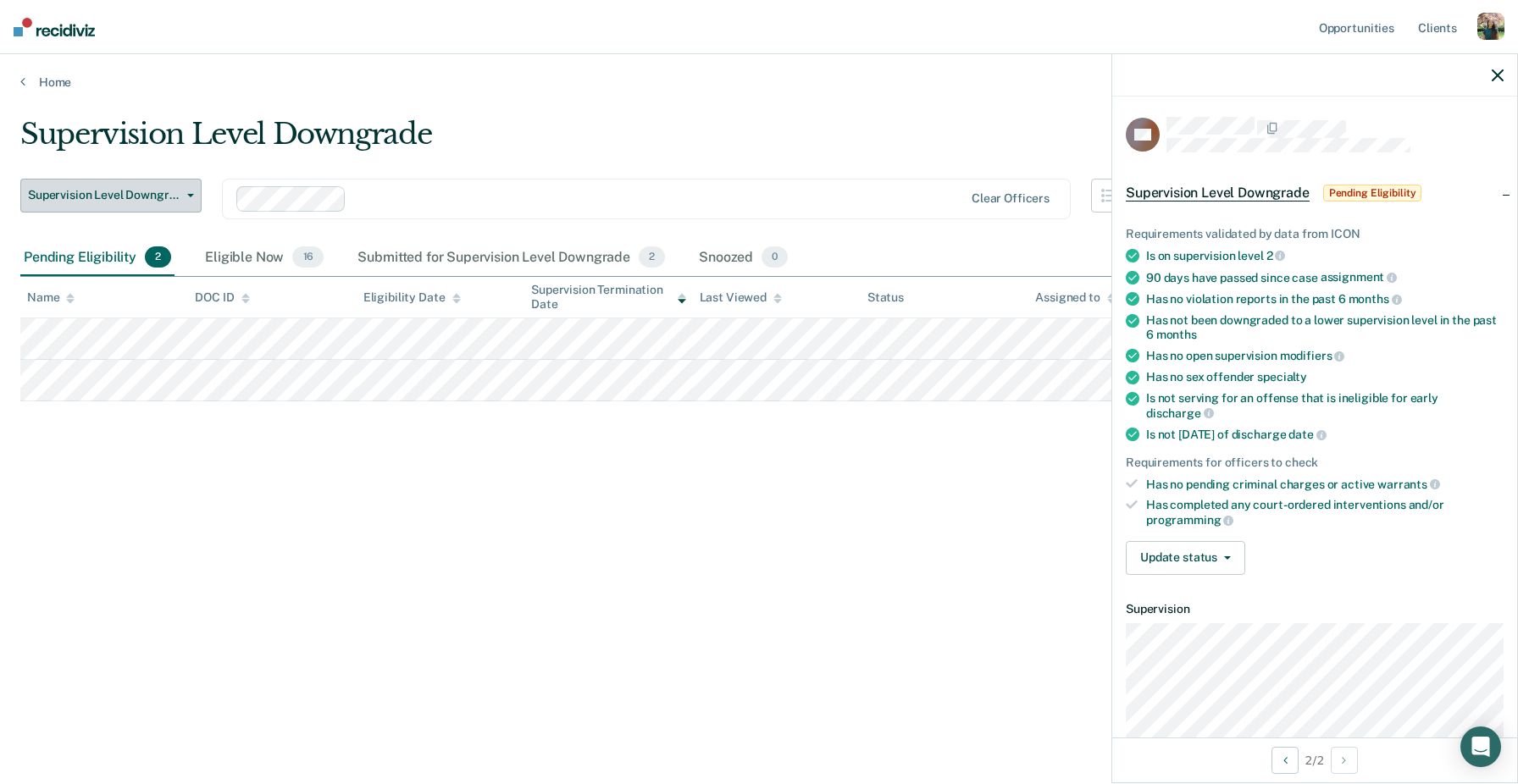
click at [175, 196] on span "Supervision Level Downgrade" at bounding box center [104, 195] width 153 height 14
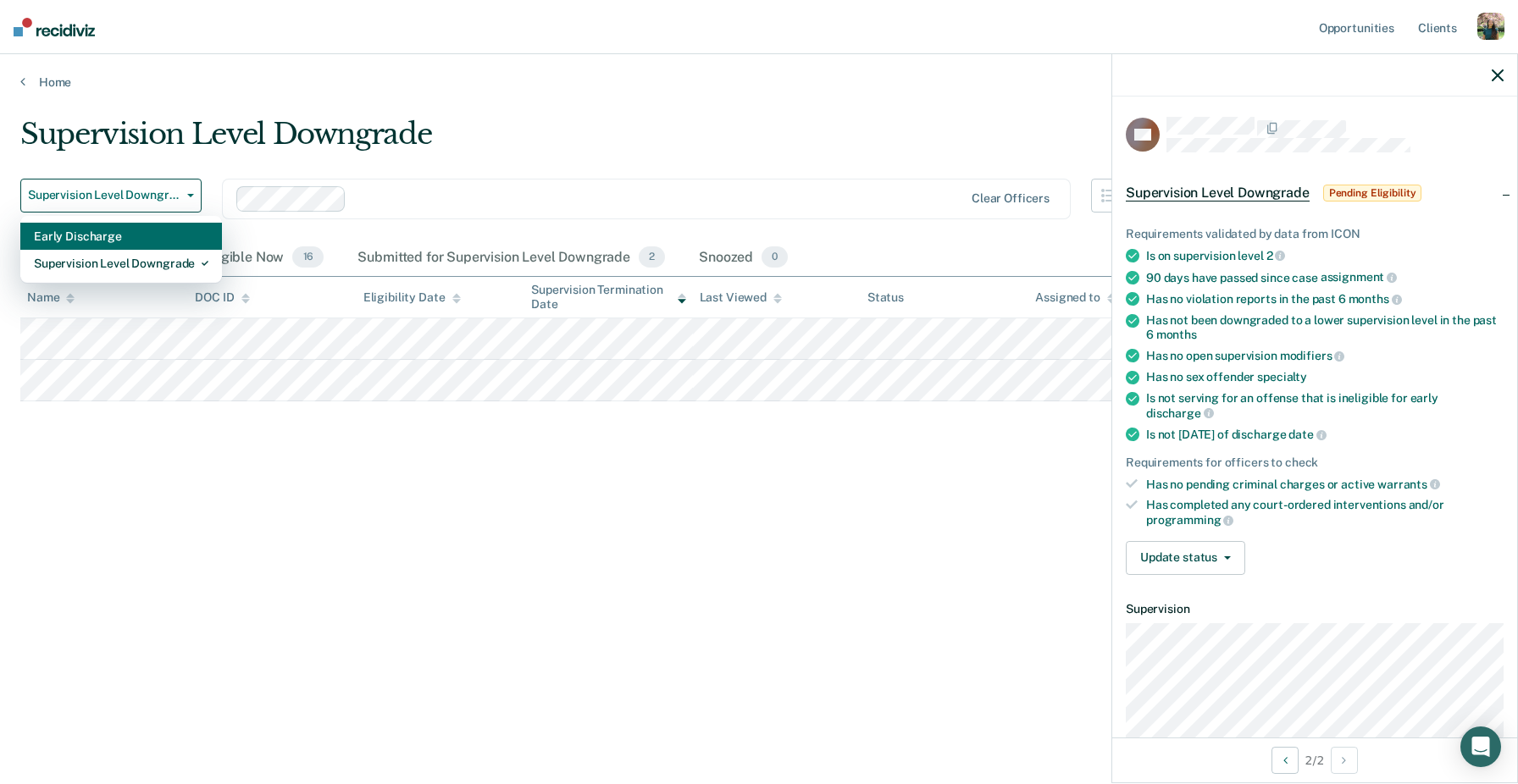
click at [163, 238] on div "Early Discharge" at bounding box center [121, 236] width 174 height 27
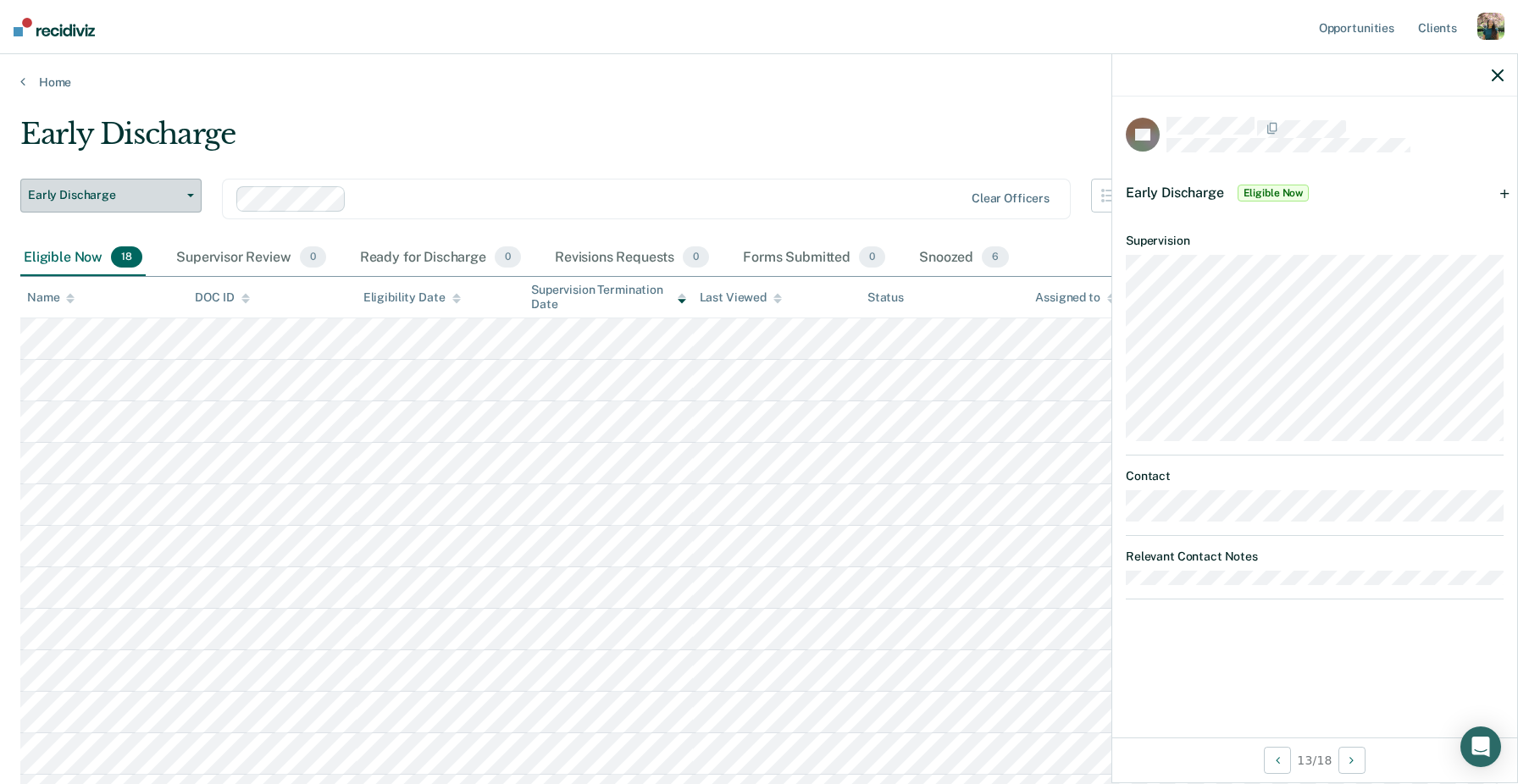
click at [128, 199] on span "Early Discharge" at bounding box center [104, 195] width 153 height 14
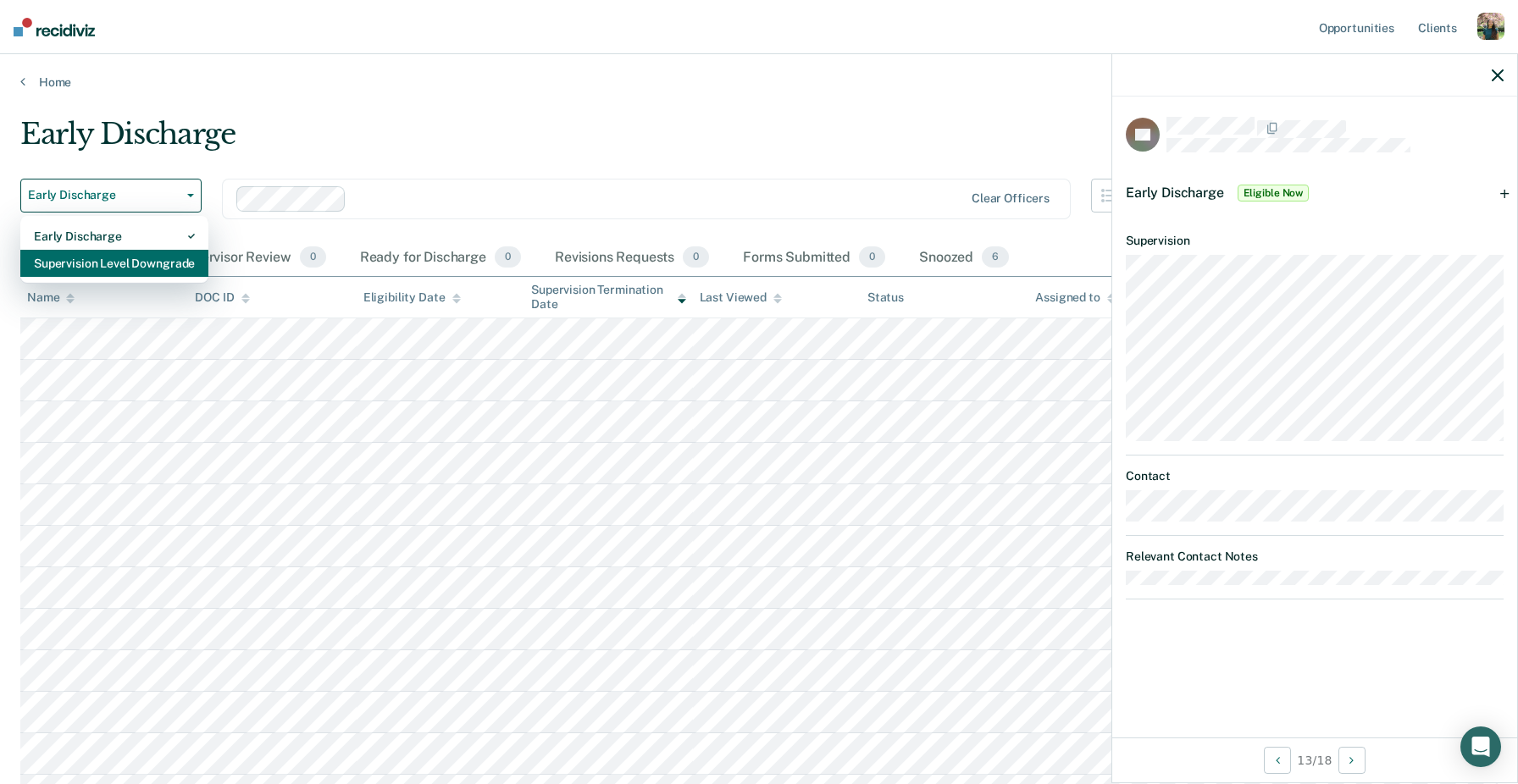
click at [129, 256] on div "Supervision Level Downgrade" at bounding box center [114, 263] width 161 height 27
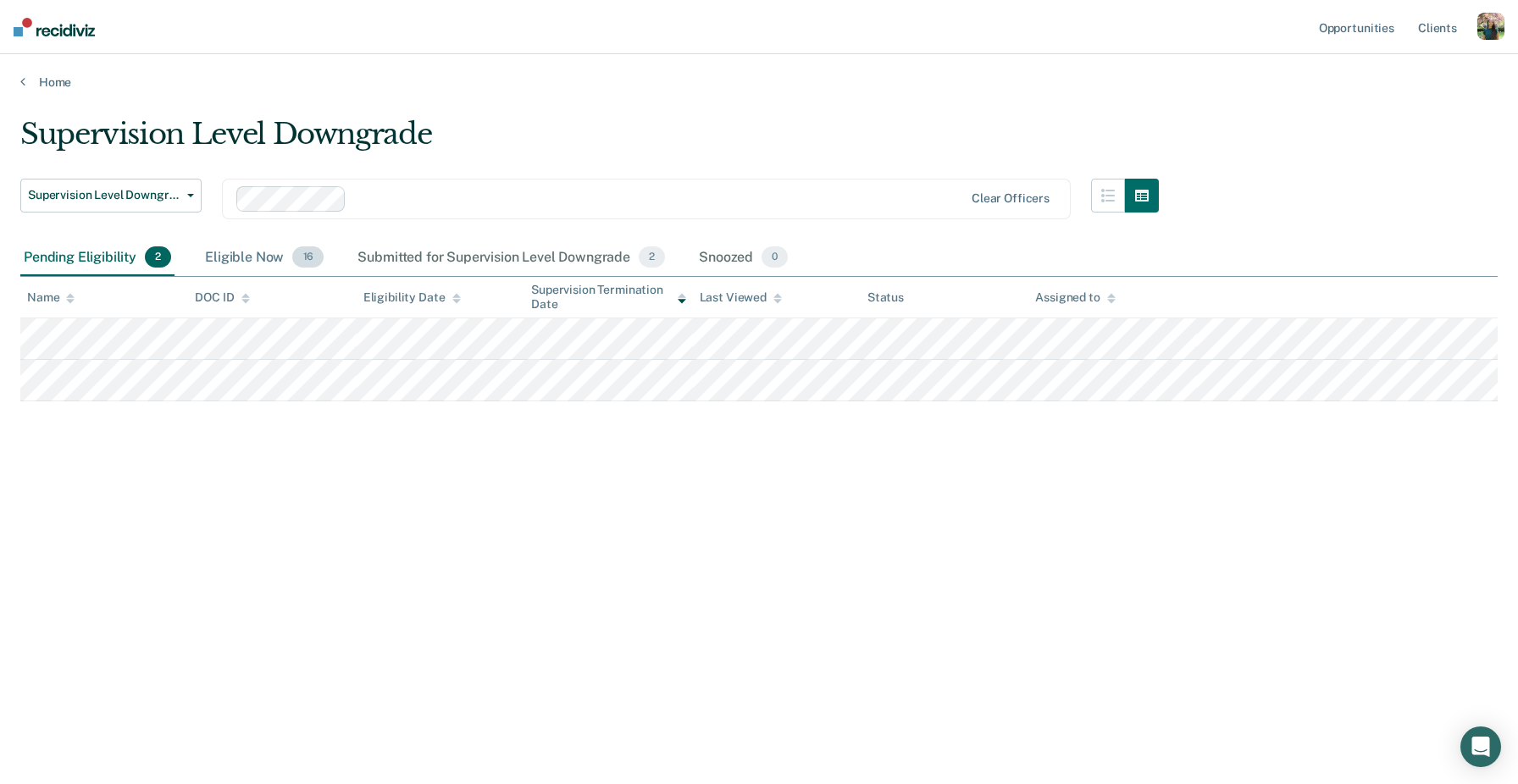
click at [233, 259] on div "Eligible Now 16" at bounding box center [264, 258] width 126 height 37
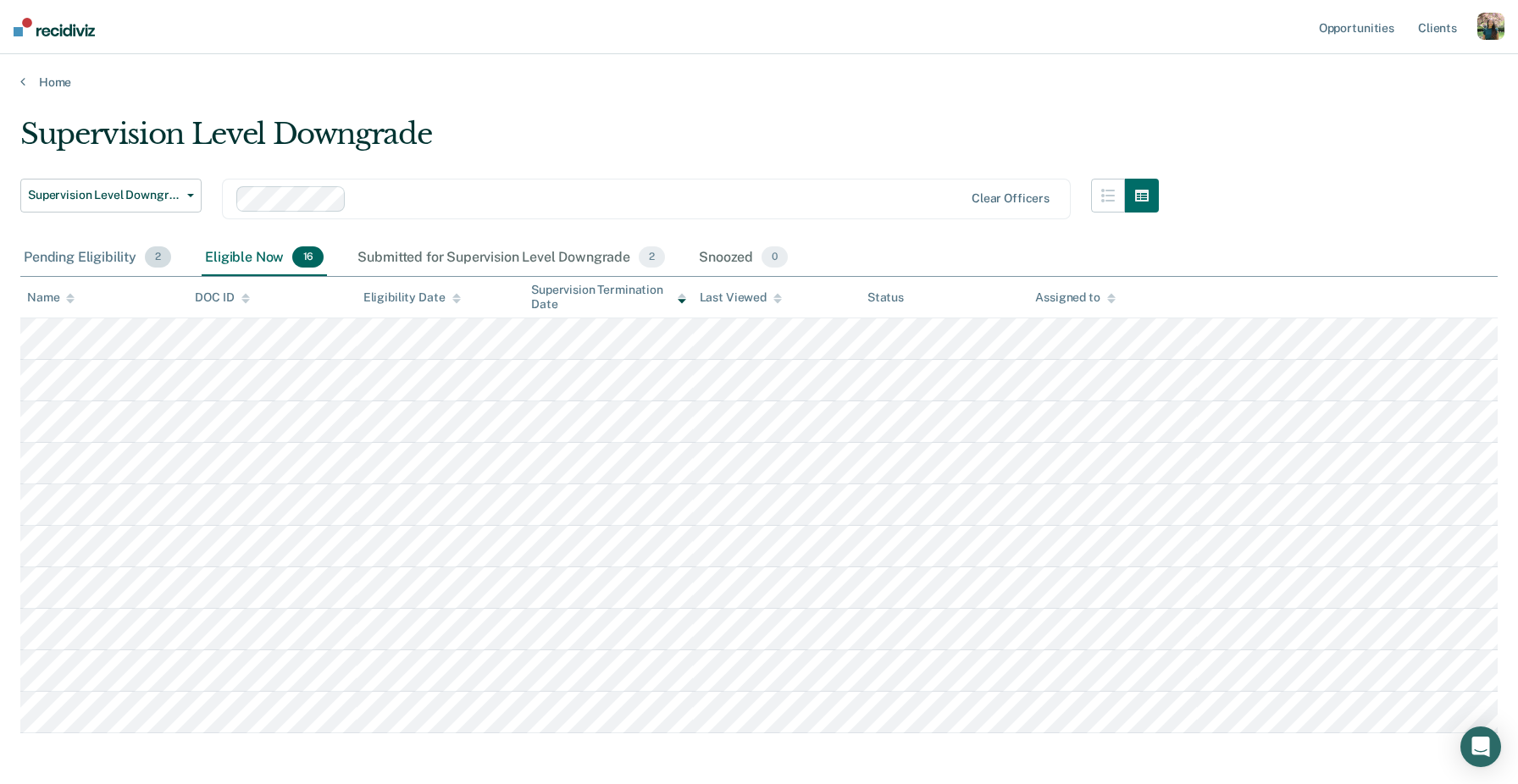
click at [122, 258] on div "Pending Eligibility 2" at bounding box center [98, 258] width 154 height 37
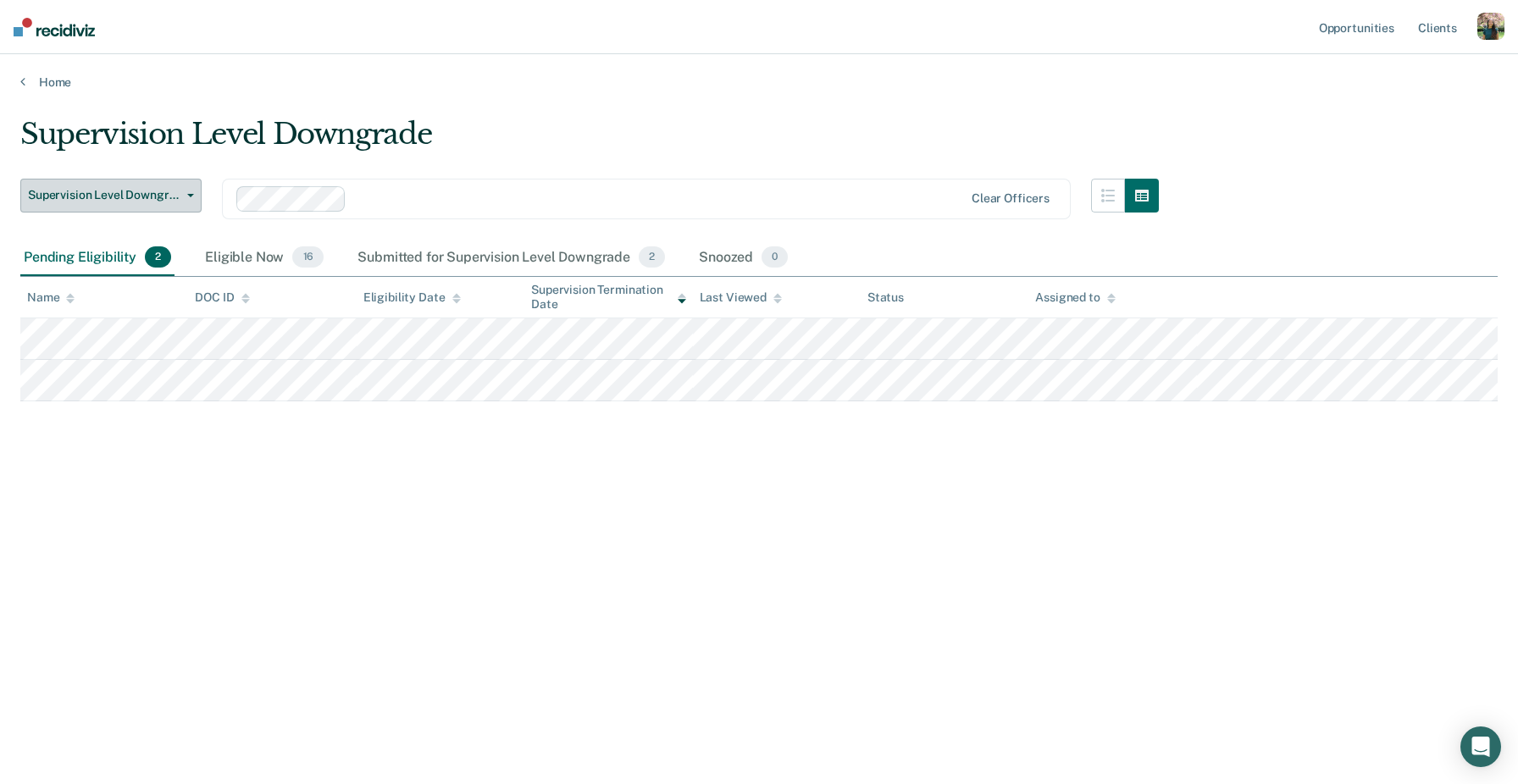
click at [102, 179] on button "Supervision Level Downgrade" at bounding box center [111, 196] width 181 height 34
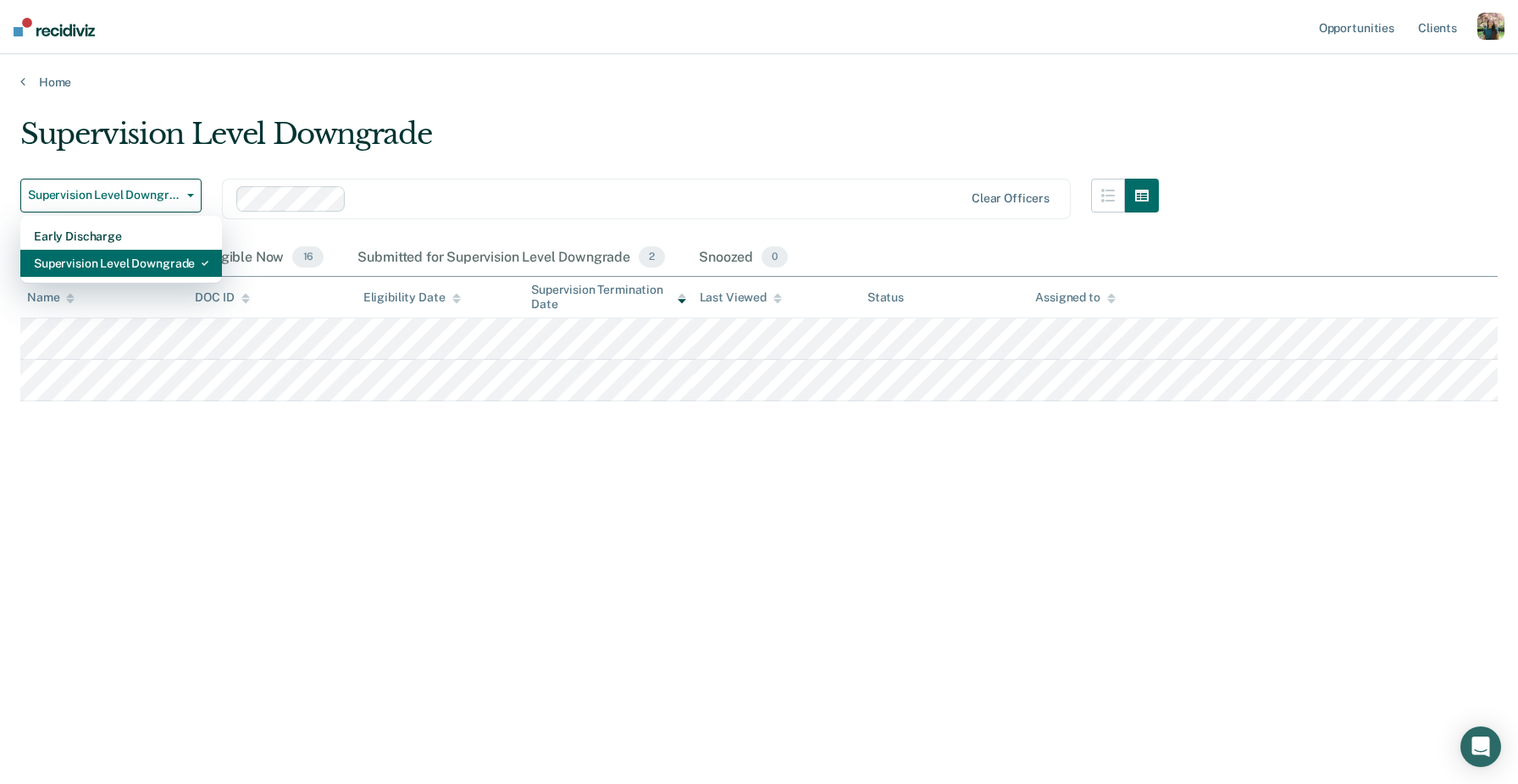
click at [131, 258] on div "Supervision Level Downgrade" at bounding box center [121, 263] width 174 height 27
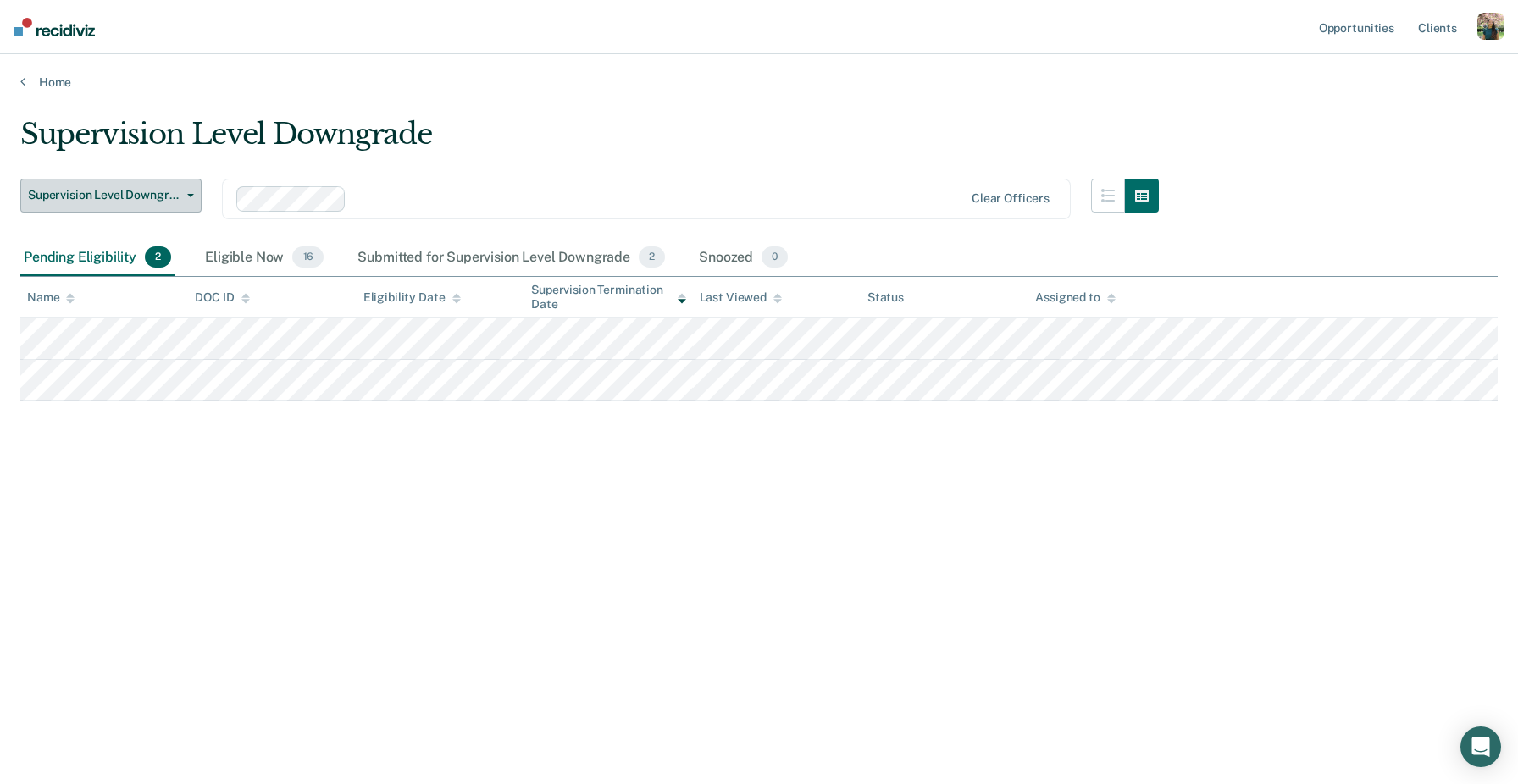
click at [111, 192] on span "Supervision Level Downgrade" at bounding box center [104, 195] width 153 height 14
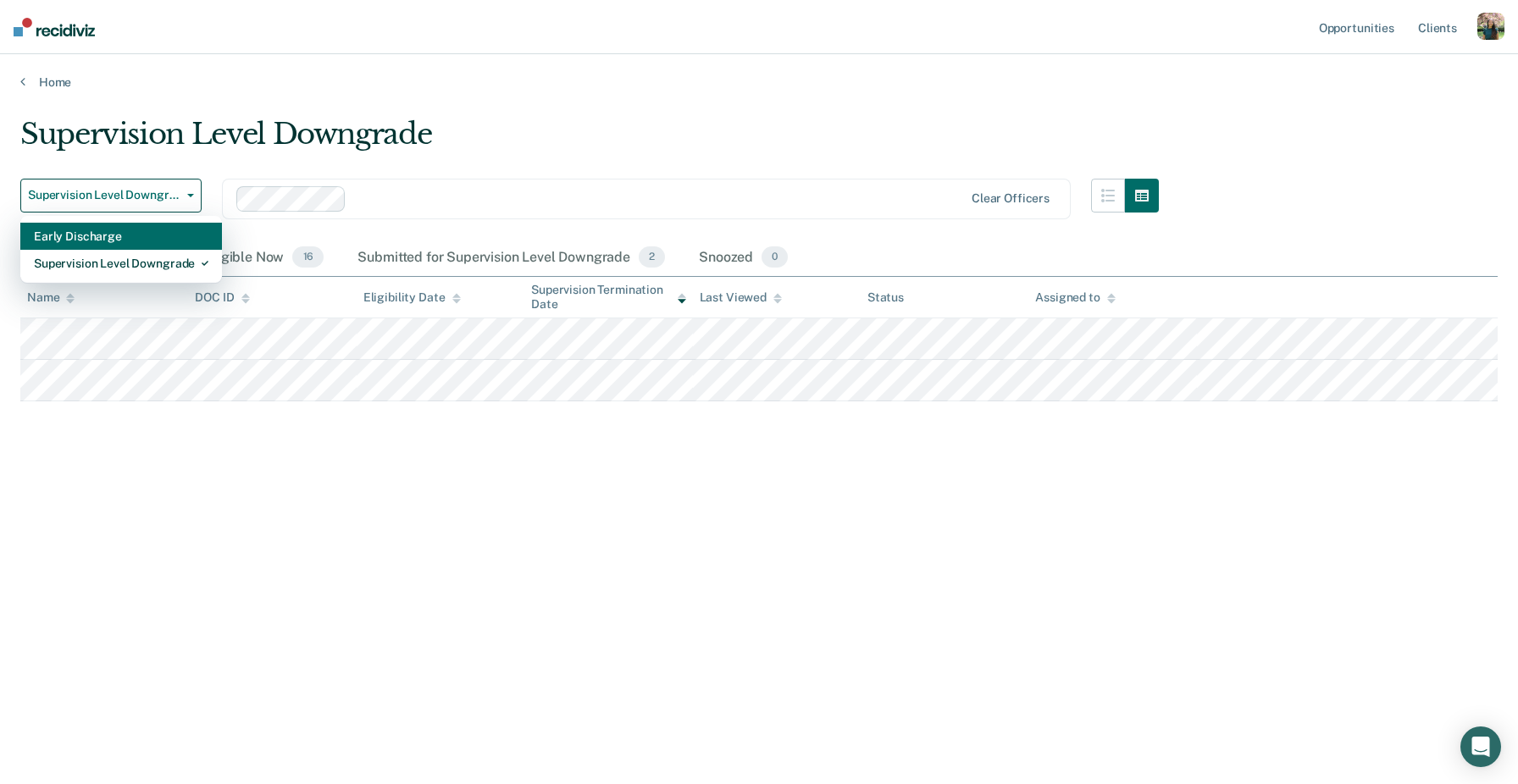
click at [111, 232] on div "Early Discharge" at bounding box center [121, 236] width 174 height 27
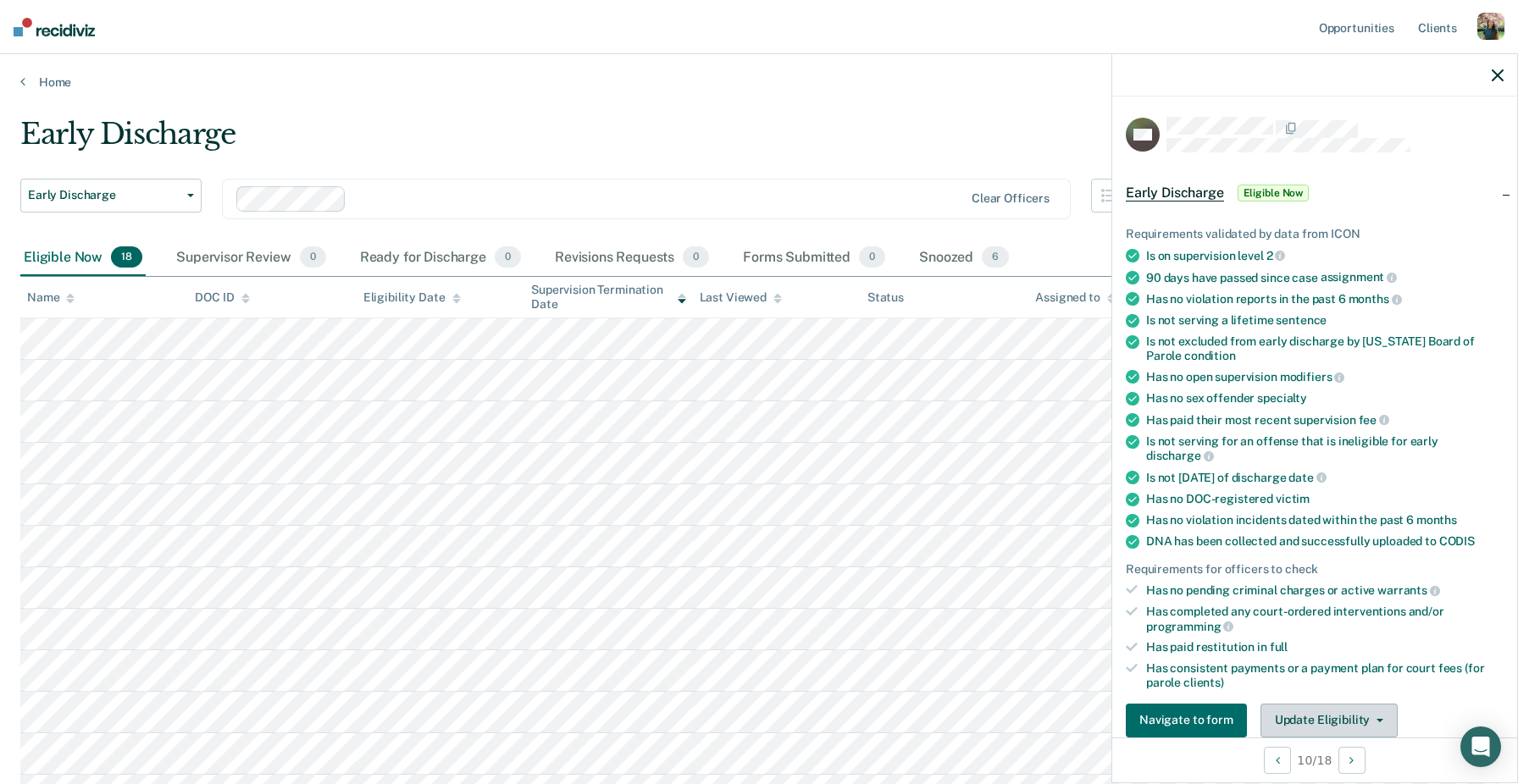
click at [1329, 704] on button "Update Eligibility" at bounding box center [1328, 721] width 137 height 34
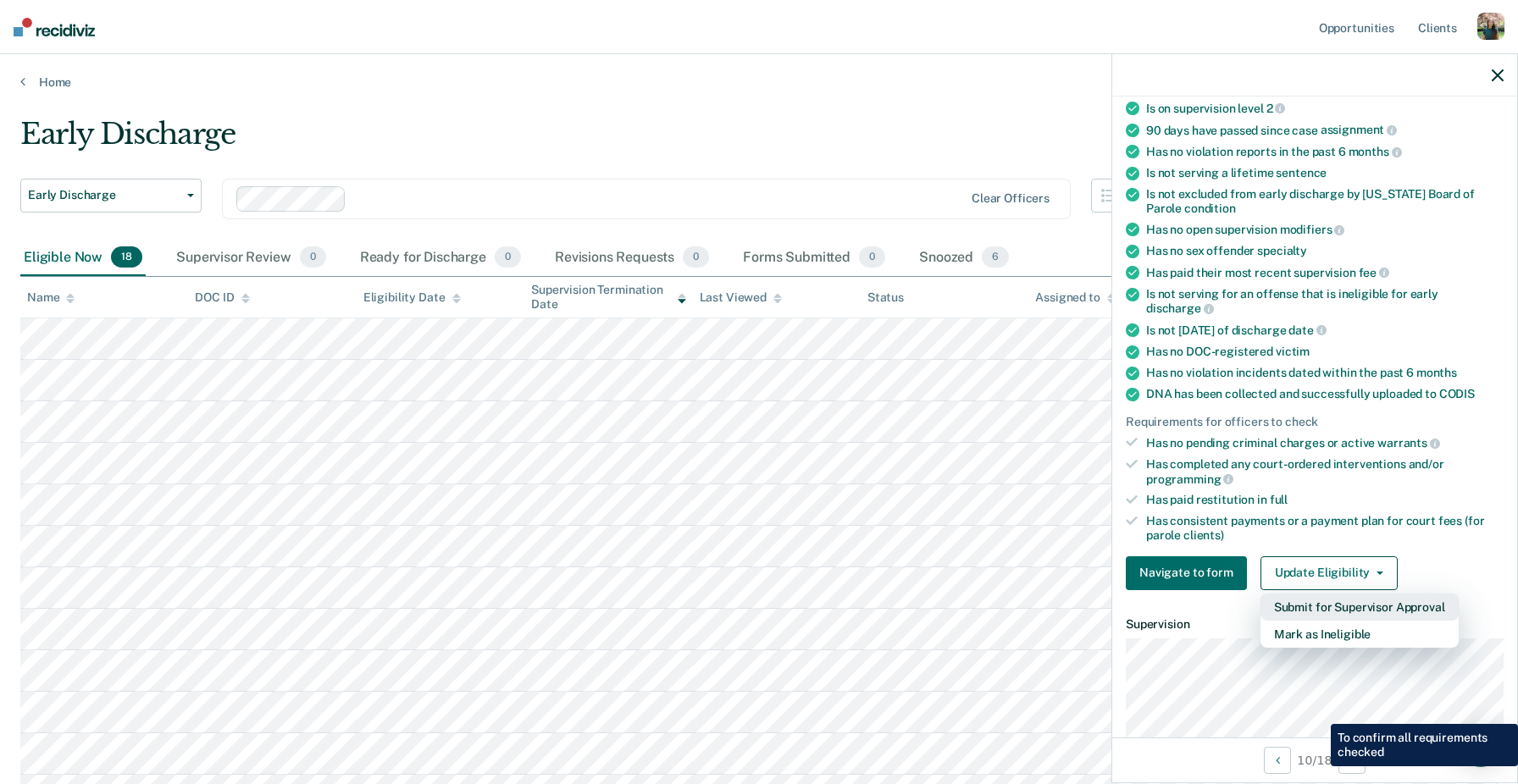
scroll to position [407, 0]
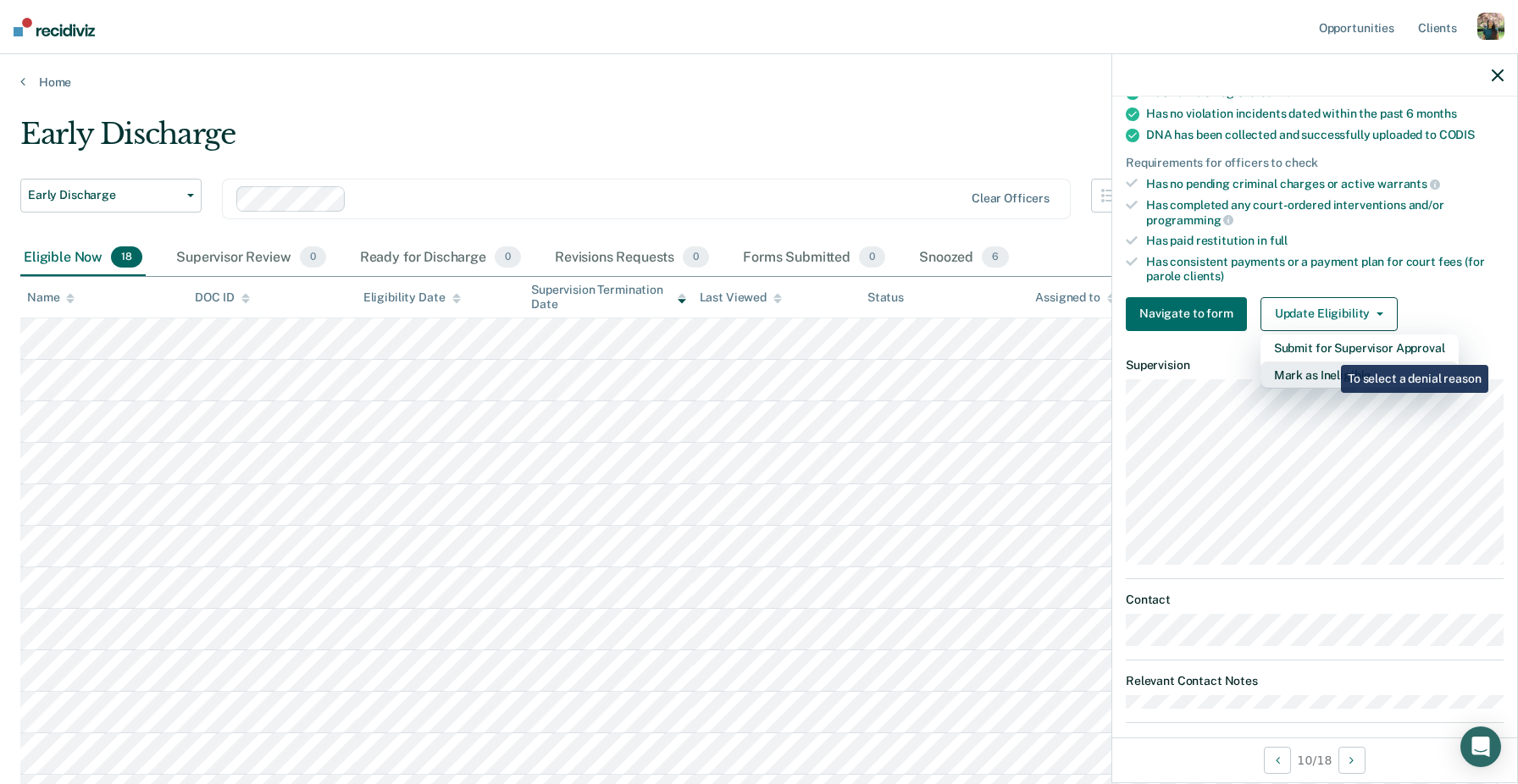
click at [1326, 362] on button "Mark as Ineligible" at bounding box center [1359, 375] width 199 height 27
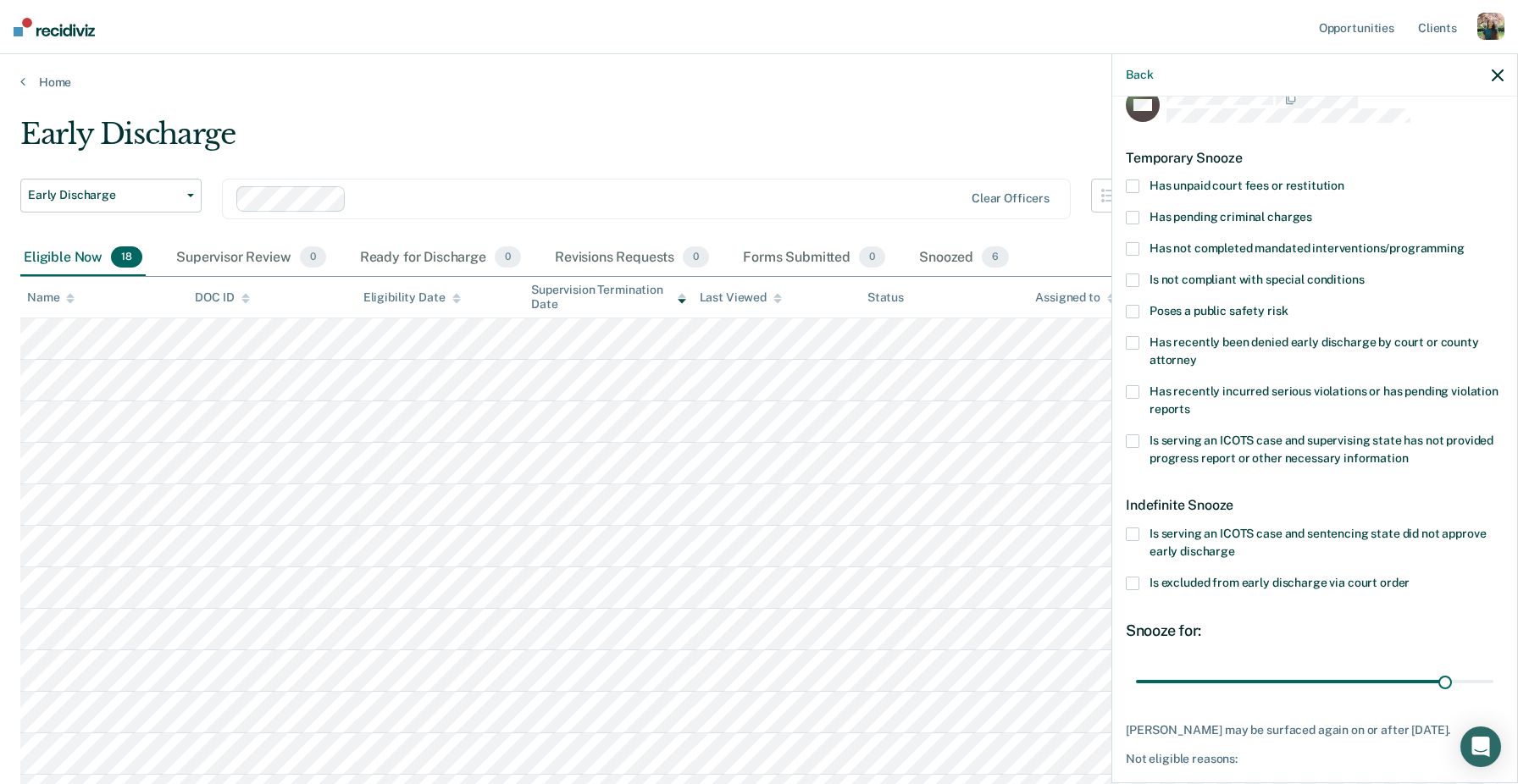
scroll to position [29, 0]
click at [1288, 348] on span "Has recently been denied early discharge by court or county attorney" at bounding box center [1314, 351] width 330 height 31
click at [1197, 355] on input "Has recently been denied early discharge by court or county attorney" at bounding box center [1197, 355] width 0 height 0
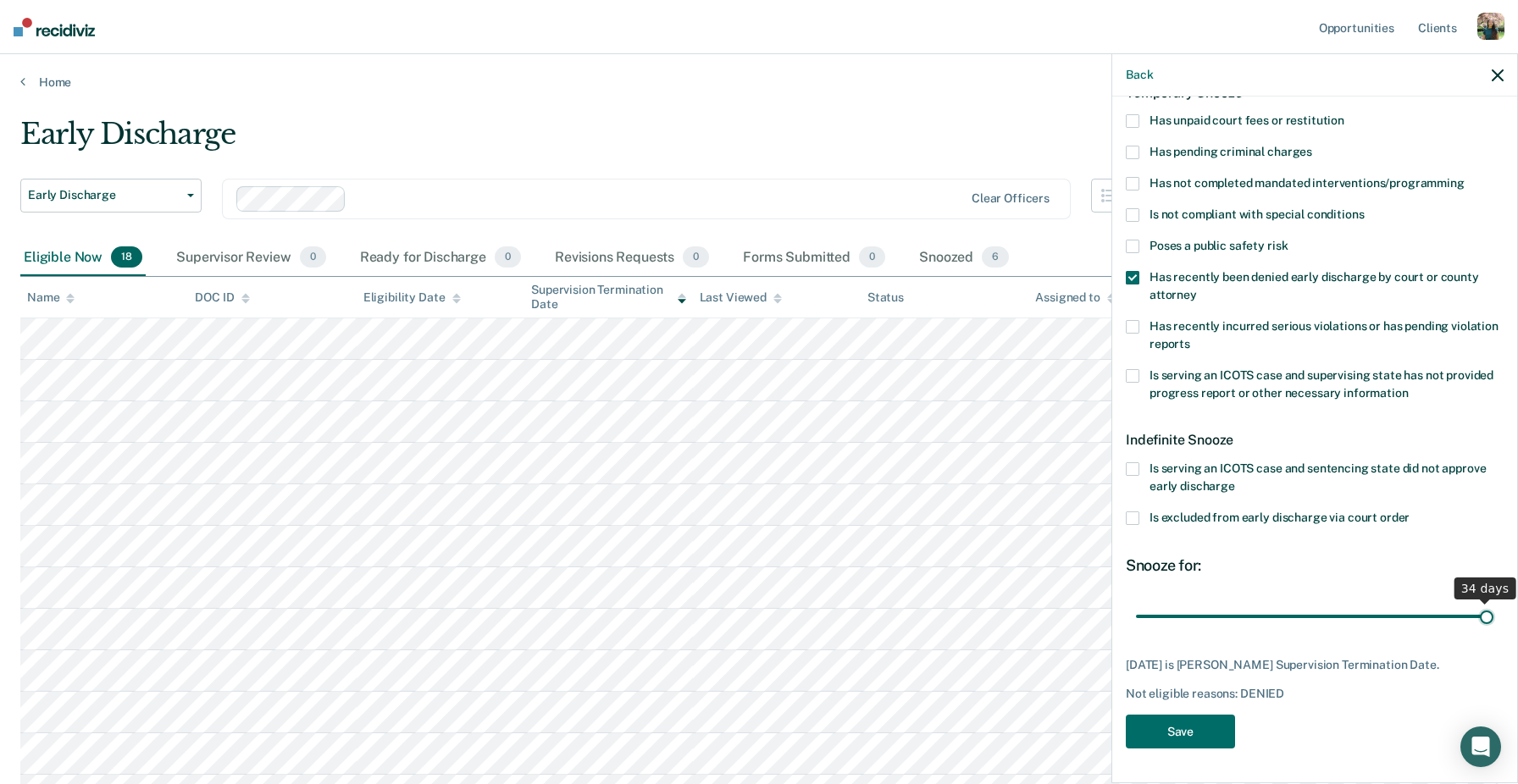
scroll to position [92, 0]
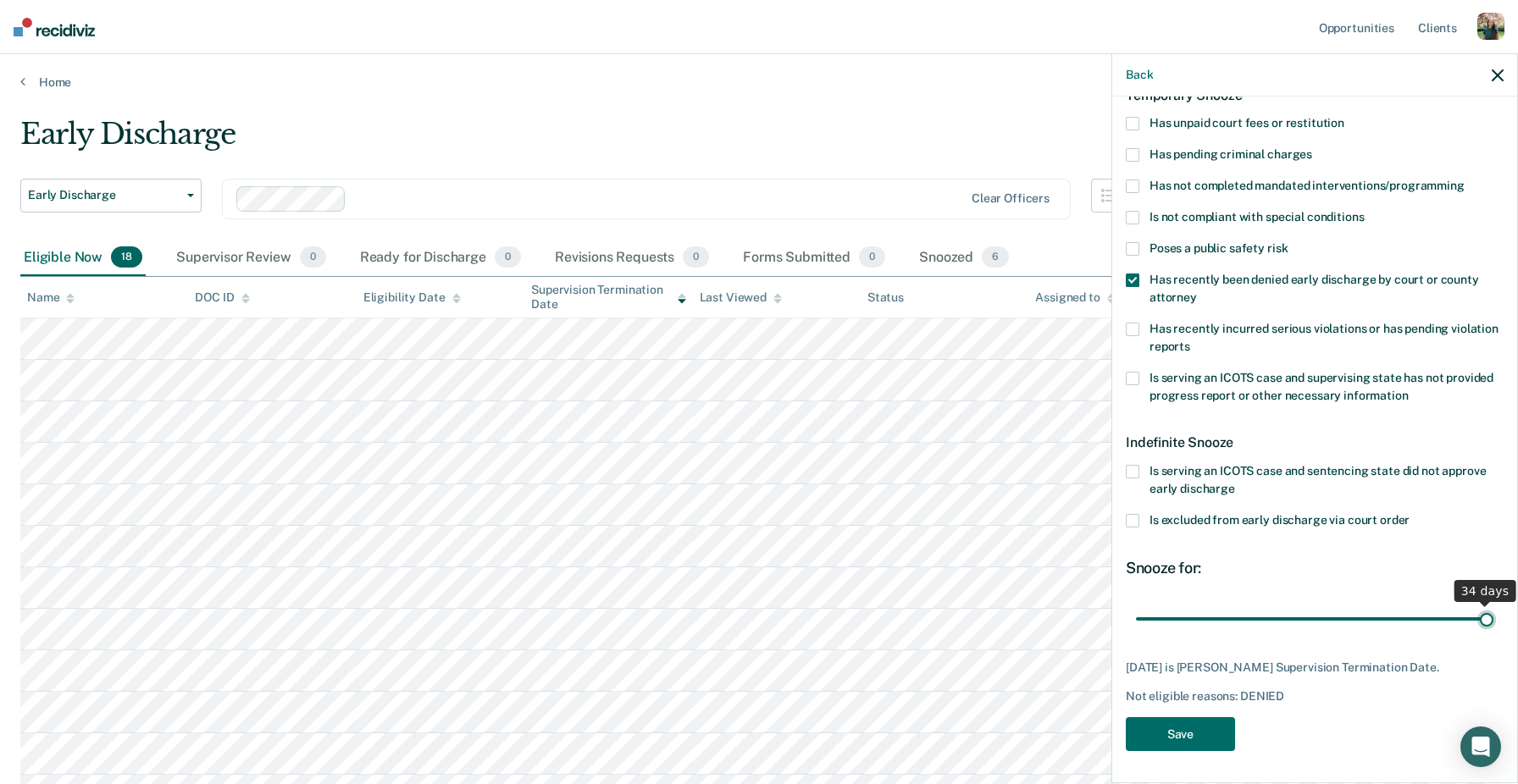
drag, startPoint x: 1440, startPoint y: 598, endPoint x: 1514, endPoint y: 604, distance: 74.2
type input "34"
click at [1494, 604] on input "range" at bounding box center [1315, 618] width 357 height 30
click at [1178, 730] on button "Save" at bounding box center [1180, 735] width 110 height 35
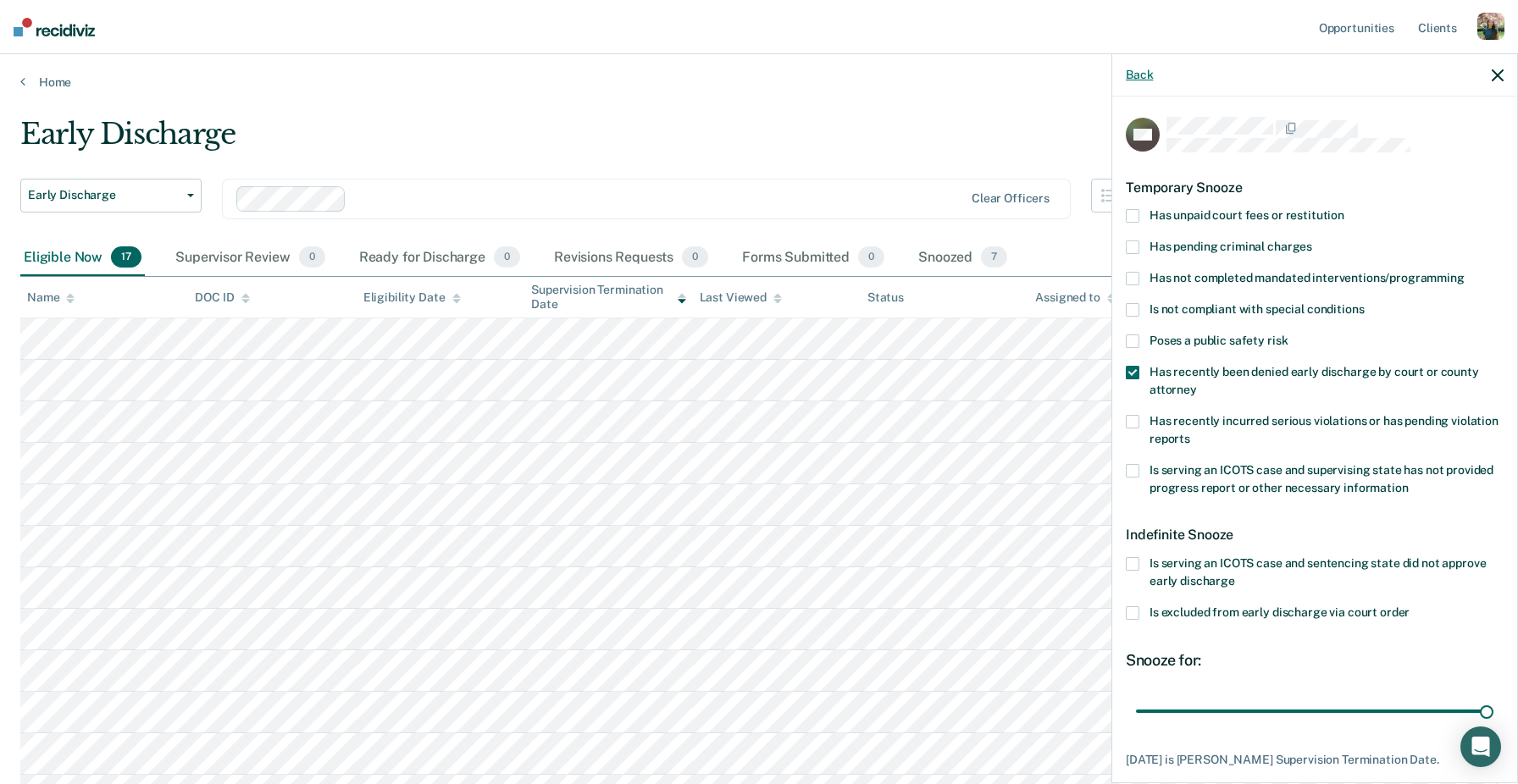
click at [1143, 75] on button "Back" at bounding box center [1139, 75] width 27 height 14
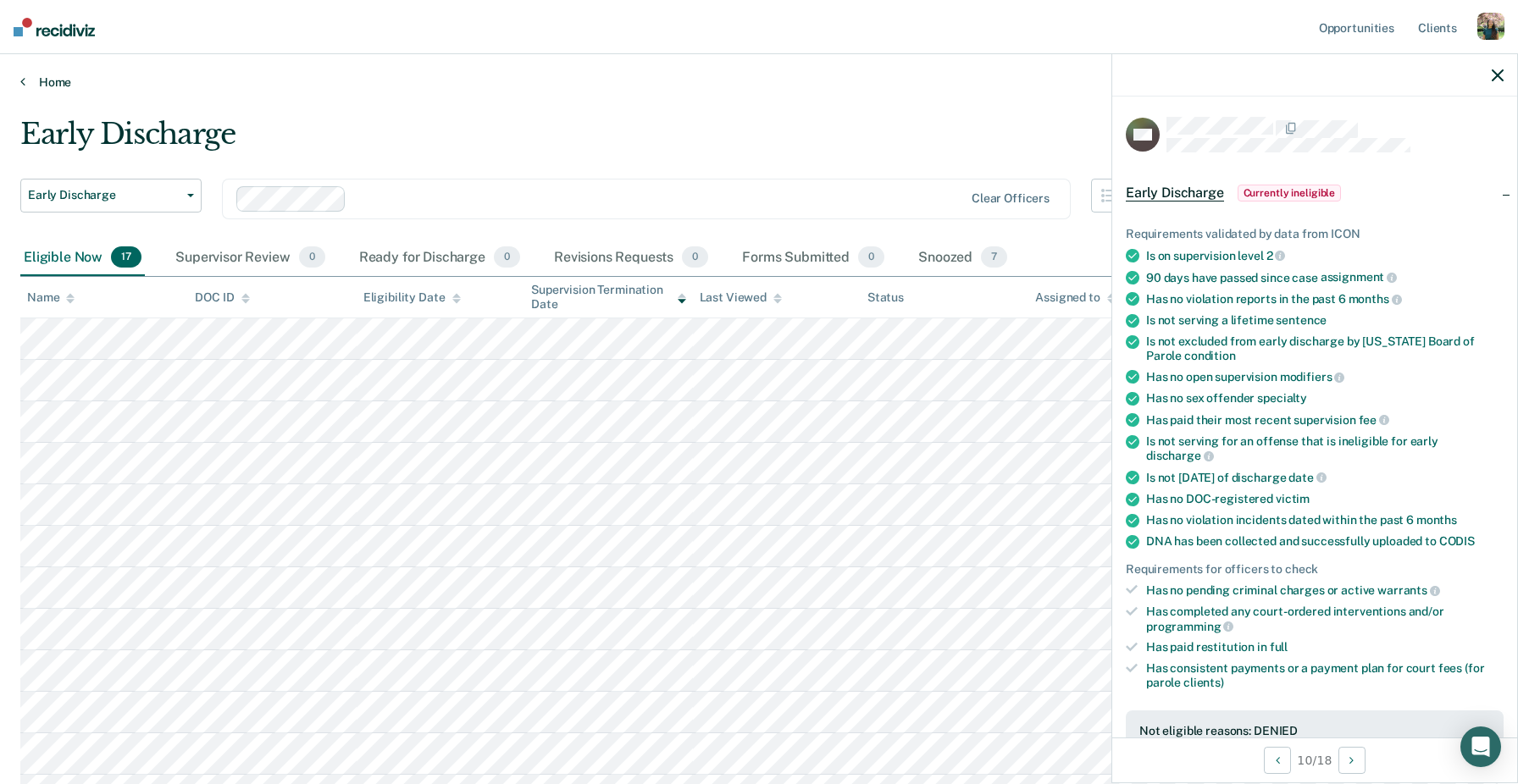
click at [779, 81] on link "Home" at bounding box center [759, 82] width 1478 height 15
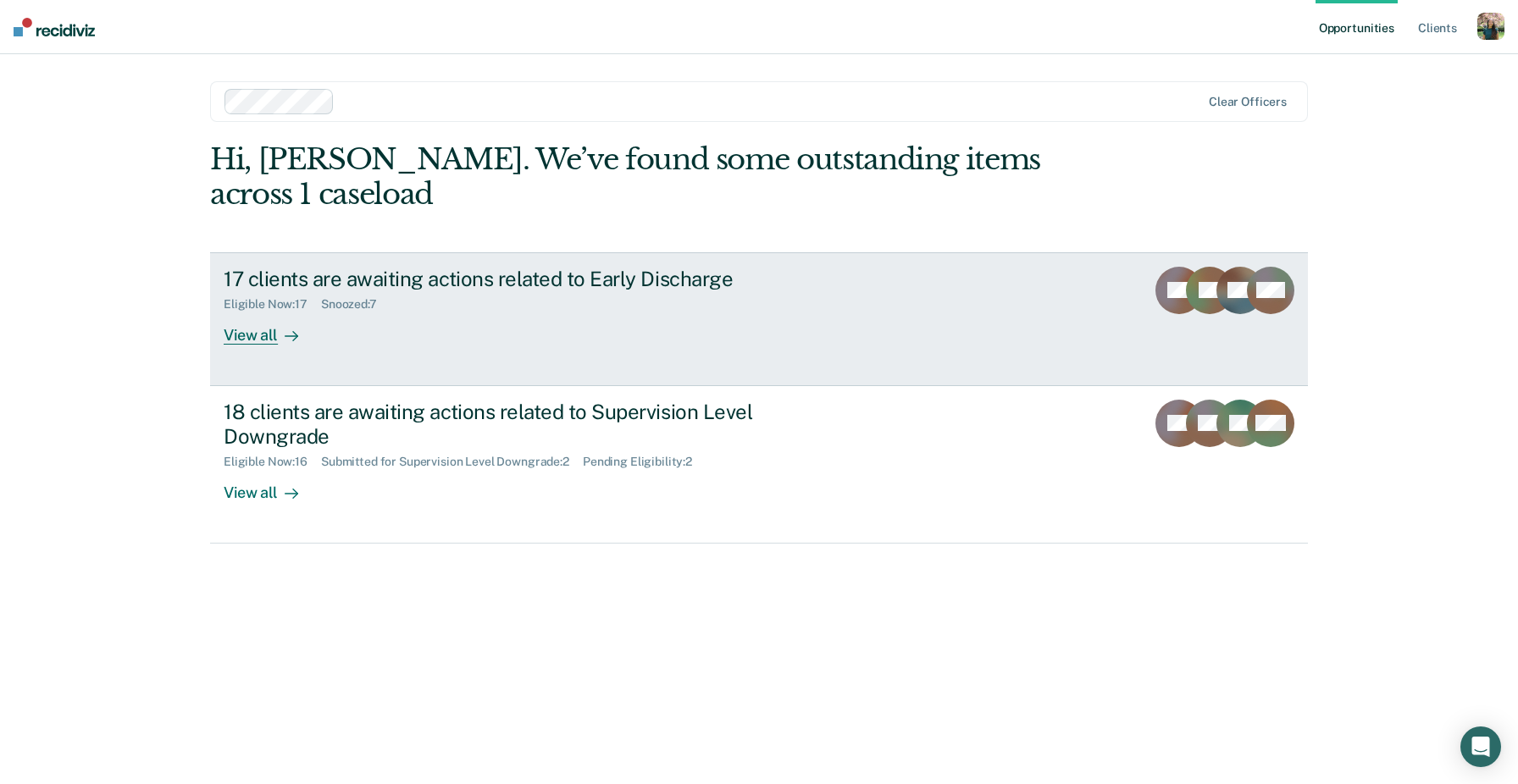
click at [666, 319] on link "17 clients are awaiting actions related to Early Discharge Eligible Now : 17 Sn…" at bounding box center [759, 319] width 1098 height 134
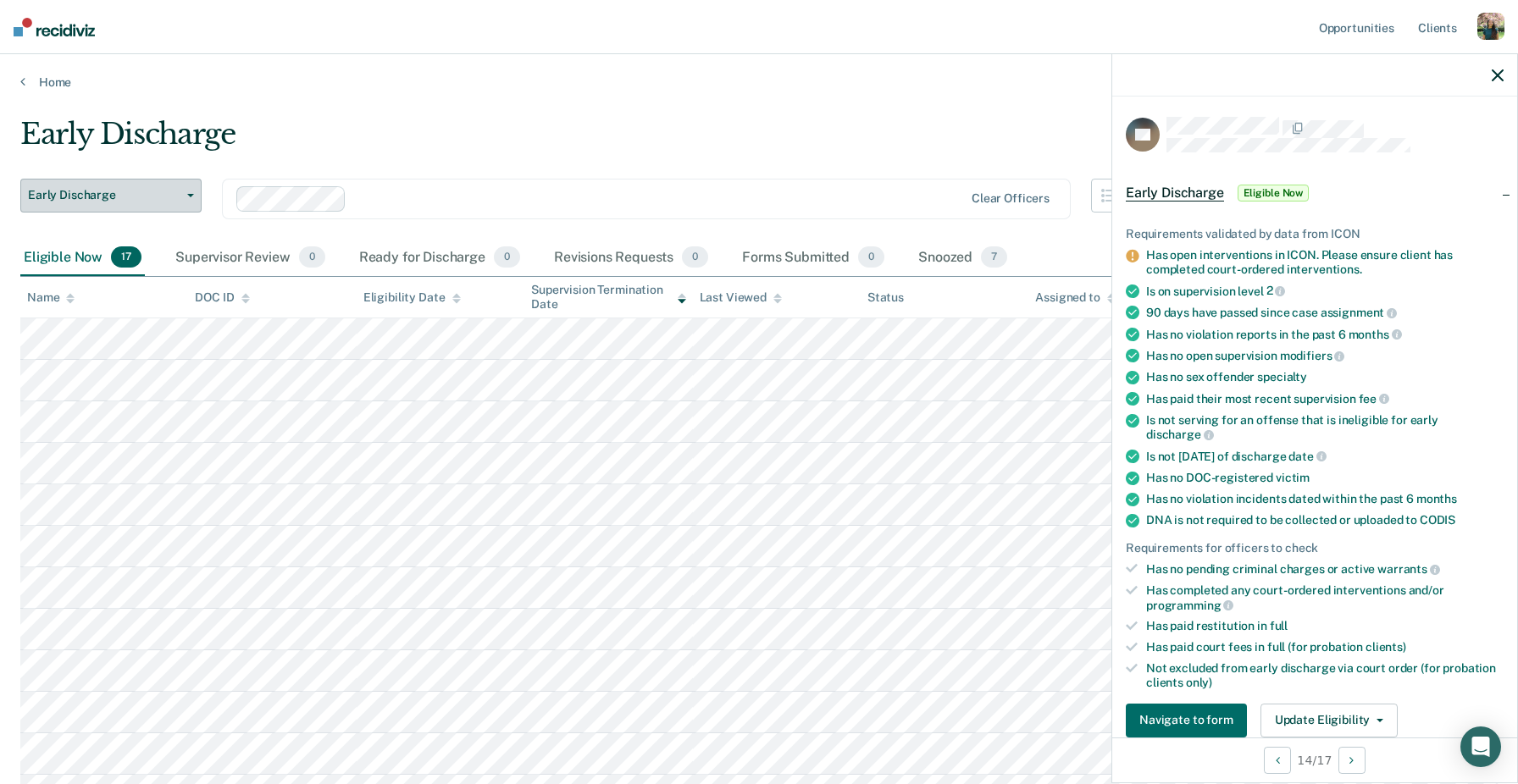
click at [115, 196] on span "Early Discharge" at bounding box center [104, 195] width 153 height 14
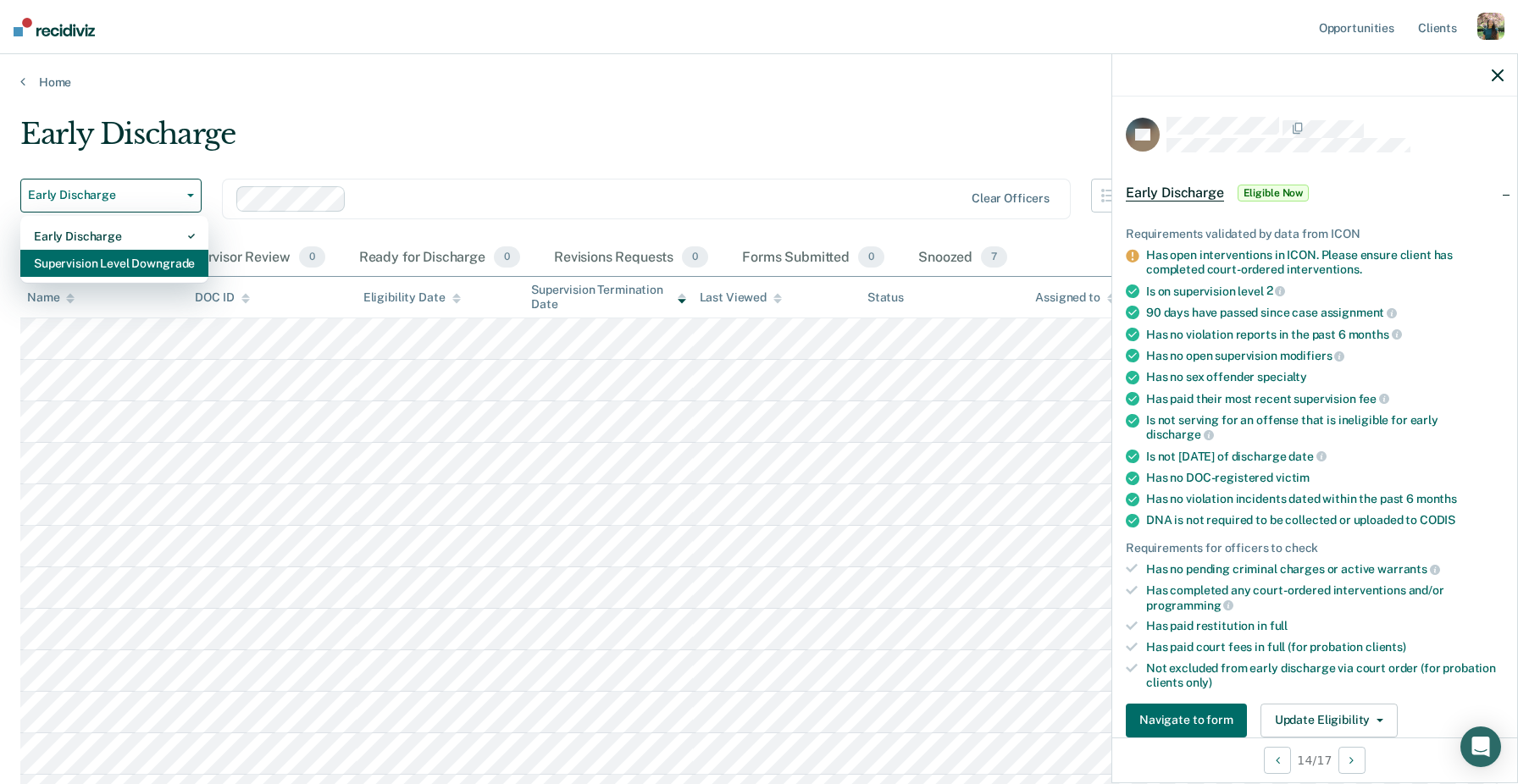
click at [109, 260] on div "Supervision Level Downgrade" at bounding box center [114, 263] width 161 height 27
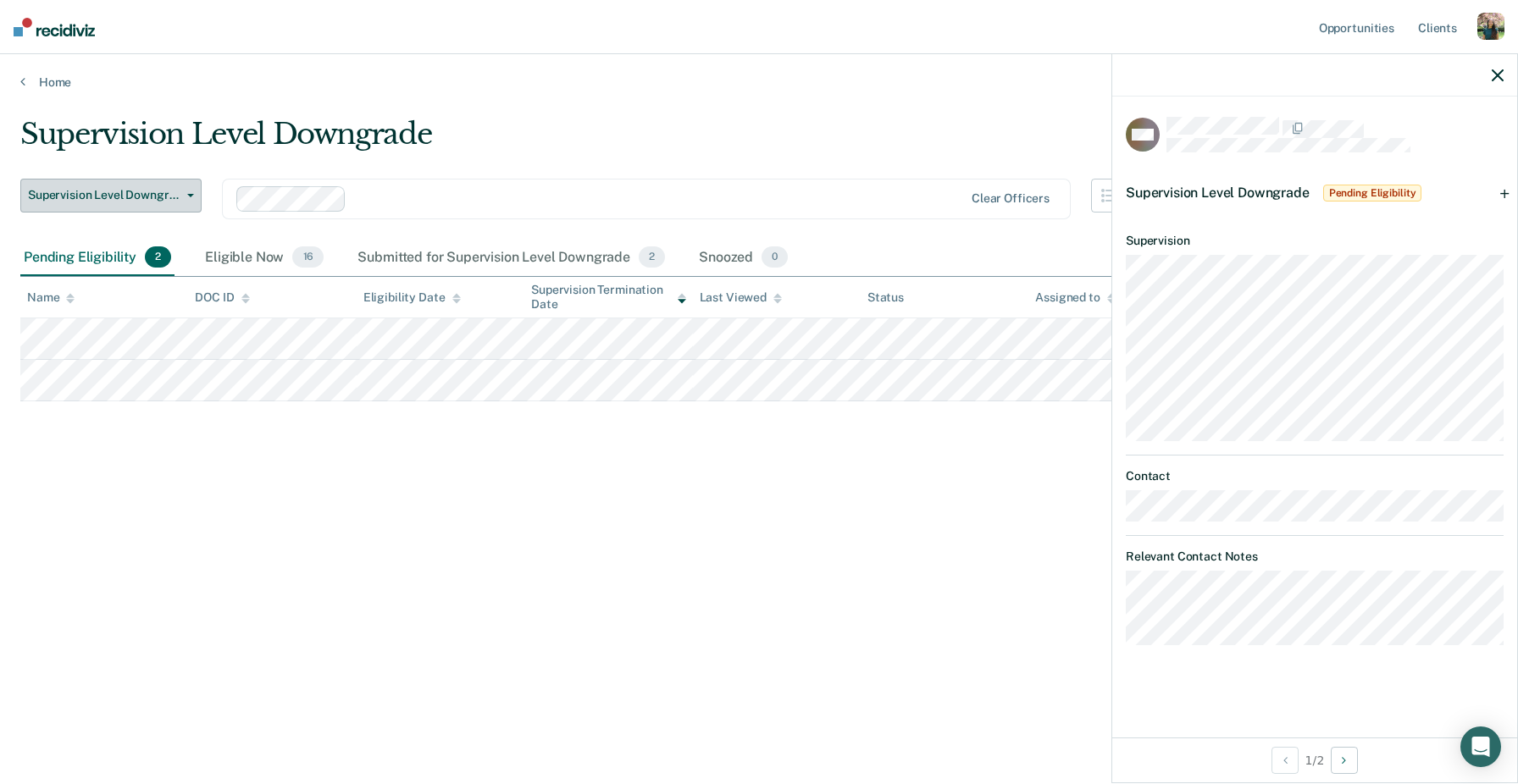
click at [119, 193] on span "Supervision Level Downgrade" at bounding box center [104, 195] width 153 height 14
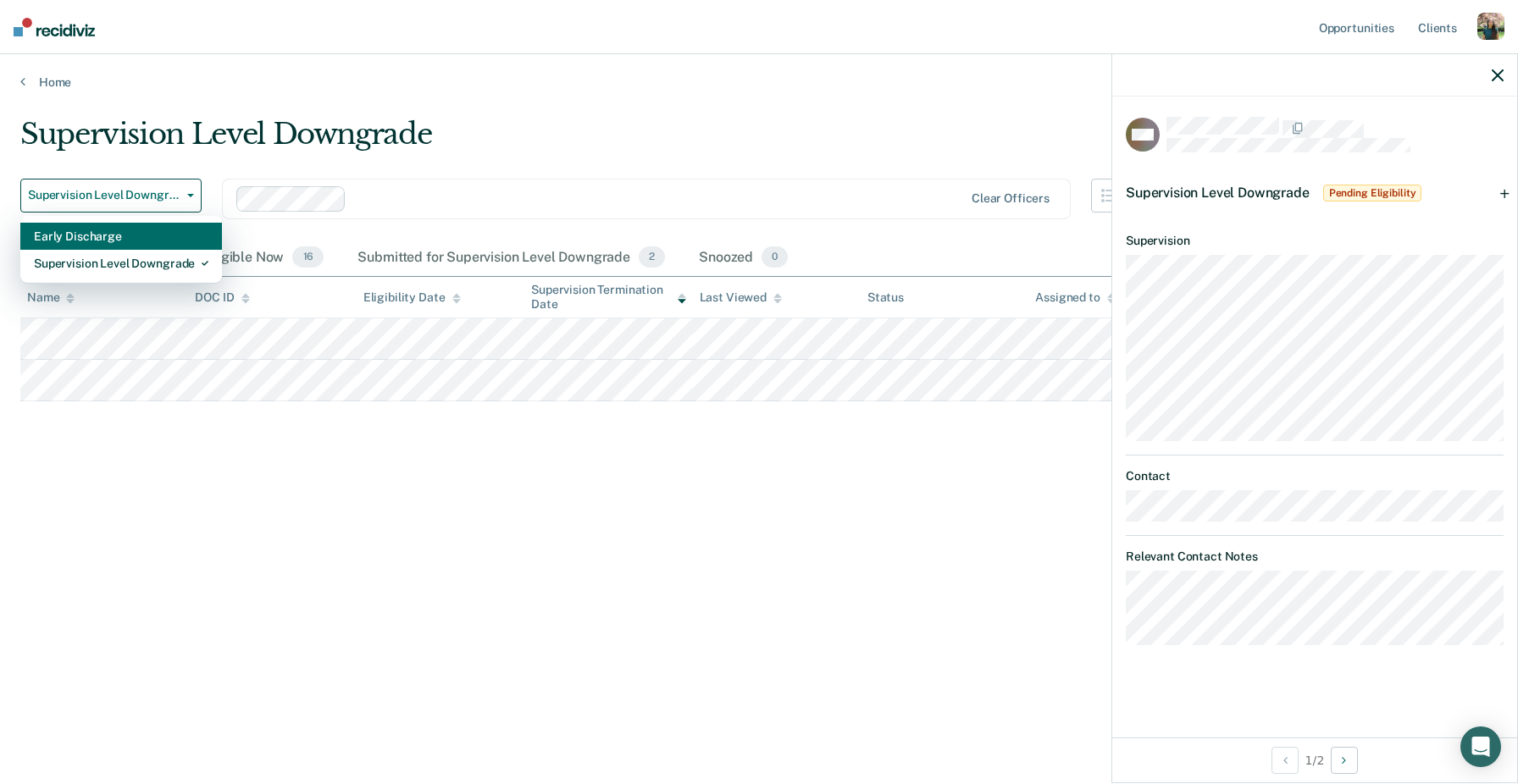
click at [141, 240] on div "Early Discharge" at bounding box center [121, 236] width 174 height 27
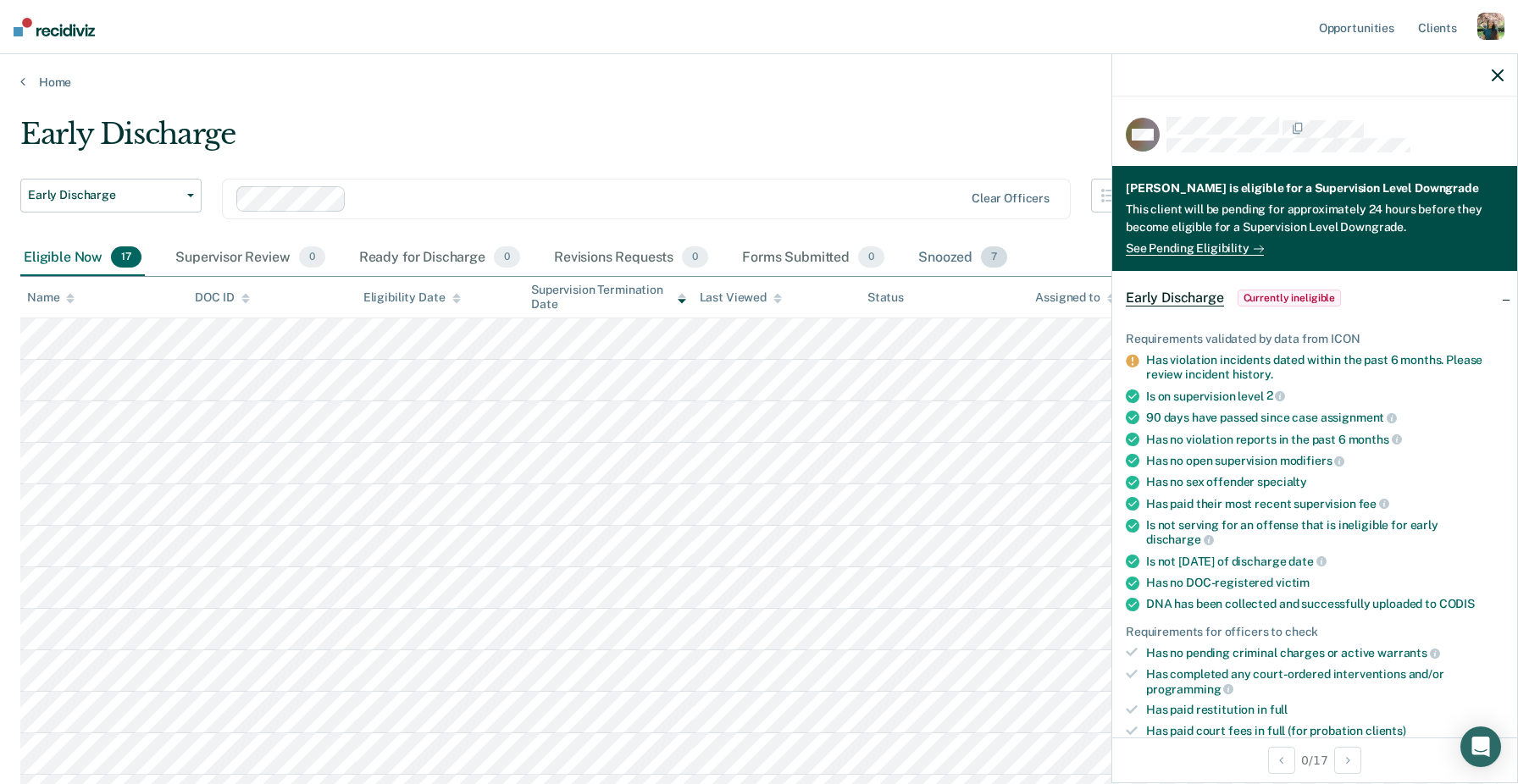
click at [957, 259] on div "Snoozed 7" at bounding box center [963, 258] width 96 height 37
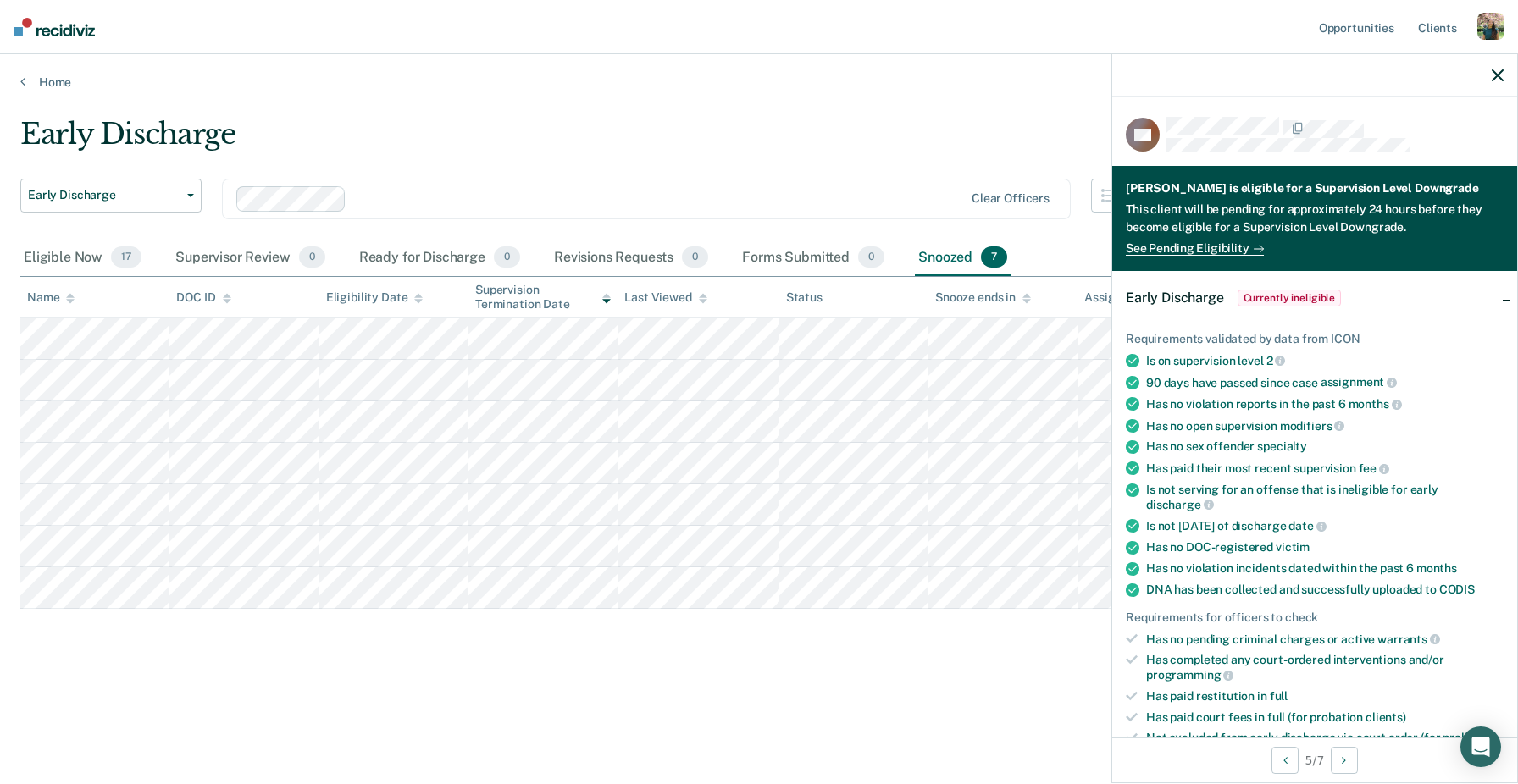
scroll to position [616, 0]
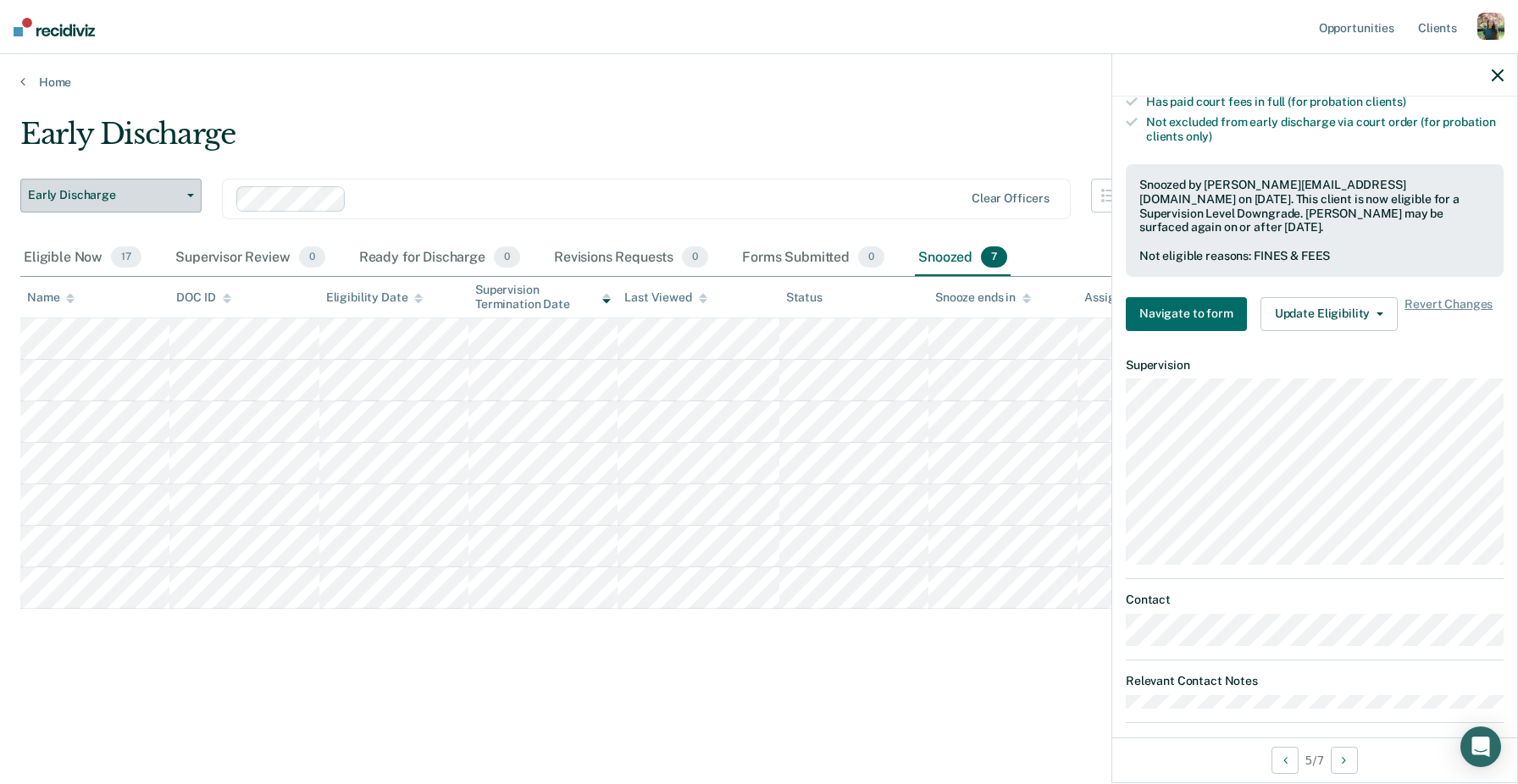
click at [140, 188] on span "Early Discharge" at bounding box center [104, 195] width 153 height 14
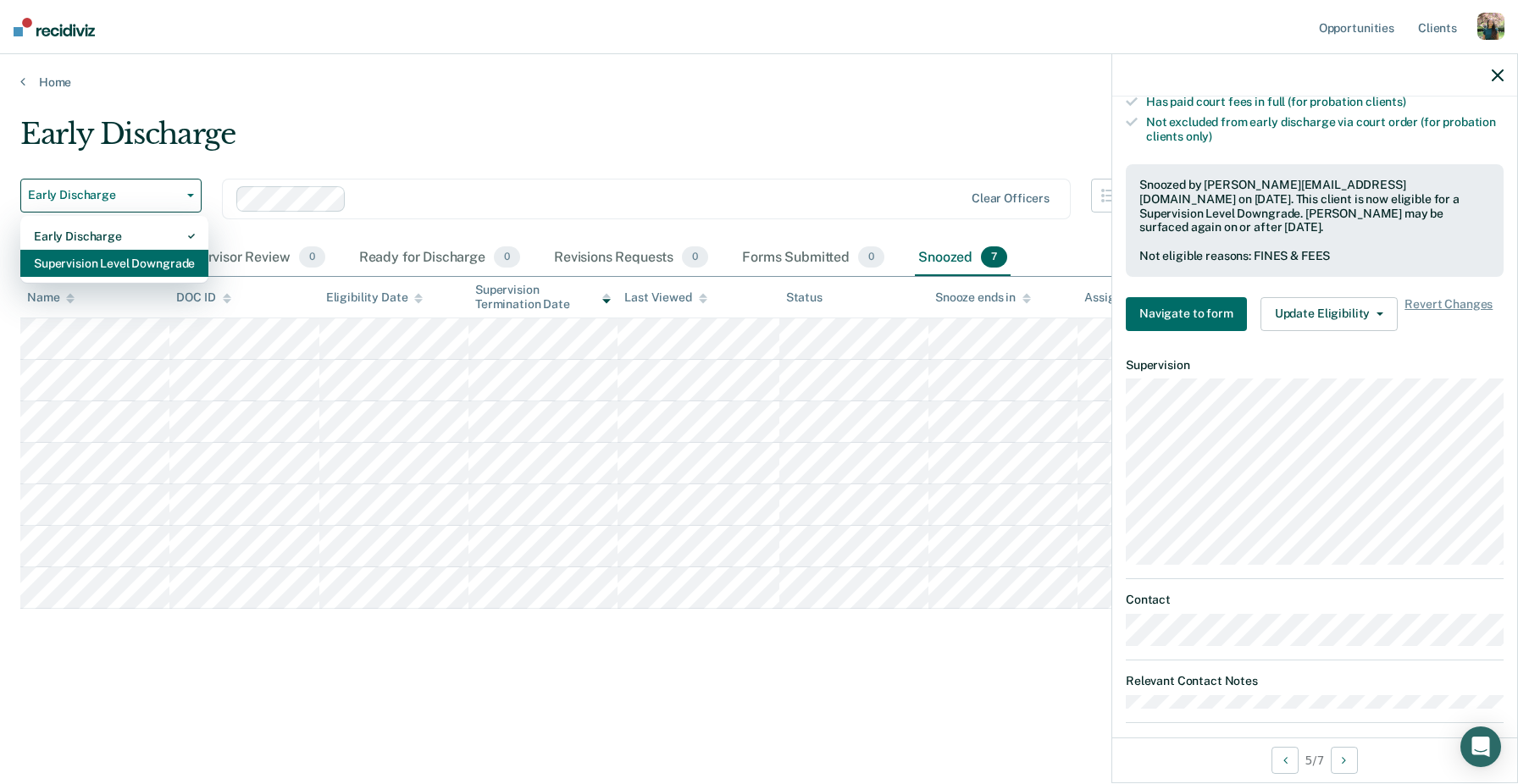
click at [134, 263] on div "Supervision Level Downgrade" at bounding box center [114, 263] width 161 height 27
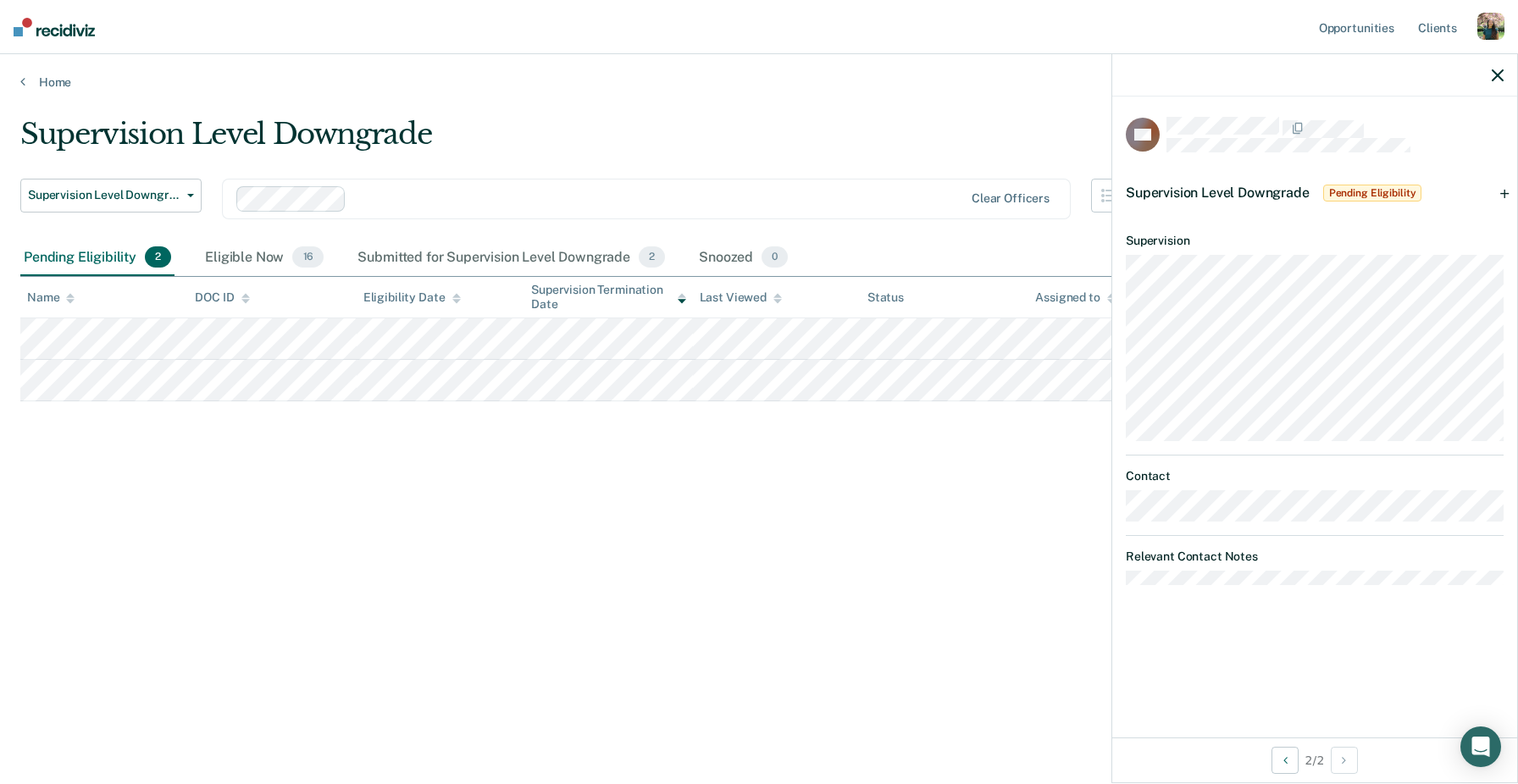
click at [1303, 193] on span "Supervision Level Downgrade" at bounding box center [1217, 193] width 184 height 16
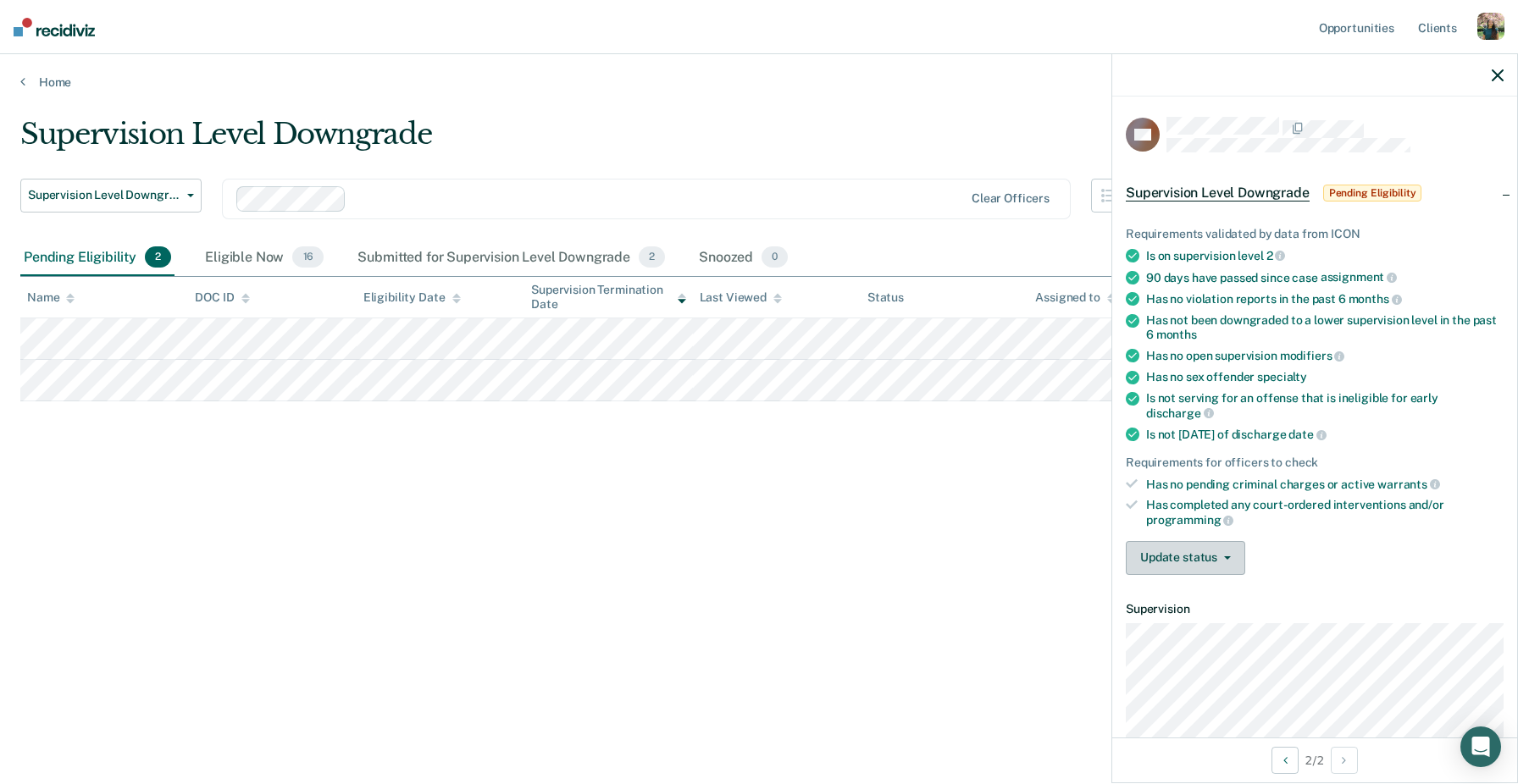
click at [1201, 542] on button "Update status" at bounding box center [1185, 559] width 119 height 34
click at [1336, 472] on ul "Requirements validated by data from ICON Is on supervision level 2 90 days have…" at bounding box center [1314, 377] width 378 height 301
click at [1217, 542] on button "Update status" at bounding box center [1185, 559] width 119 height 34
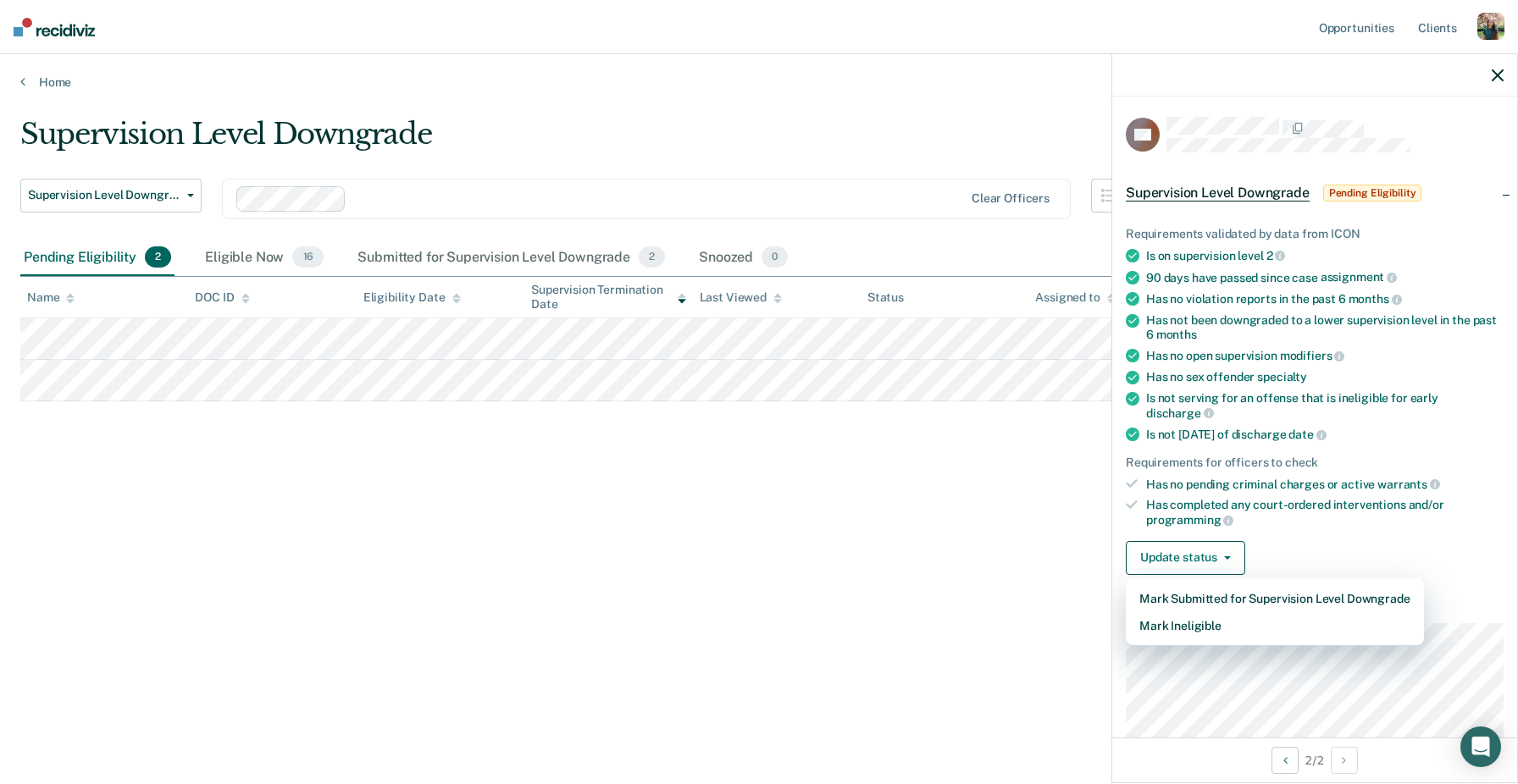
click at [1294, 399] on div "Is not serving for an offense that is ineligible for early discharge" at bounding box center [1325, 406] width 357 height 29
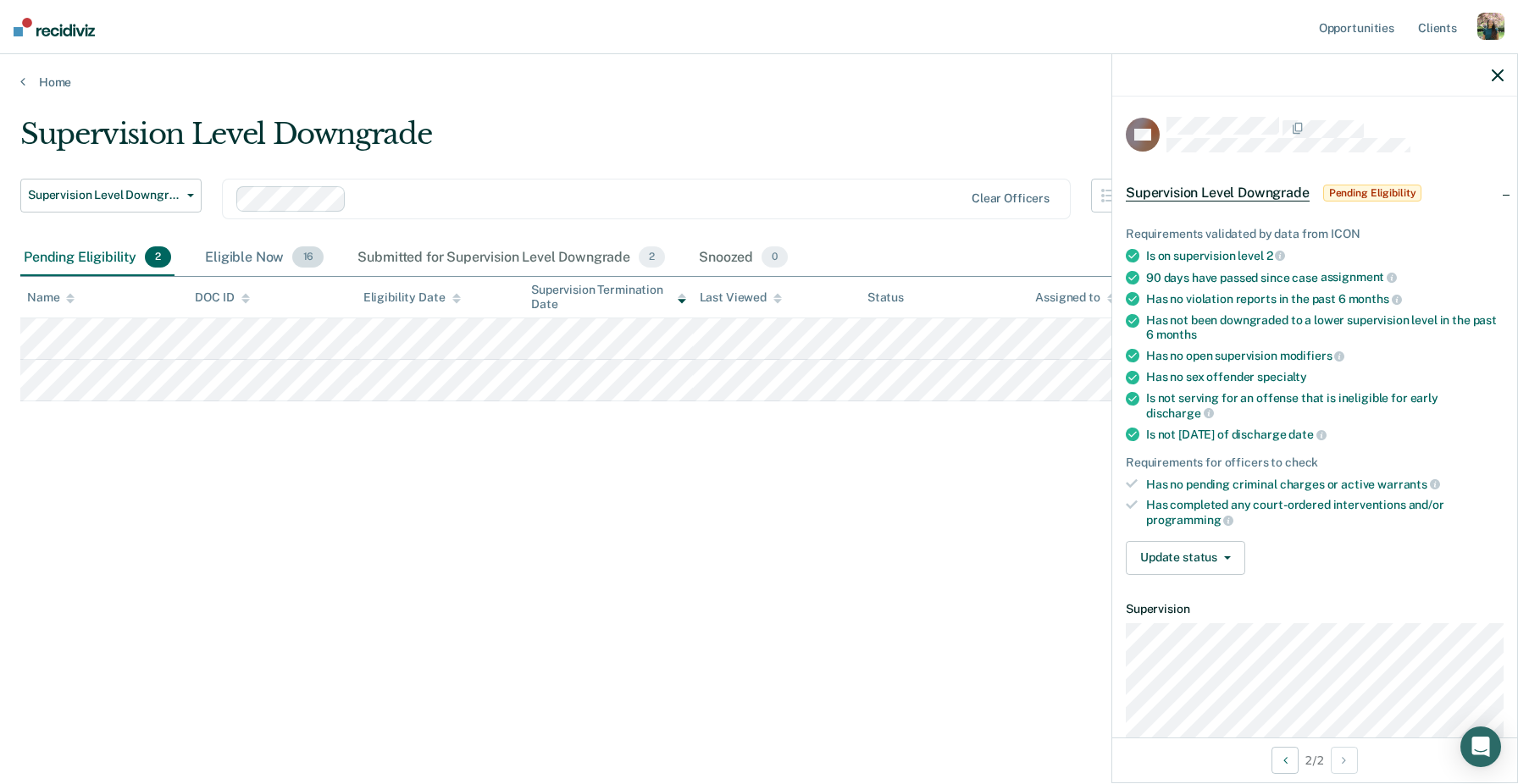
click at [264, 254] on div "Eligible Now 16" at bounding box center [264, 258] width 126 height 37
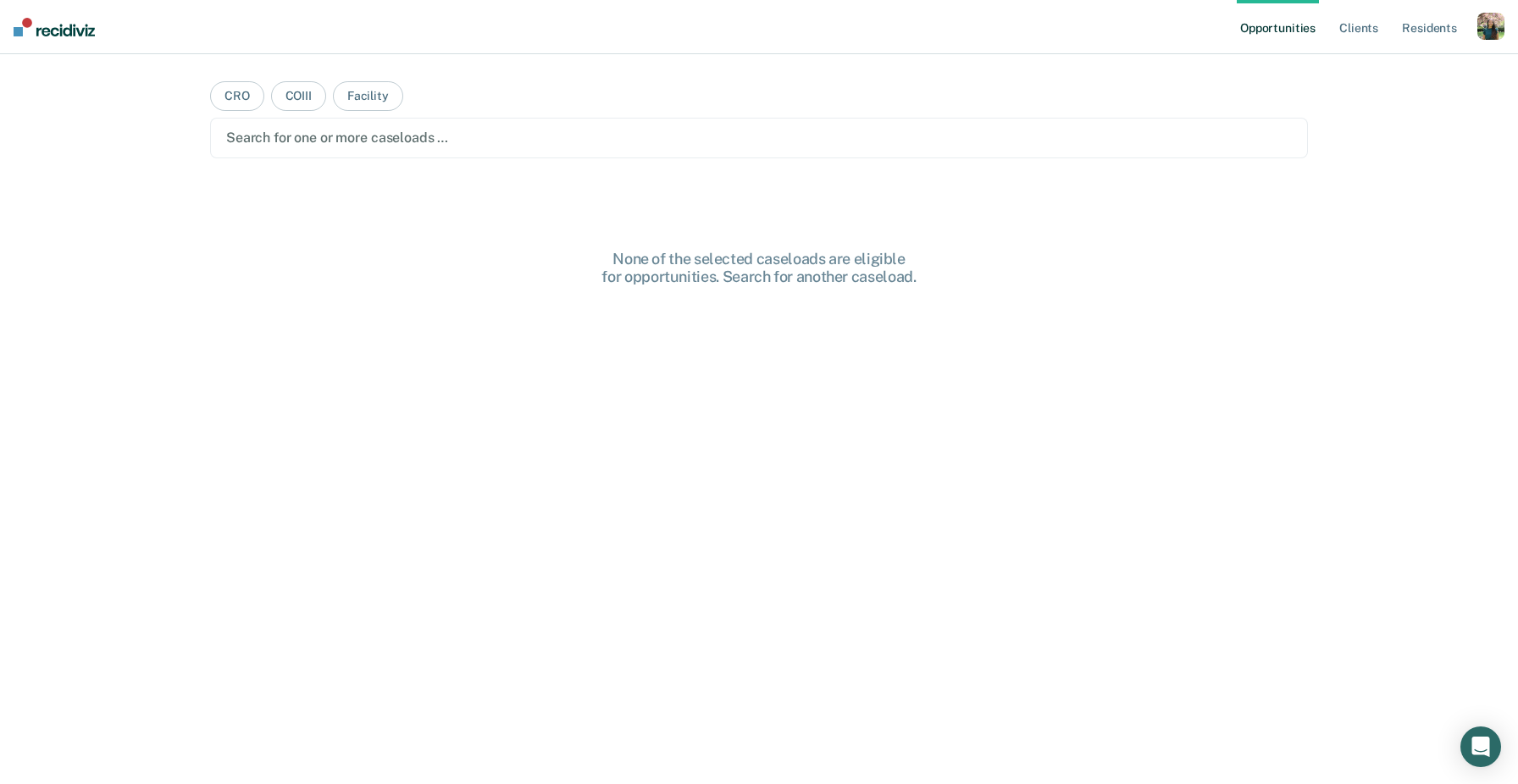
click at [1485, 29] on div "button" at bounding box center [1491, 26] width 27 height 27
click at [1356, 66] on link "Profile" at bounding box center [1423, 69] width 137 height 14
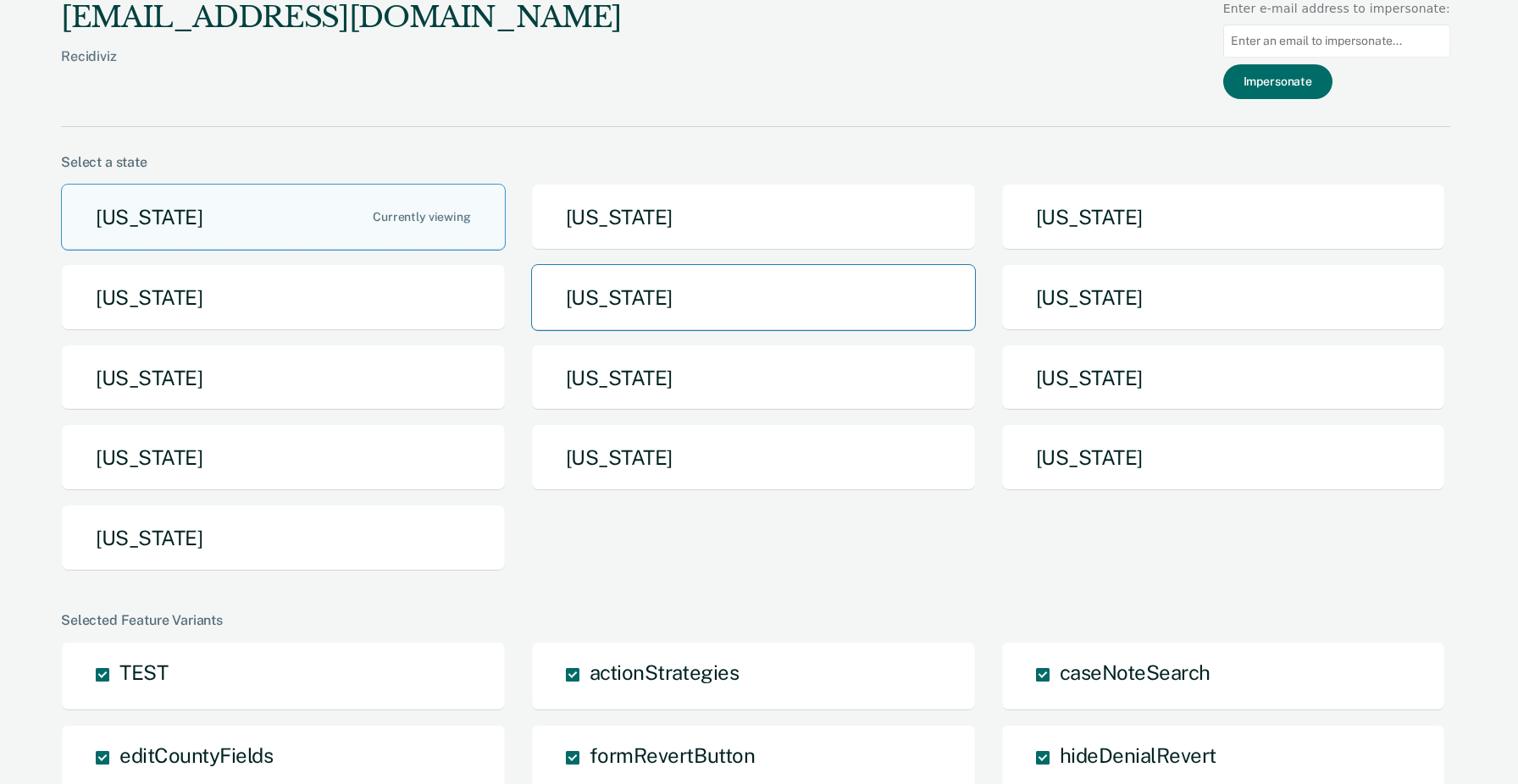
click at [709, 313] on button "[US_STATE]" at bounding box center [753, 297] width 445 height 67
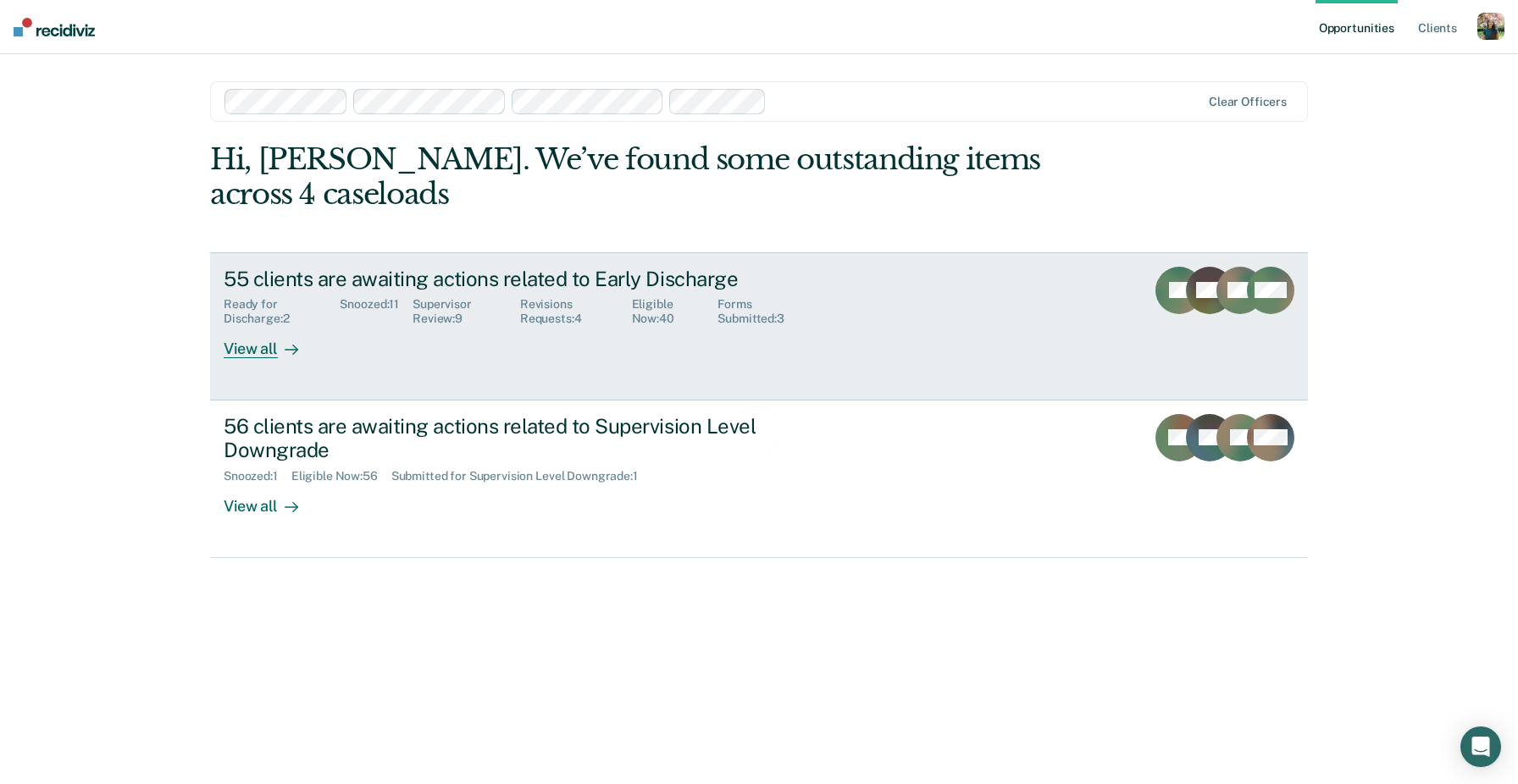
click at [628, 313] on div "55 clients are awaiting actions related to Early Discharge Ready for Discharge …" at bounding box center [541, 313] width 635 height 92
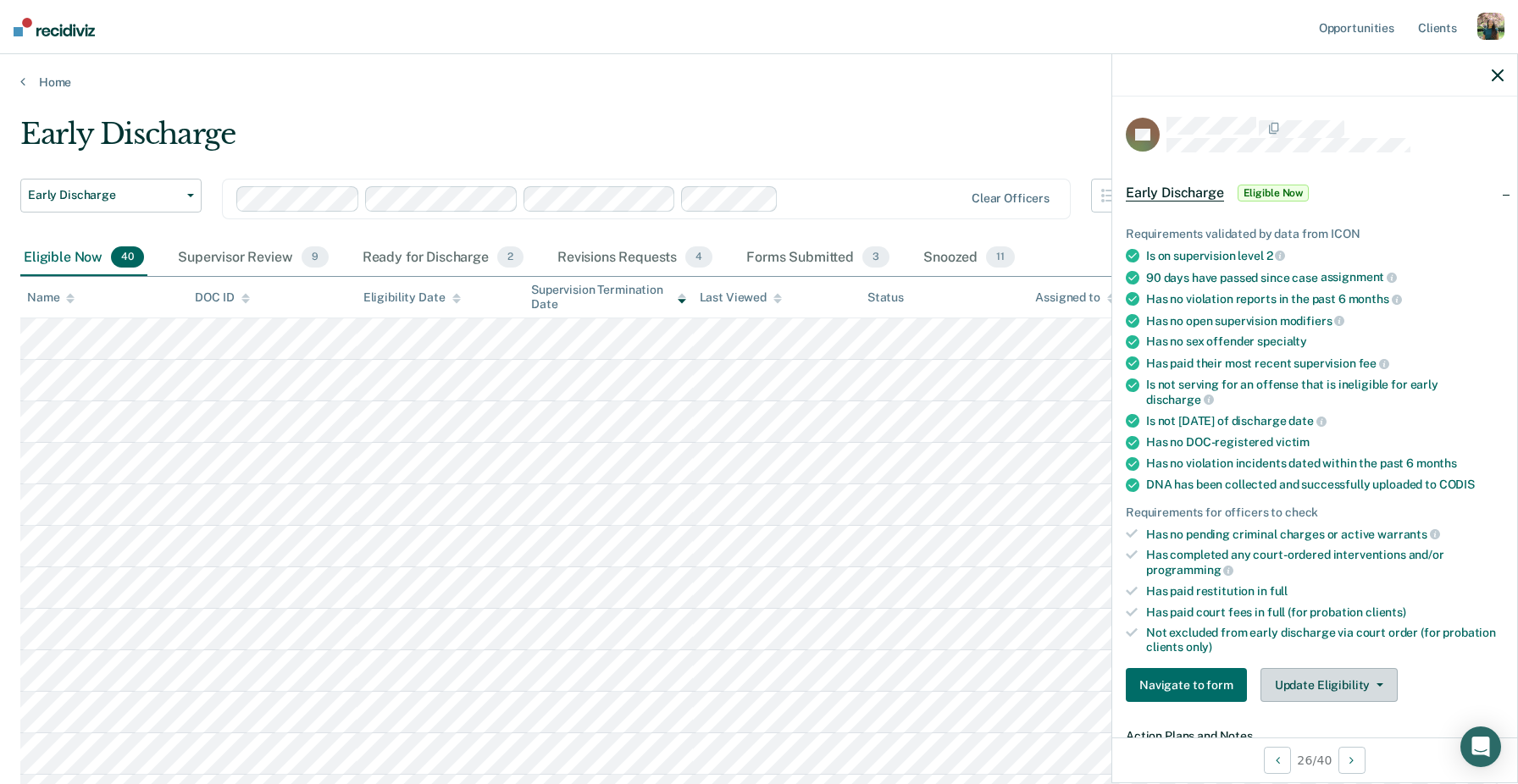
click at [1293, 668] on button "Update Eligibility" at bounding box center [1328, 685] width 137 height 34
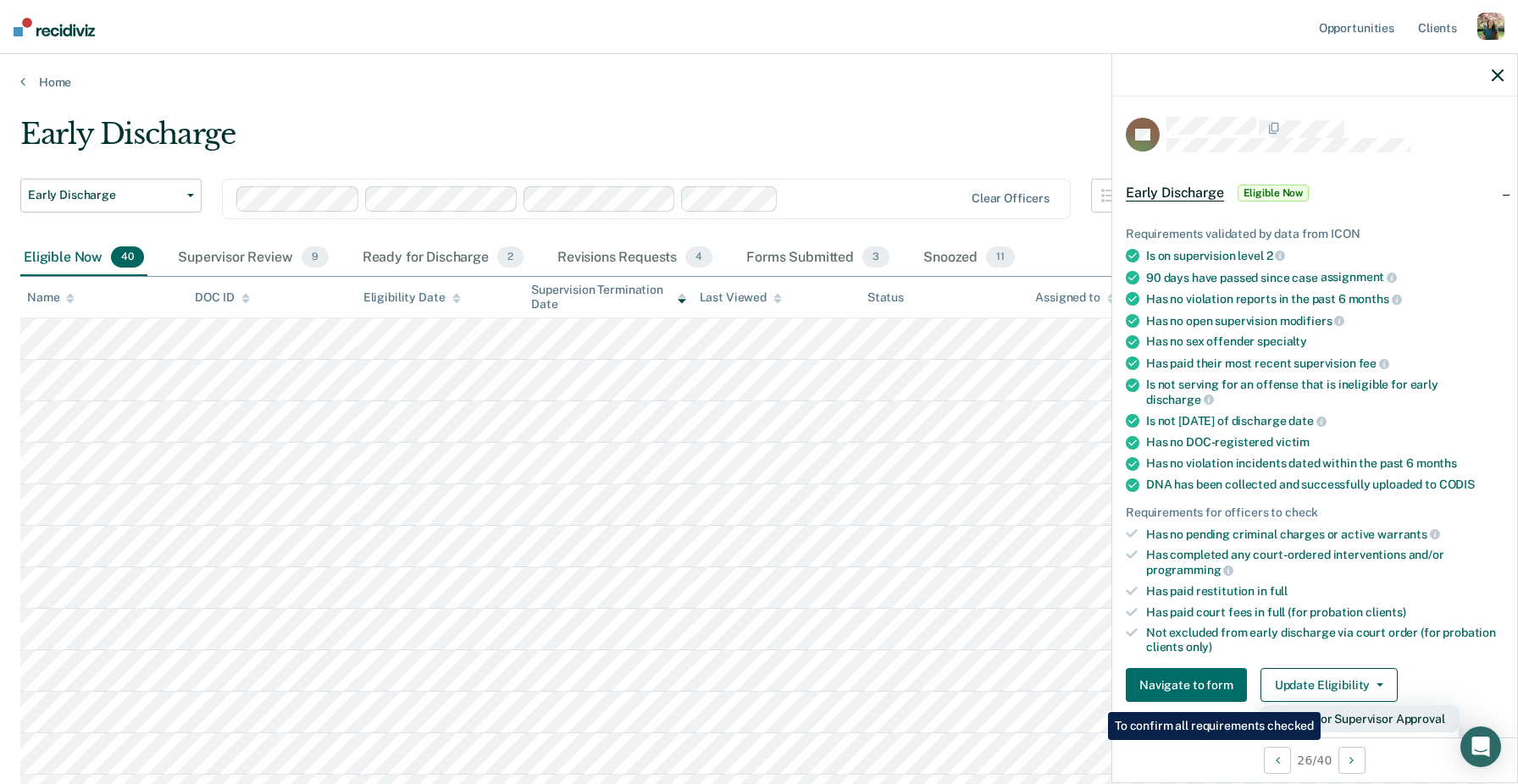
click at [1323, 706] on button "Submit for Supervisor Approval" at bounding box center [1359, 719] width 199 height 27
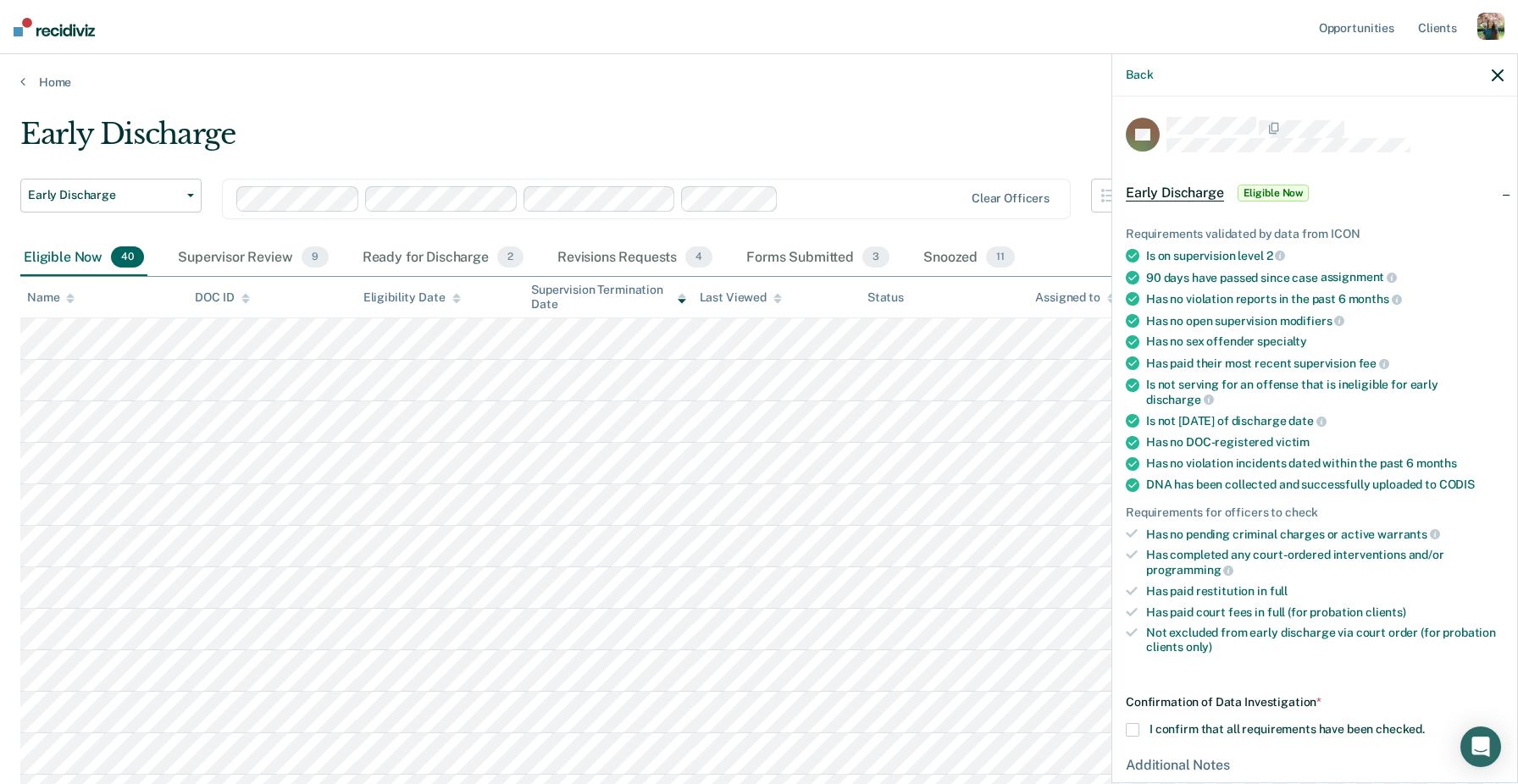
scroll to position [154, 0]
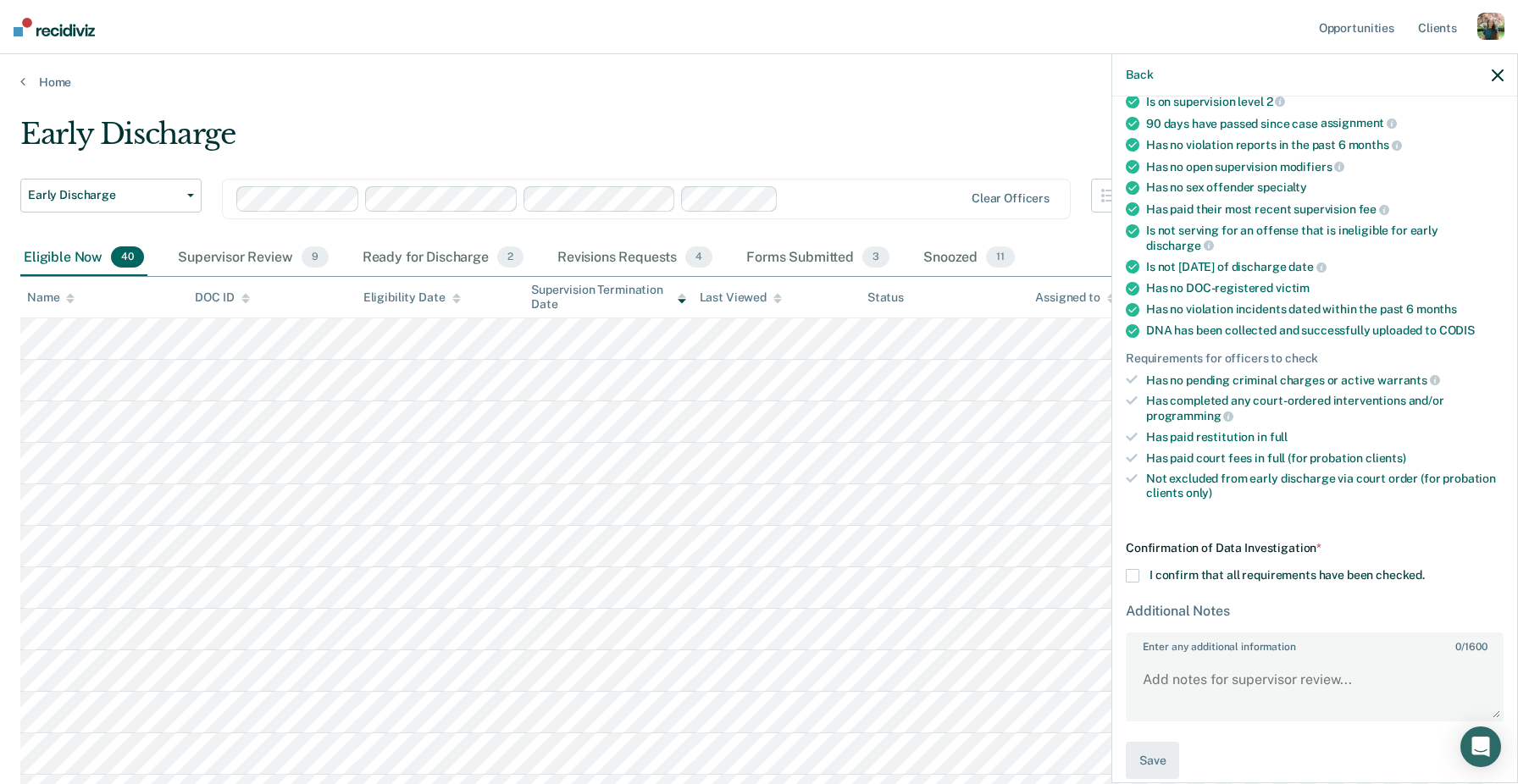
click at [1301, 568] on span "I confirm that all requirements have been checked." at bounding box center [1287, 575] width 276 height 13
click at [1425, 569] on input "I confirm that all requirements have been checked." at bounding box center [1425, 569] width 0 height 0
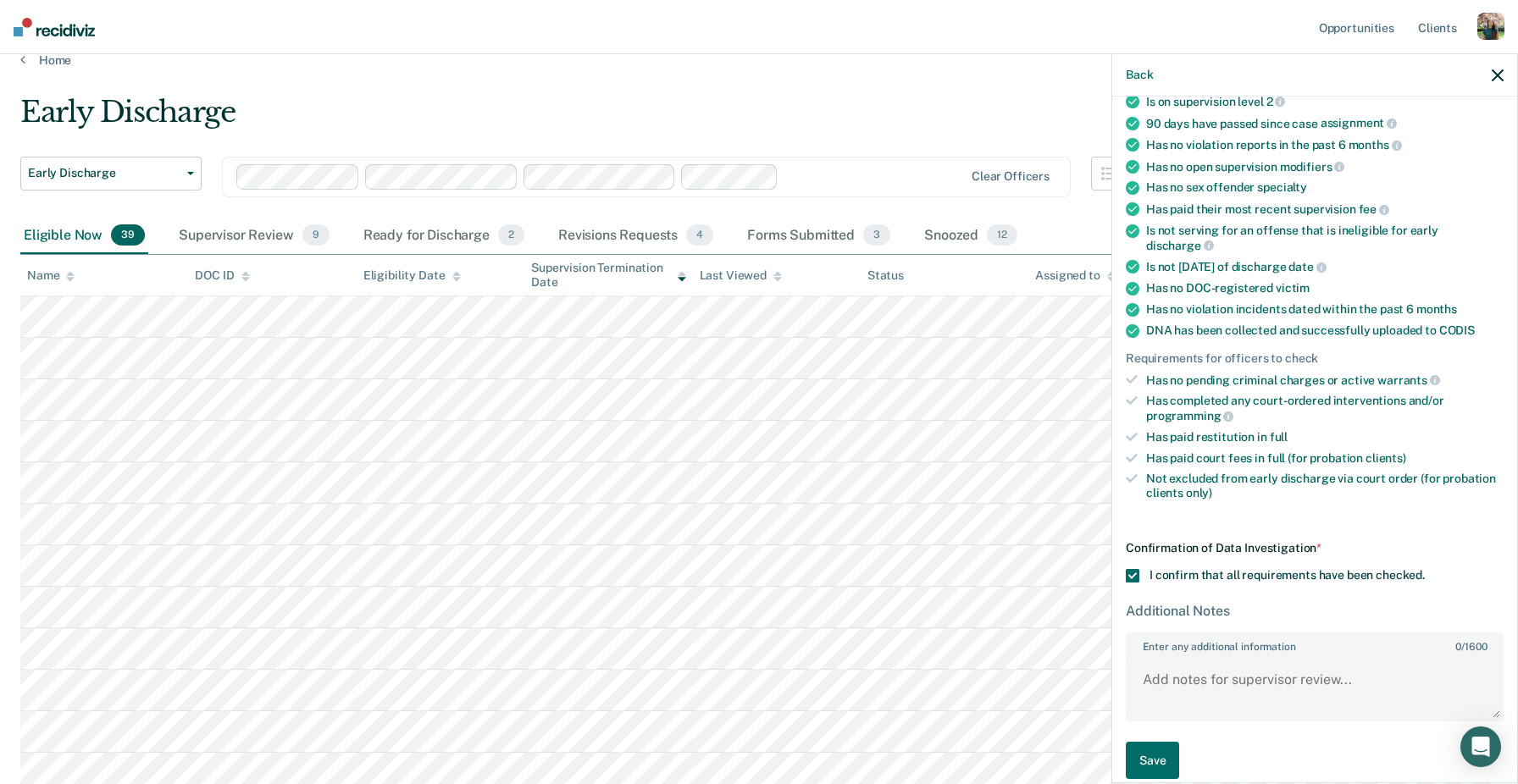
scroll to position [24, 0]
click at [1485, 28] on div "button" at bounding box center [1491, 26] width 27 height 27
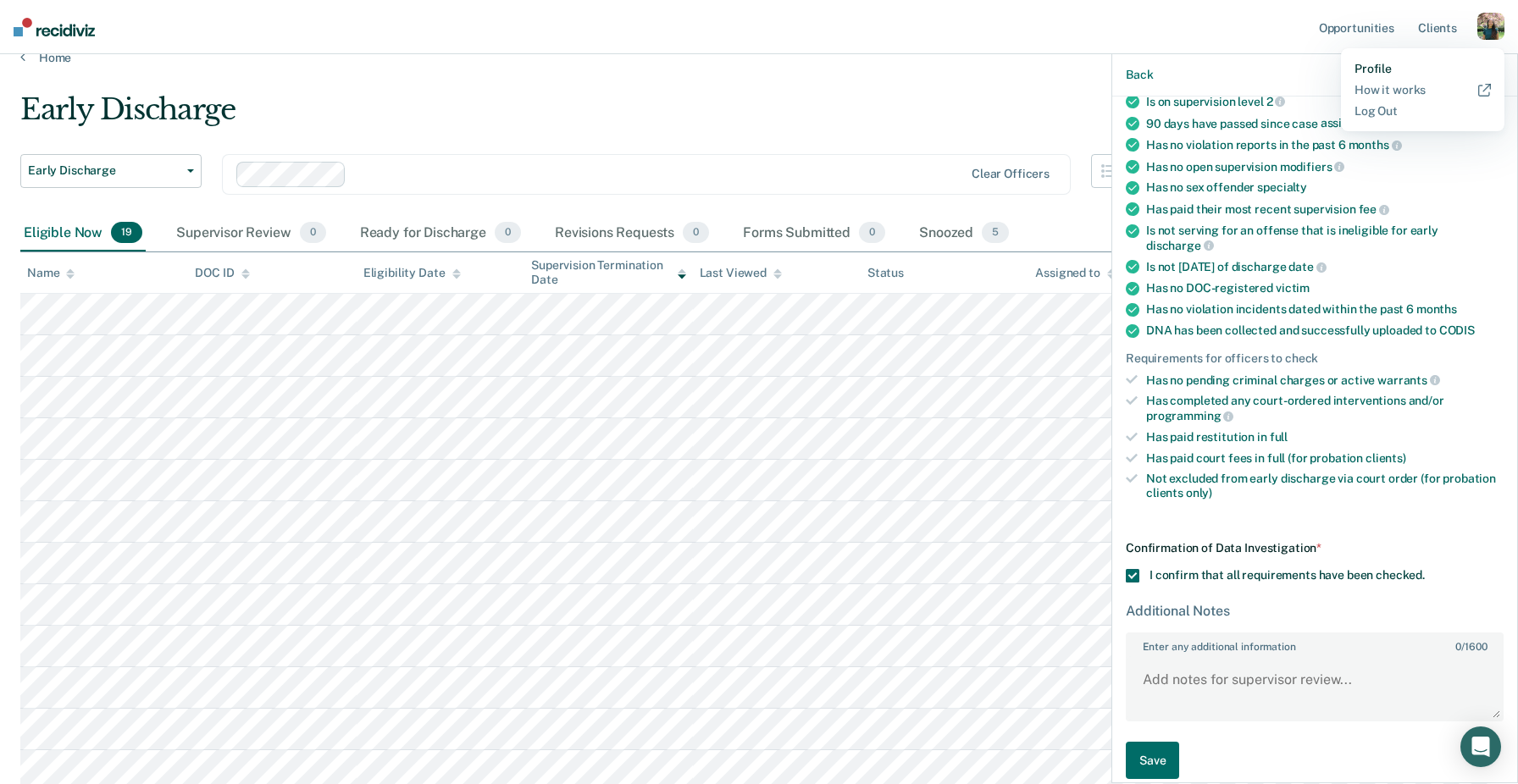
click at [1368, 67] on link "Profile" at bounding box center [1423, 69] width 137 height 14
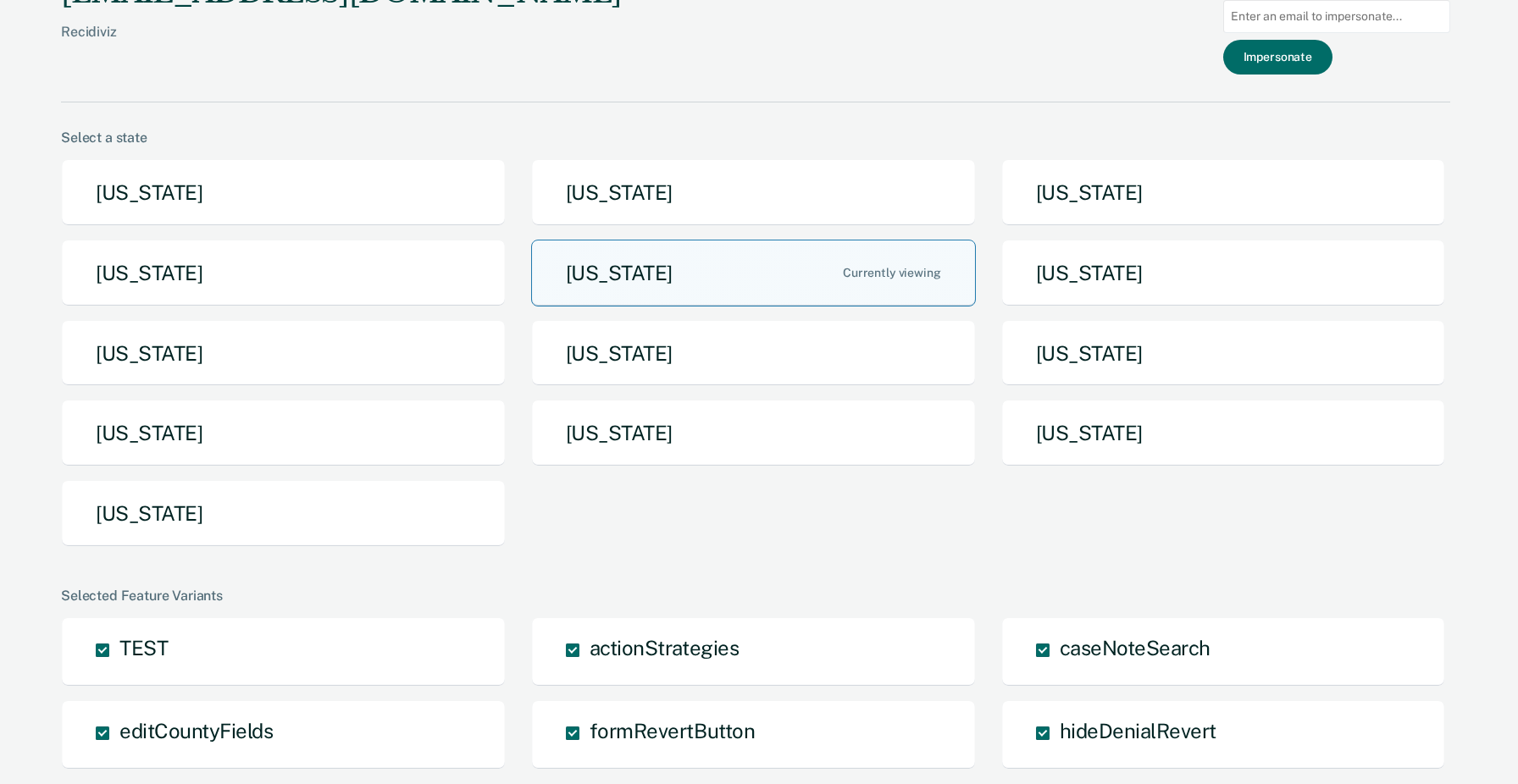
click at [823, 274] on button "[US_STATE]" at bounding box center [753, 273] width 445 height 67
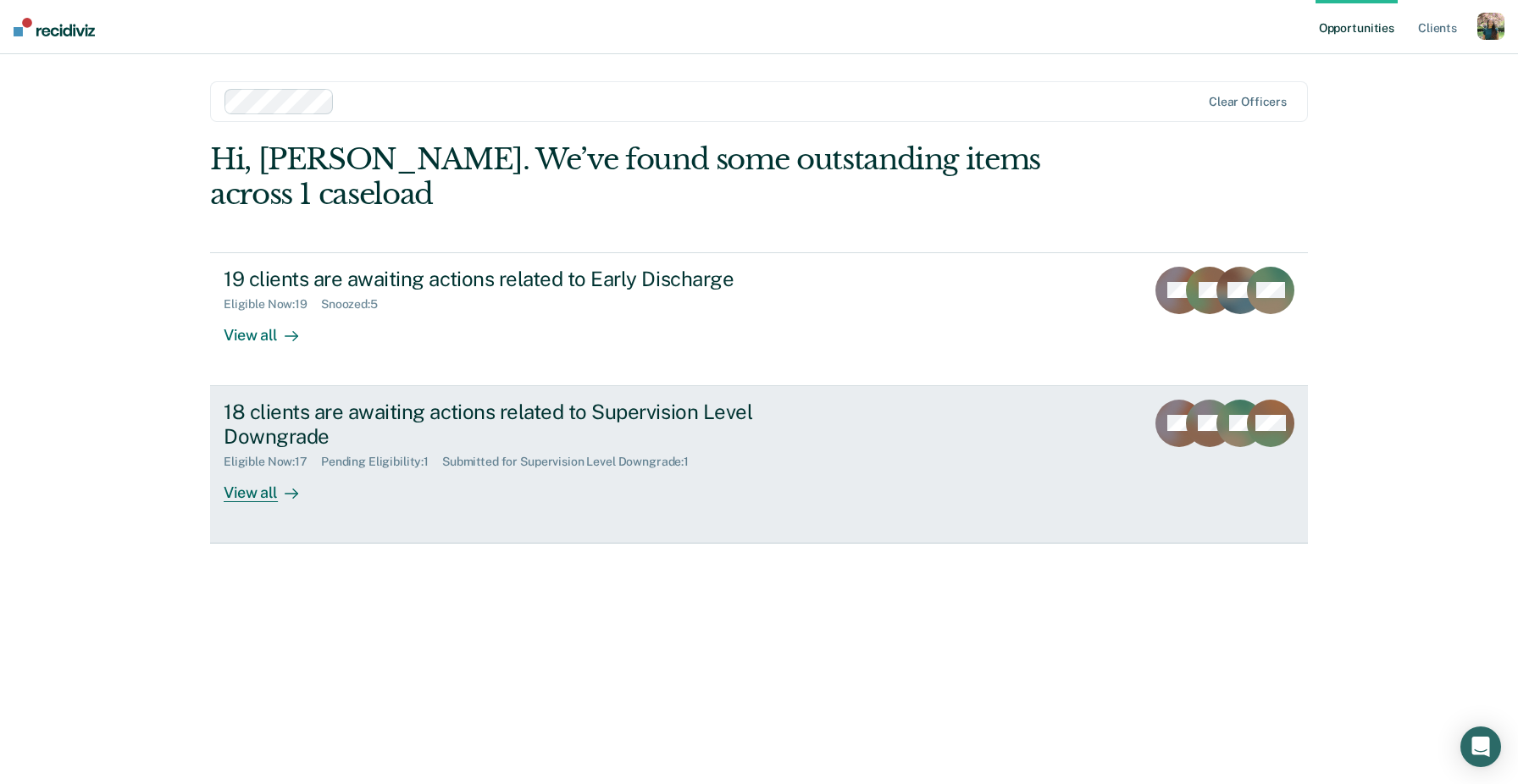
click at [391, 439] on div "18 clients are awaiting actions related to Supervision Level Downgrade Eligible…" at bounding box center [541, 451] width 635 height 102
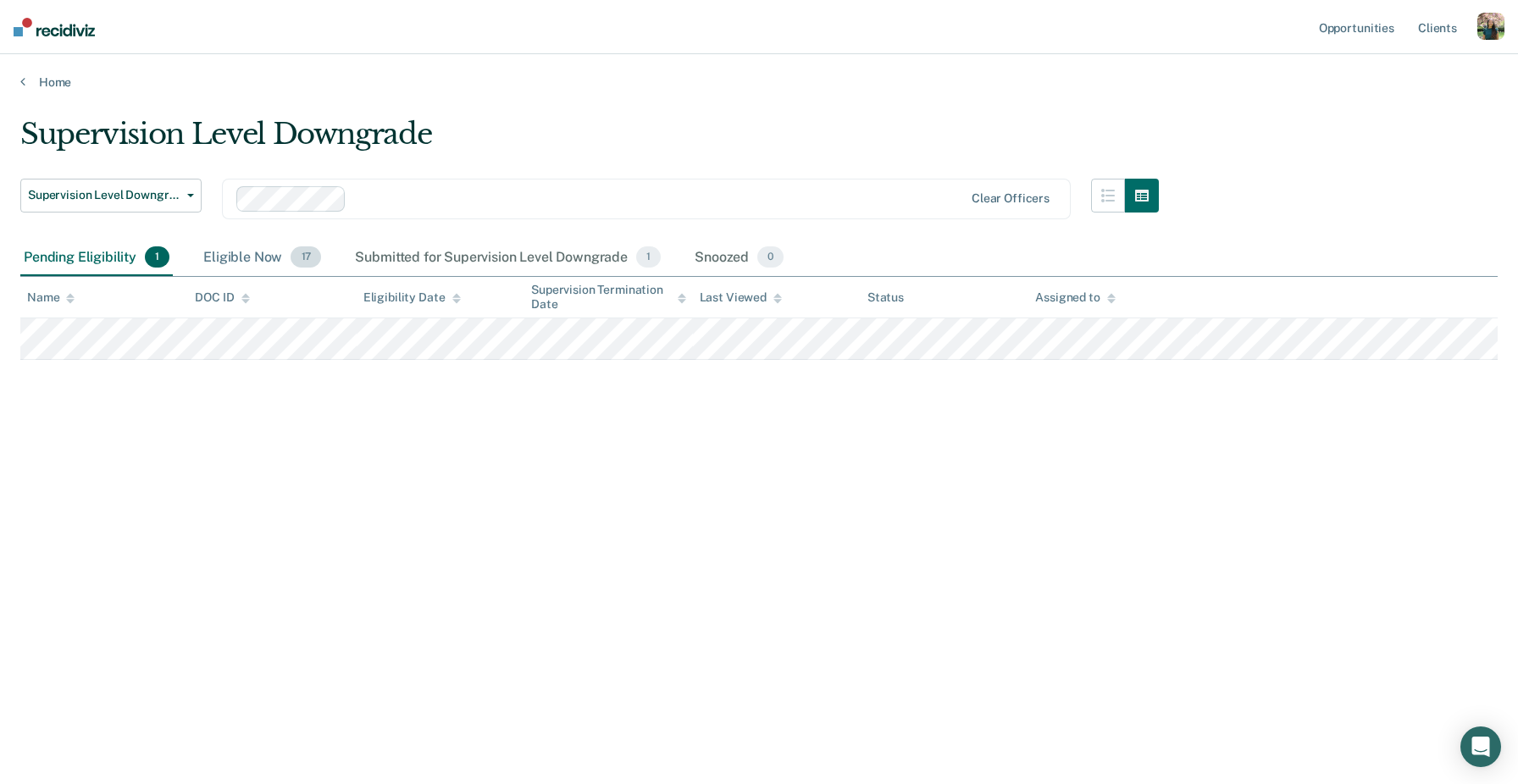
click at [248, 256] on div "Eligible Now 17" at bounding box center [262, 258] width 125 height 37
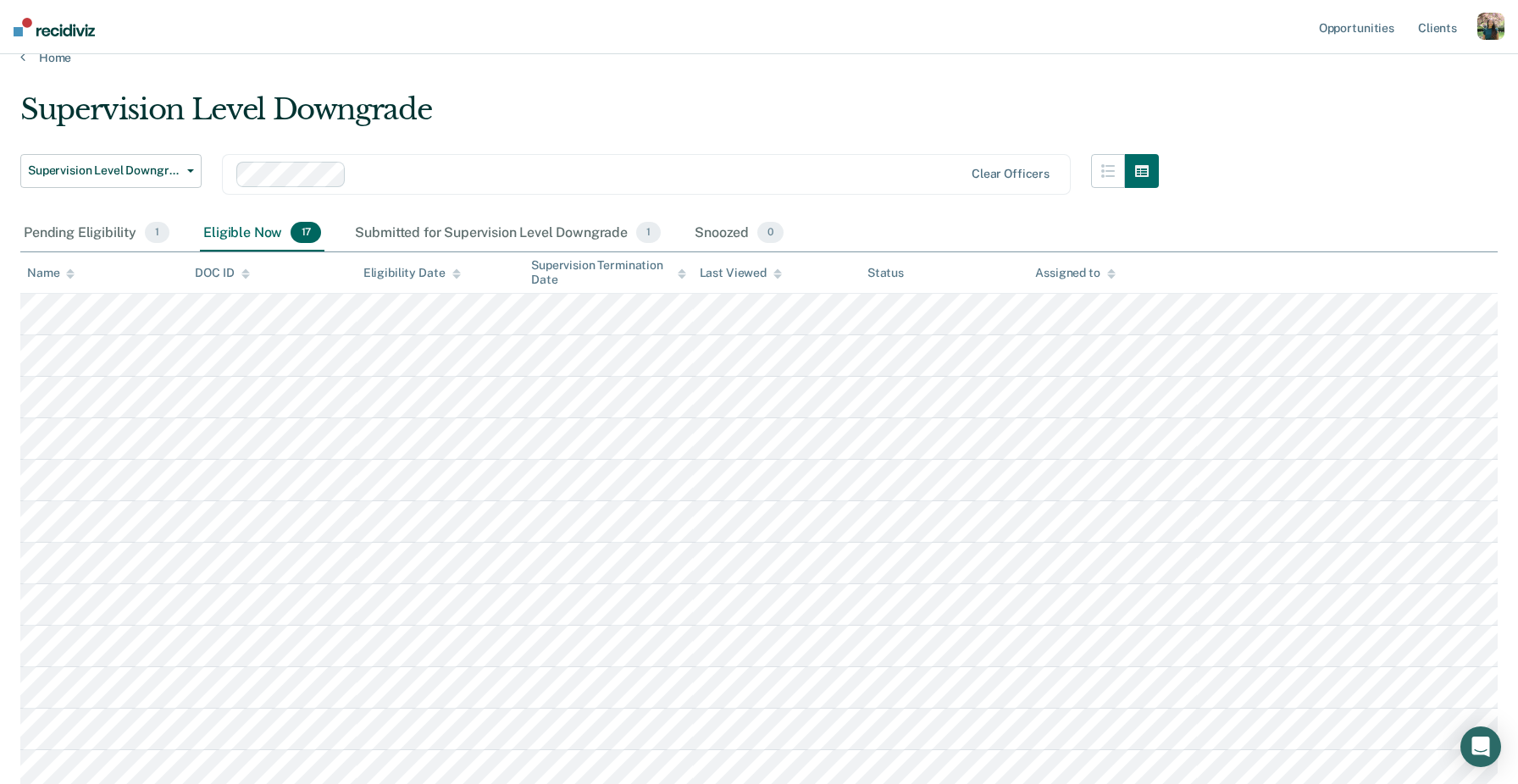
scroll to position [29, 0]
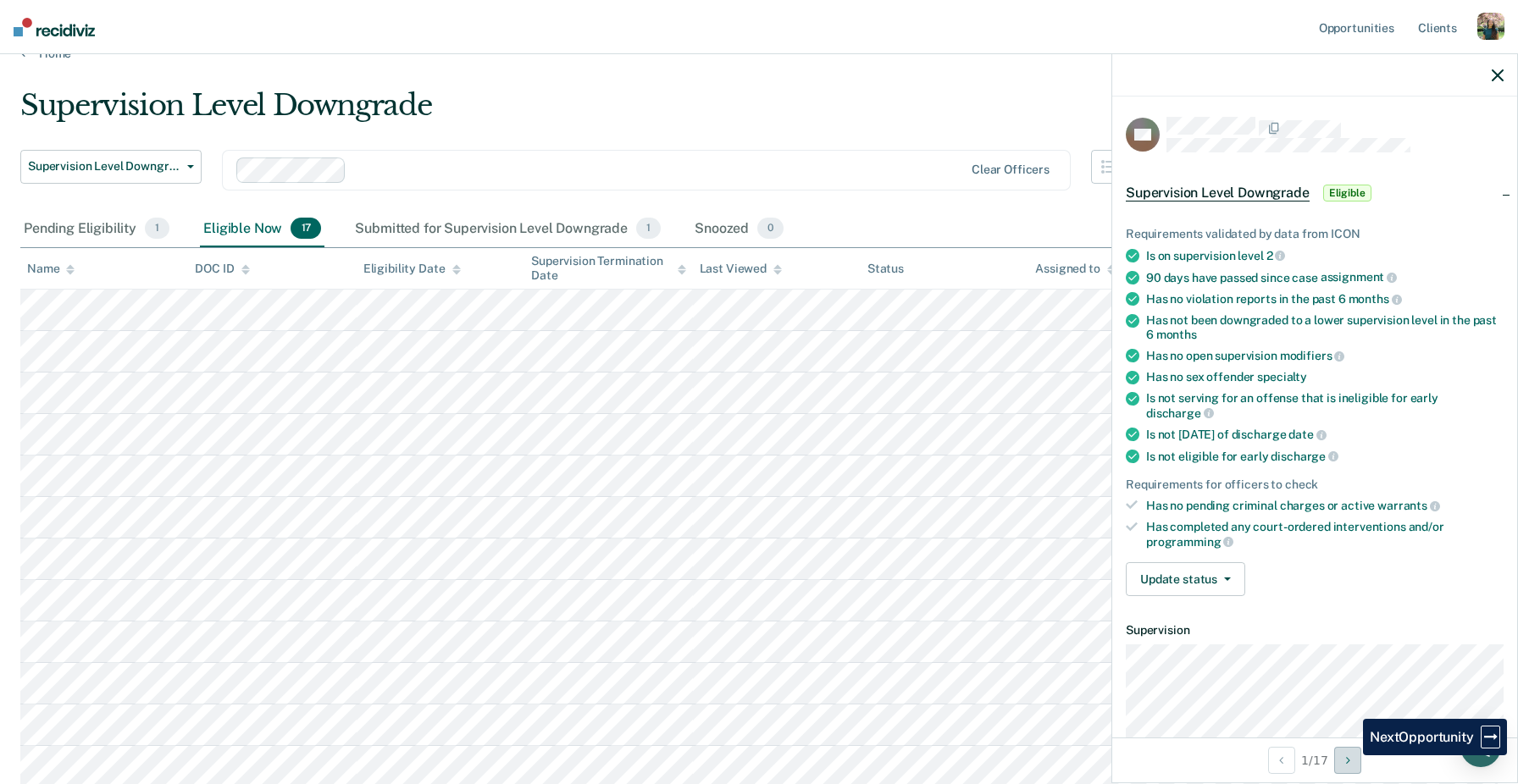
click at [1349, 755] on icon "Next Opportunity" at bounding box center [1348, 760] width 4 height 12
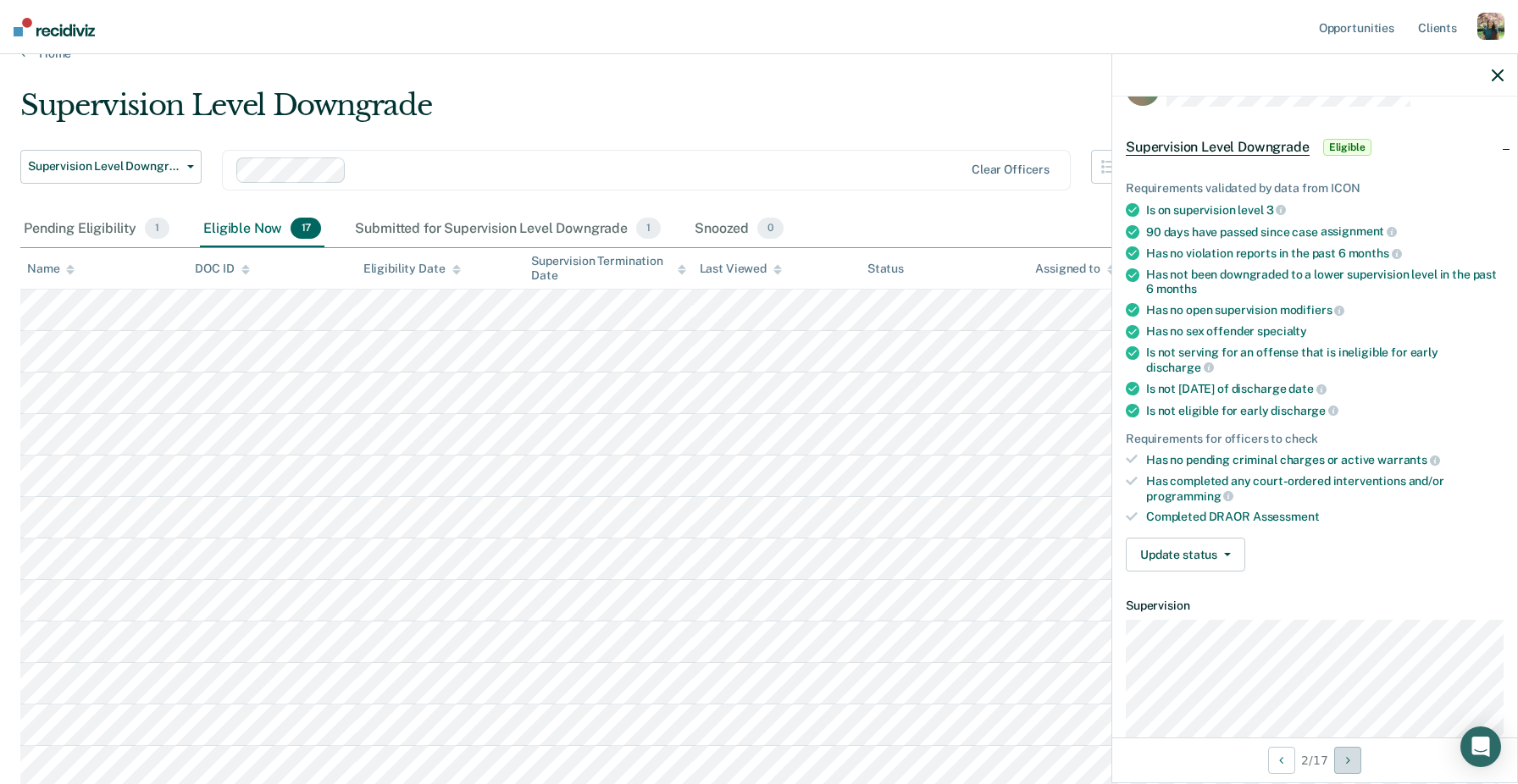
scroll to position [47, 0]
click at [1282, 753] on button "Previous Opportunity" at bounding box center [1282, 761] width 27 height 27
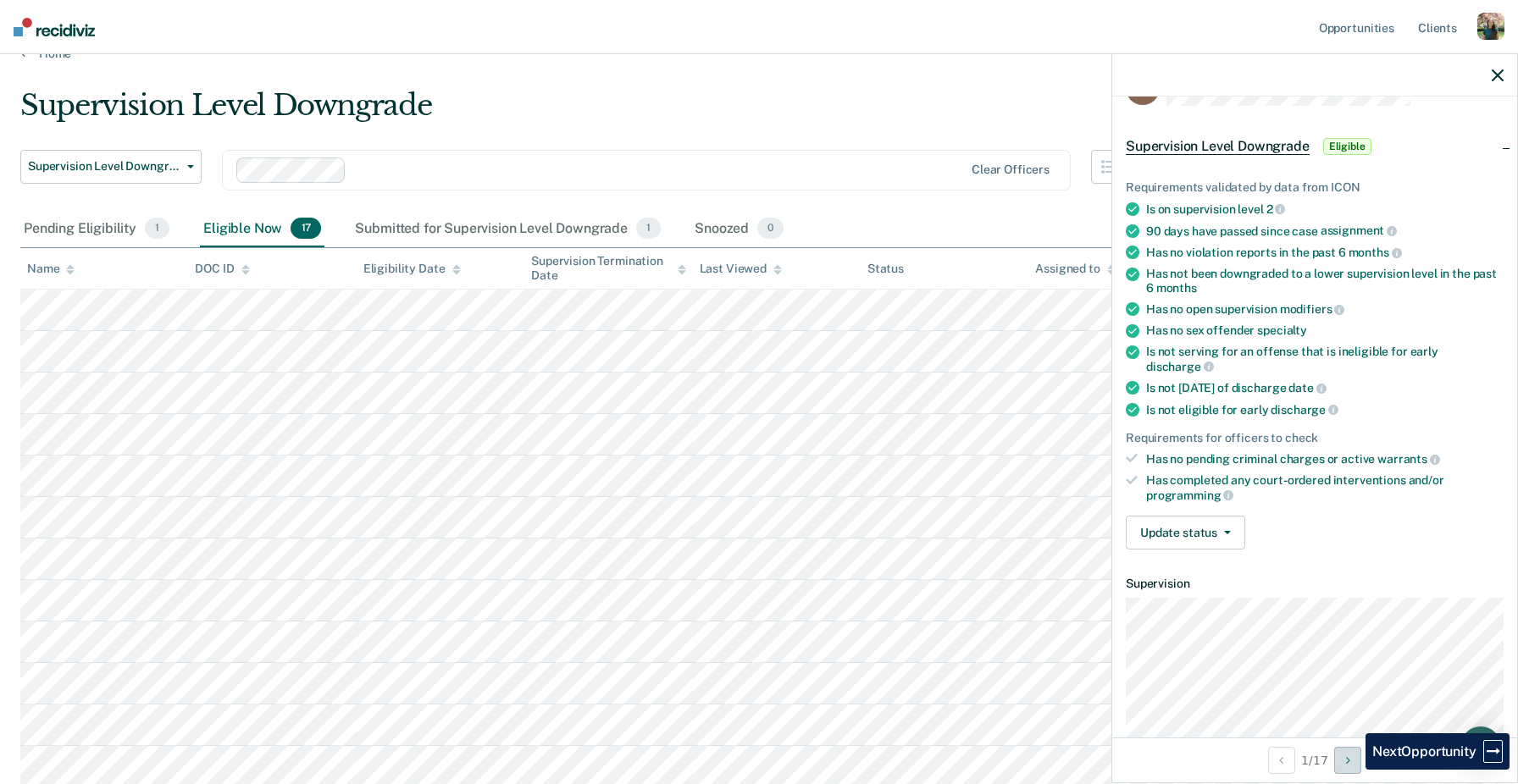
click at [1353, 770] on button "Next Opportunity" at bounding box center [1347, 761] width 27 height 27
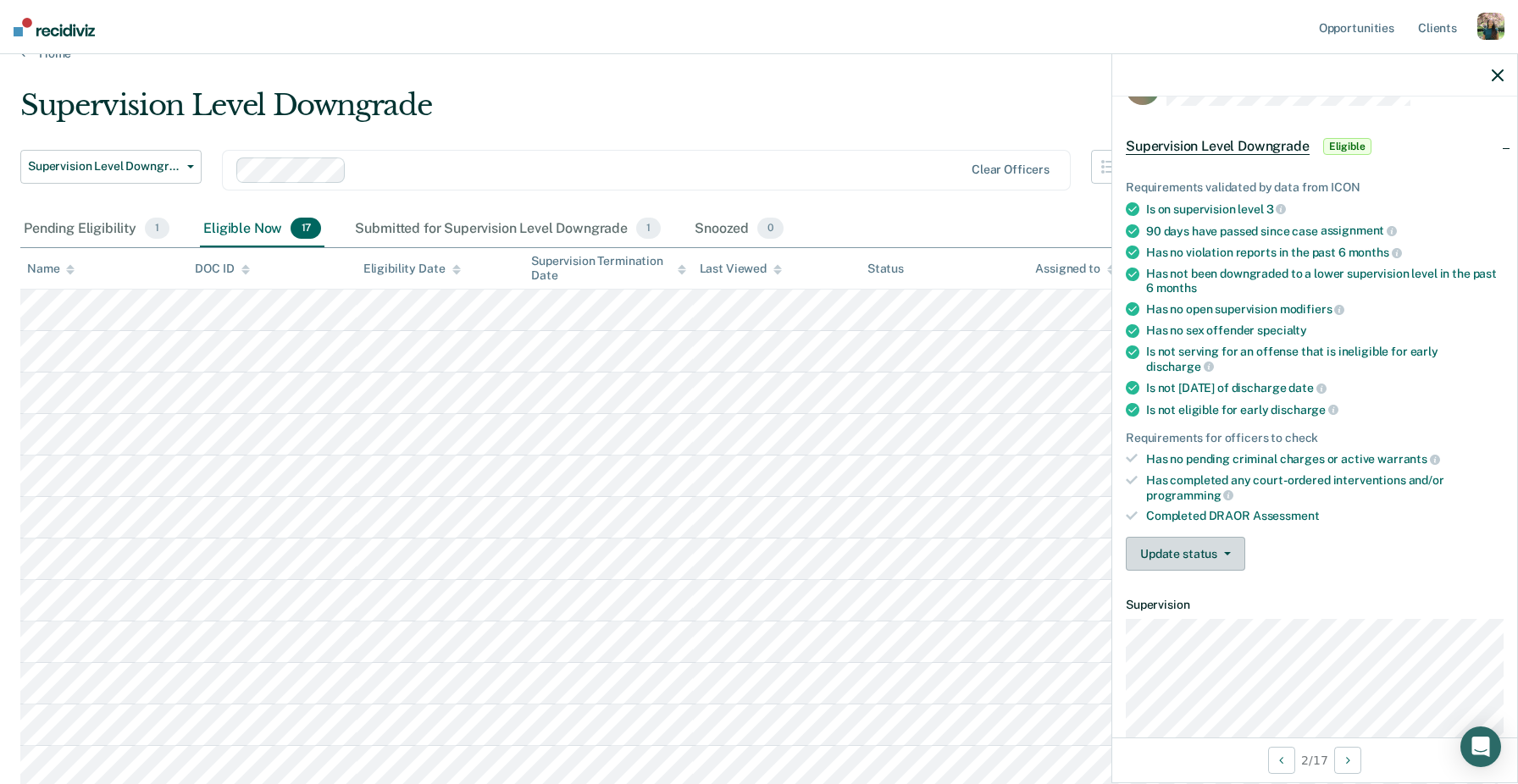
click at [1222, 538] on button "Update status" at bounding box center [1185, 554] width 119 height 34
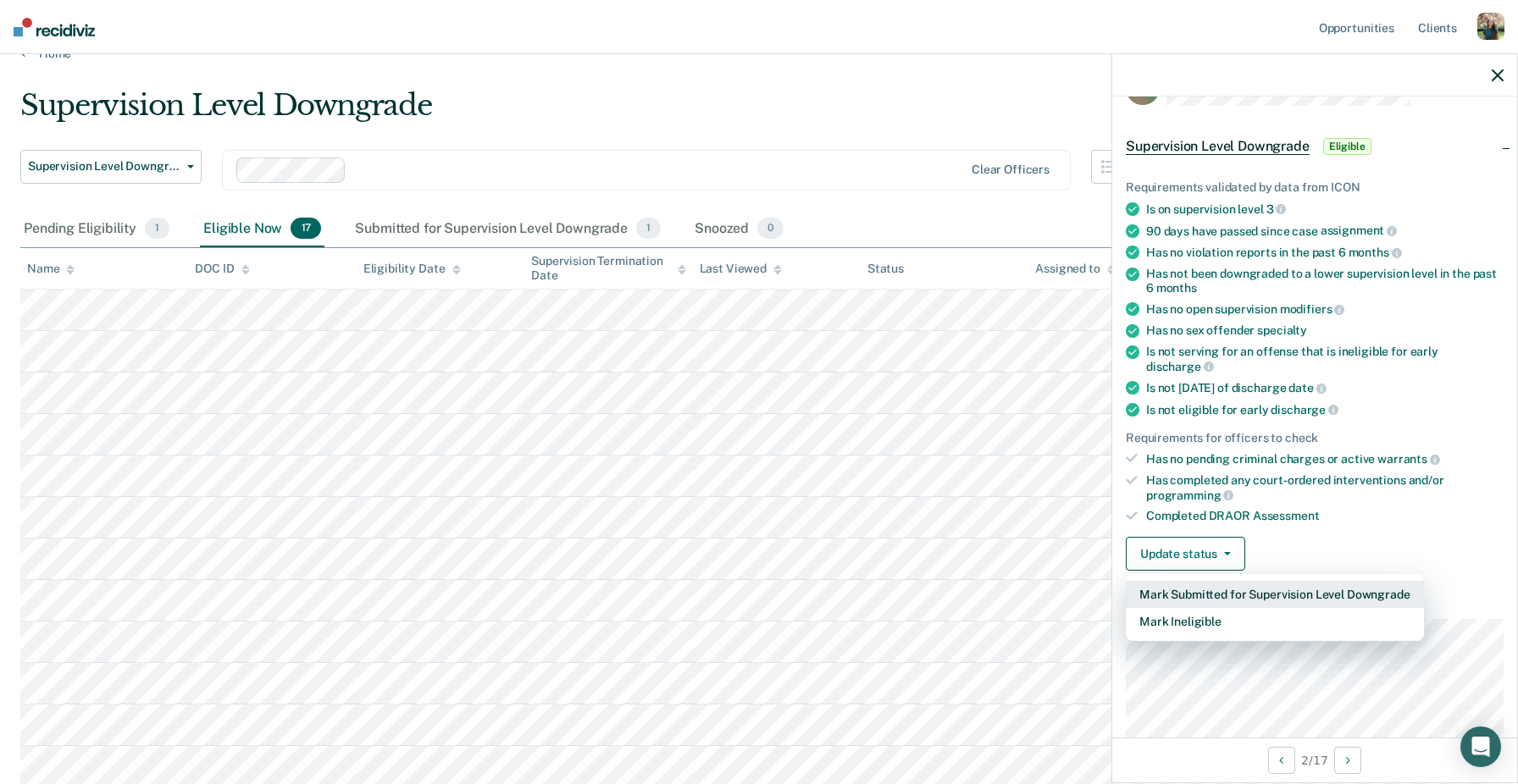
click at [1240, 581] on button "Mark Submitted for Supervision Level Downgrade" at bounding box center [1275, 595] width 298 height 27
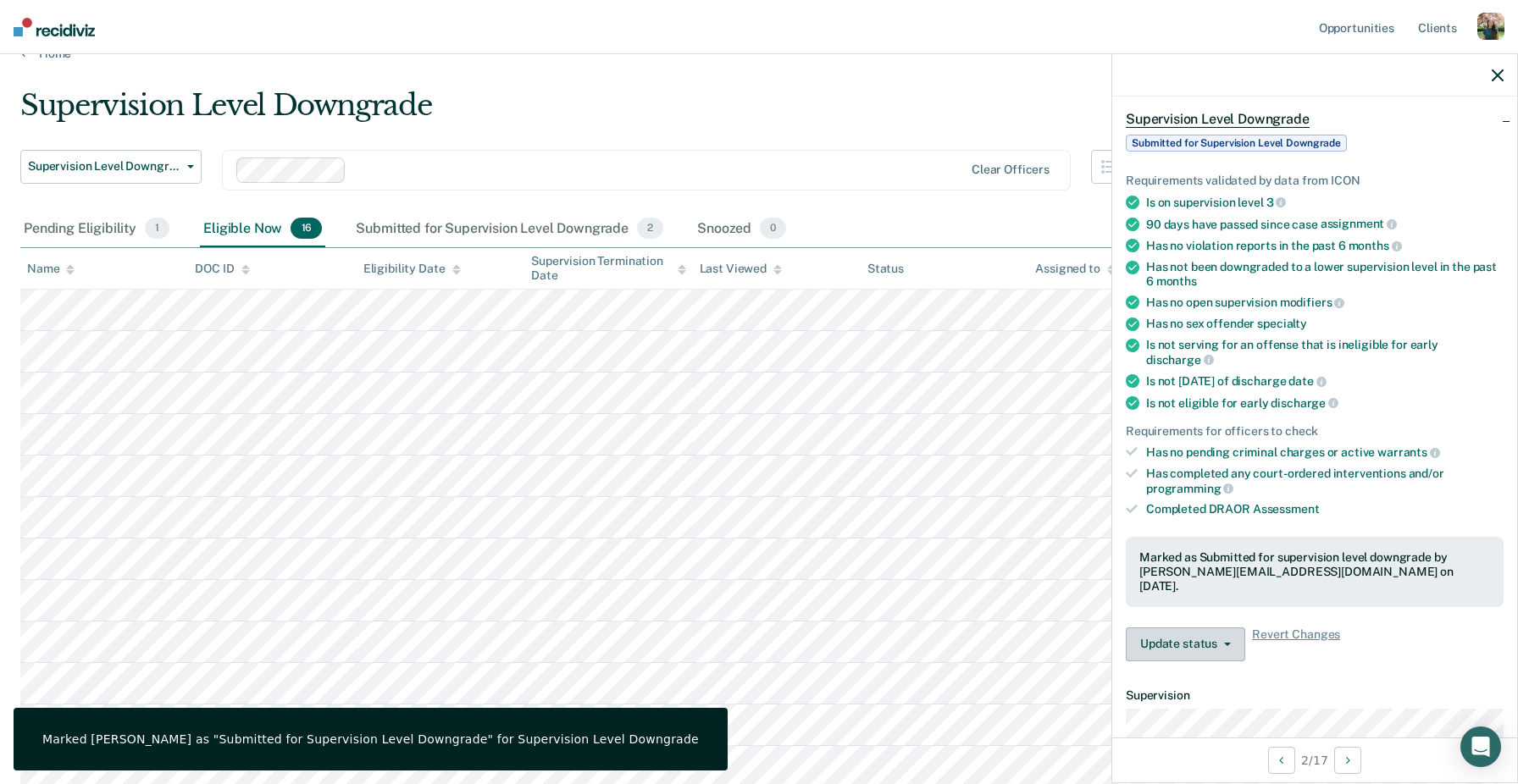
scroll to position [75, 0]
